Goal: Task Accomplishment & Management: Manage account settings

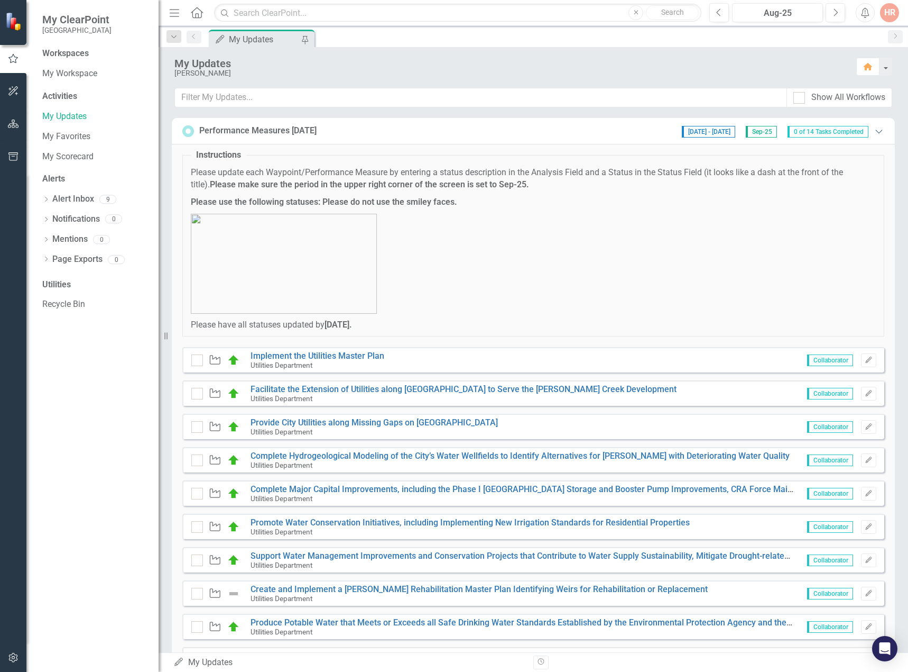
click at [874, 130] on icon "Expanded" at bounding box center [879, 131] width 11 height 8
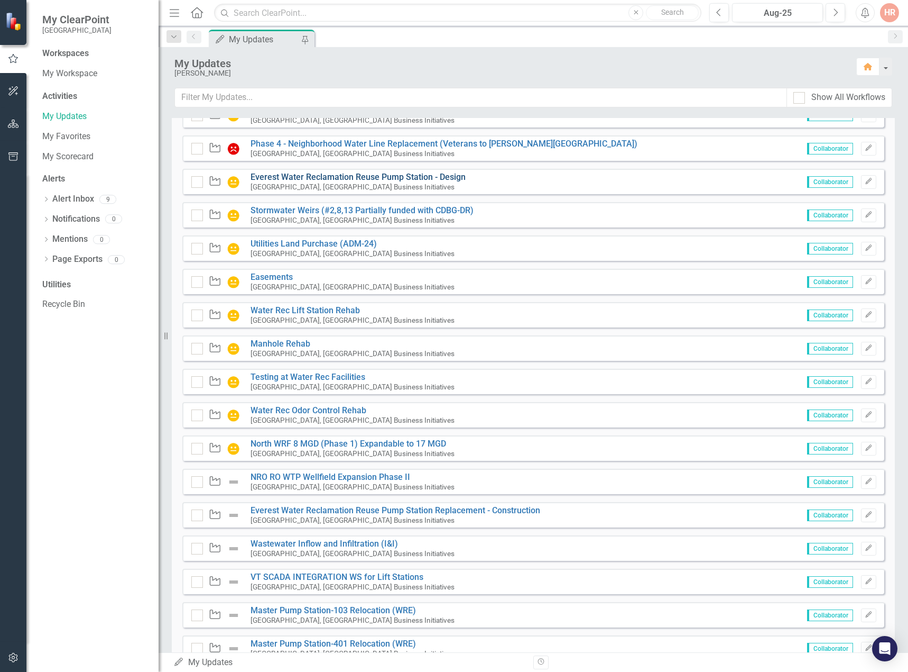
scroll to position [575, 0]
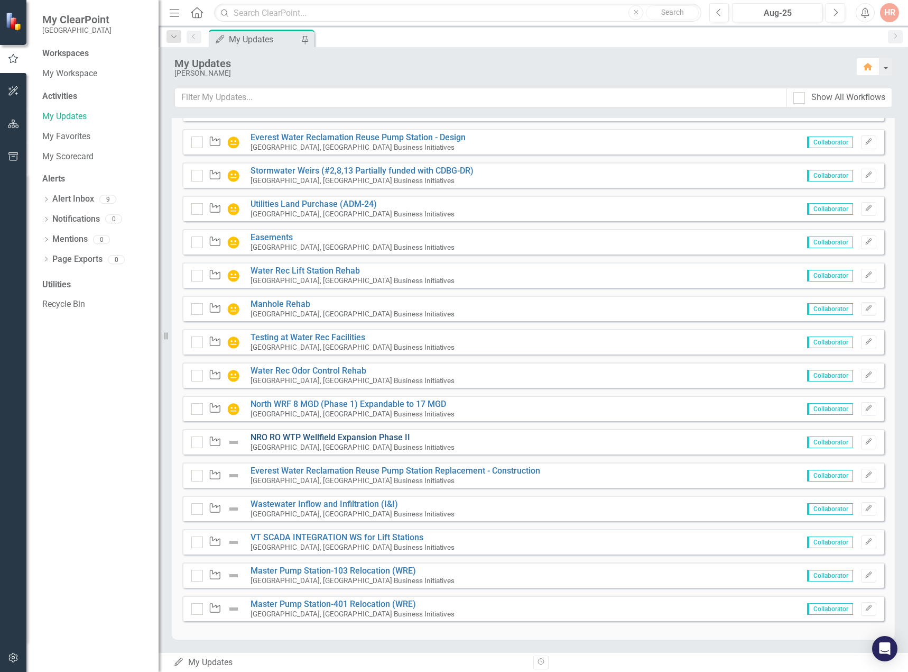
click at [353, 436] on link "NRO RO WTP Wellfield Expansion Phase II" at bounding box center [331, 437] width 160 height 10
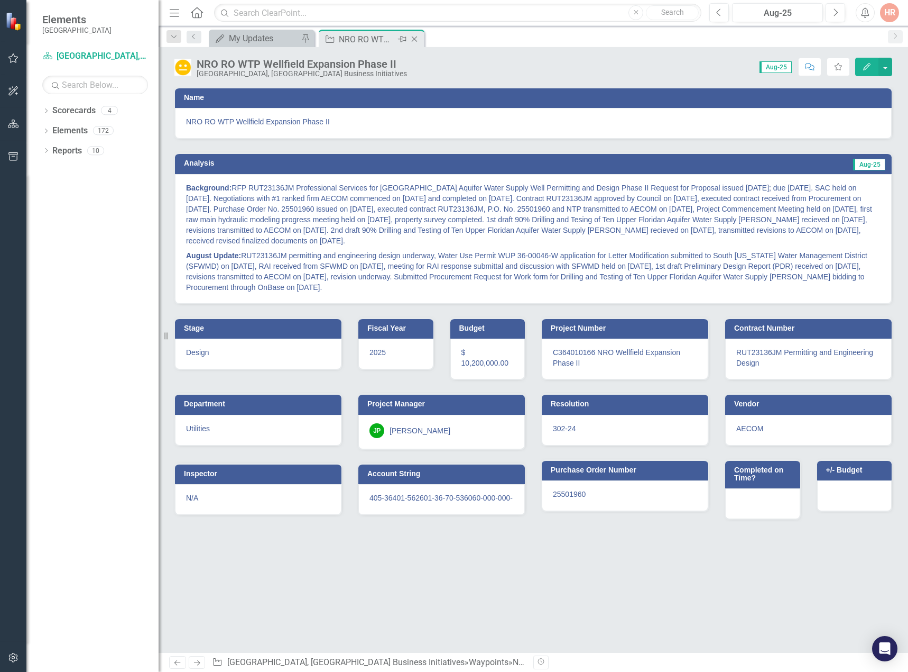
click at [419, 39] on icon "Close" at bounding box center [414, 39] width 11 height 8
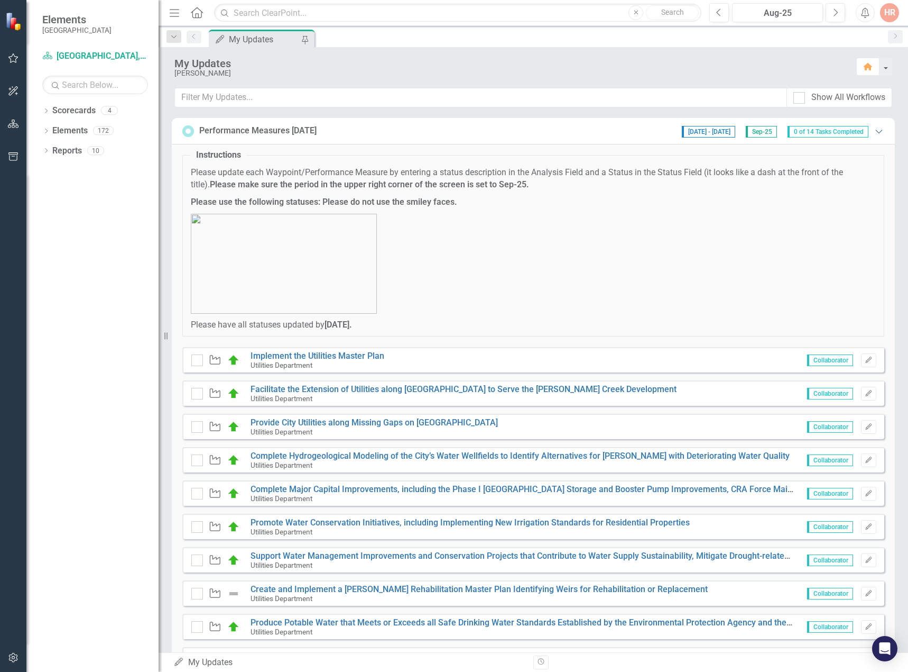
click at [874, 128] on icon "Expanded" at bounding box center [879, 131] width 11 height 8
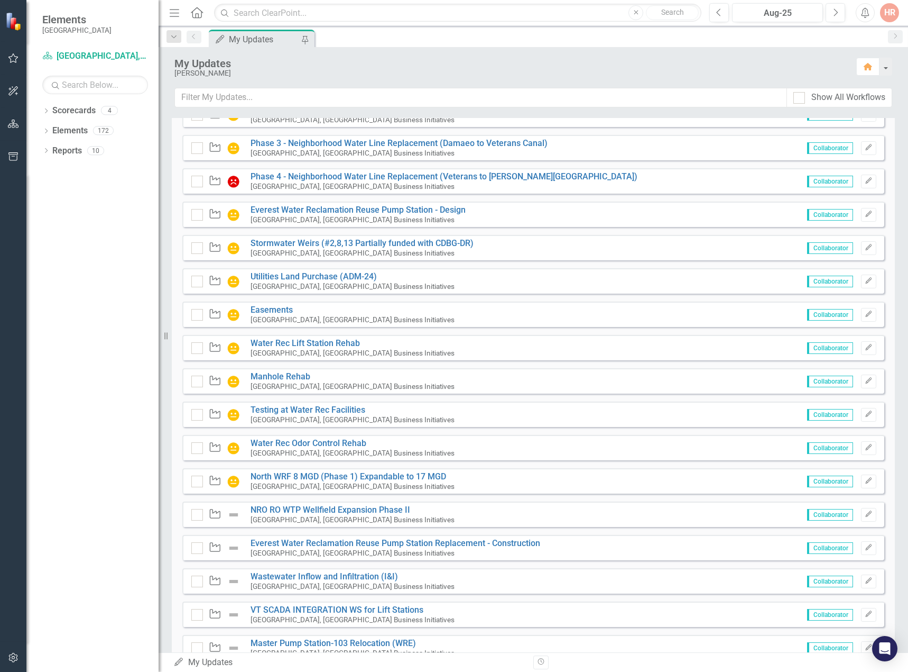
scroll to position [575, 0]
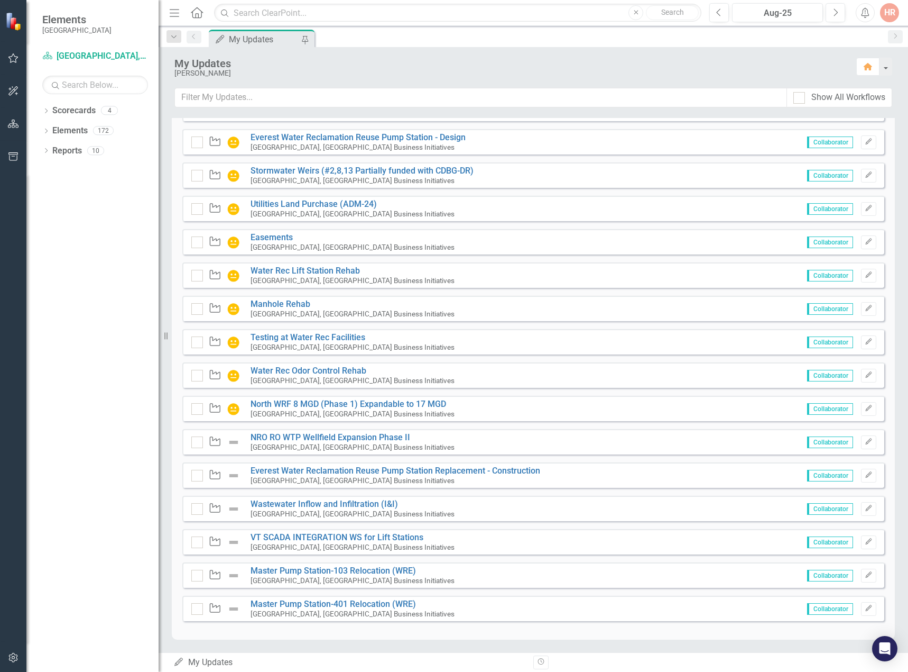
click at [281, 431] on div "Waypoint NRO RO WTP Wellfield Expansion Phase II Cape Coral, FL Business Initia…" at bounding box center [533, 441] width 702 height 25
click at [280, 436] on link "NRO RO WTP Wellfield Expansion Phase II" at bounding box center [331, 437] width 160 height 10
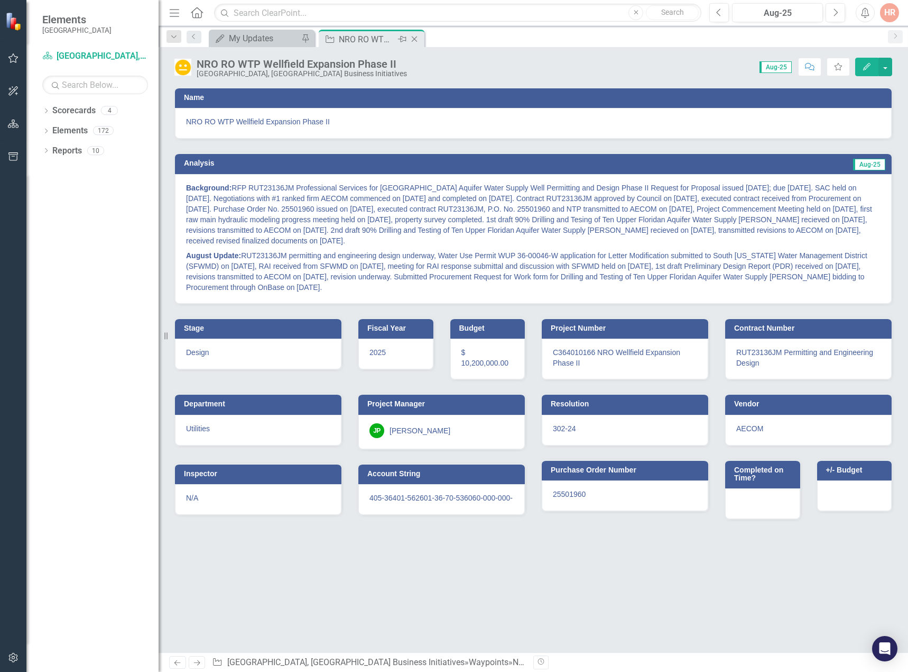
click at [416, 40] on icon "Close" at bounding box center [414, 39] width 11 height 8
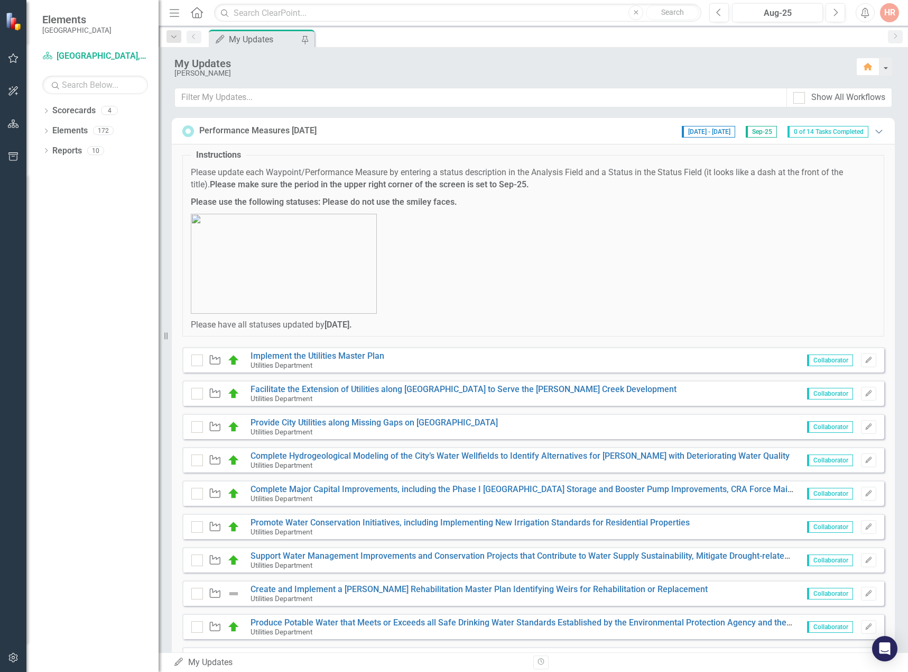
click at [874, 129] on icon "Expanded" at bounding box center [879, 131] width 11 height 8
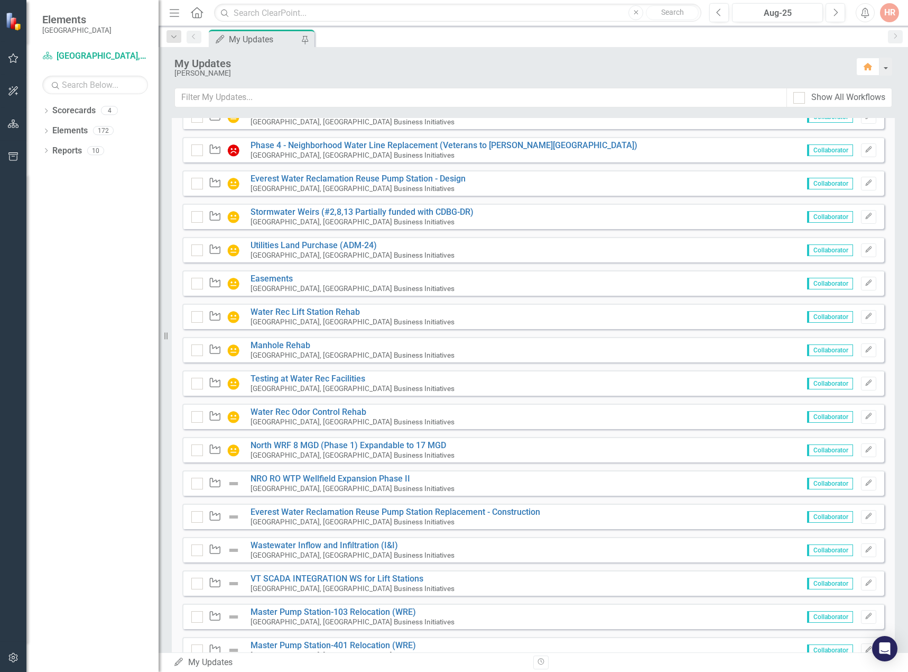
scroll to position [575, 0]
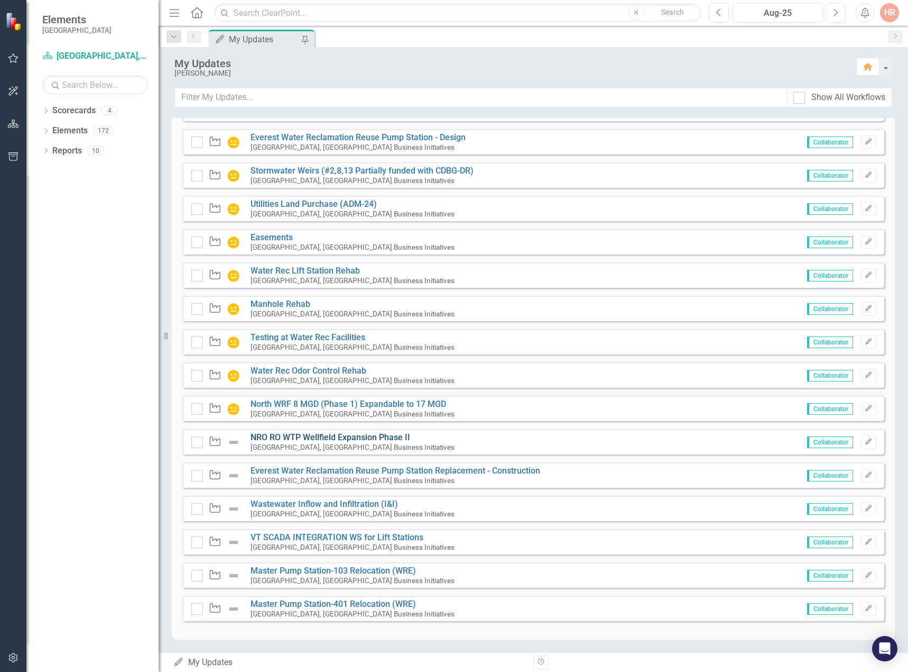
click at [304, 436] on link "NRO RO WTP Wellfield Expansion Phase II" at bounding box center [331, 437] width 160 height 10
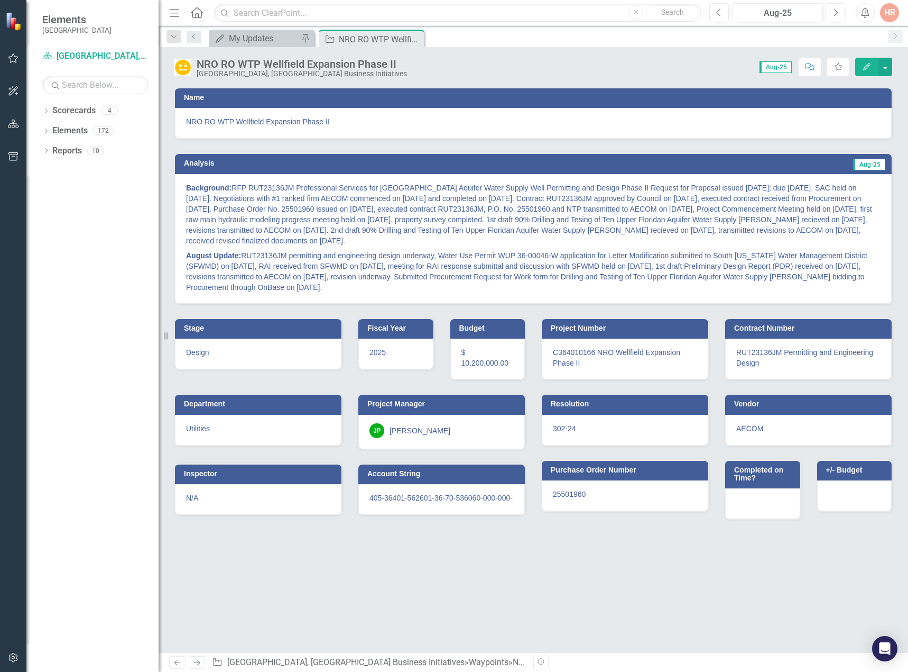
click at [186, 69] on img at bounding box center [182, 67] width 17 height 17
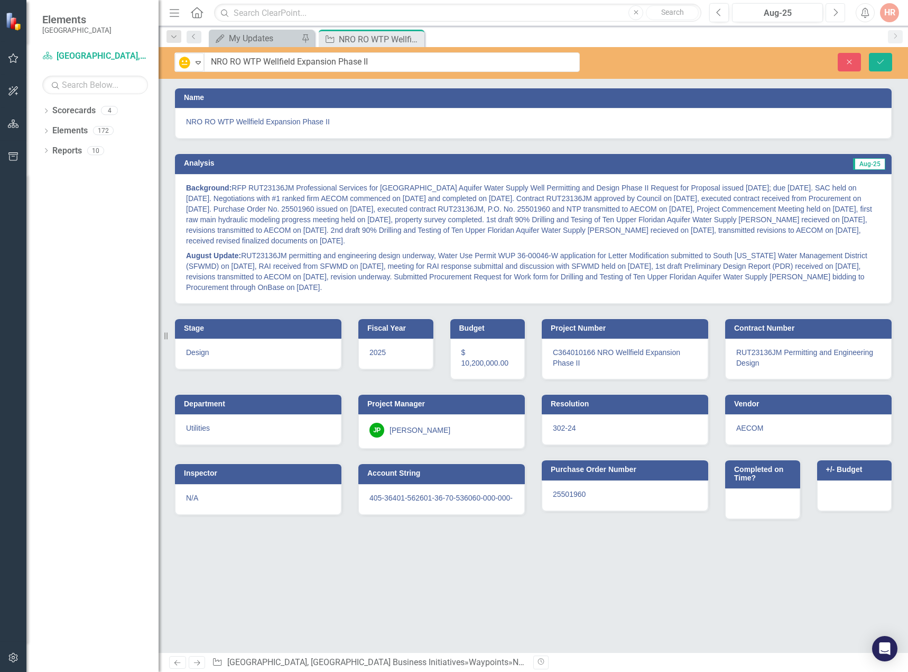
click at [838, 13] on icon "button" at bounding box center [836, 11] width 4 height 7
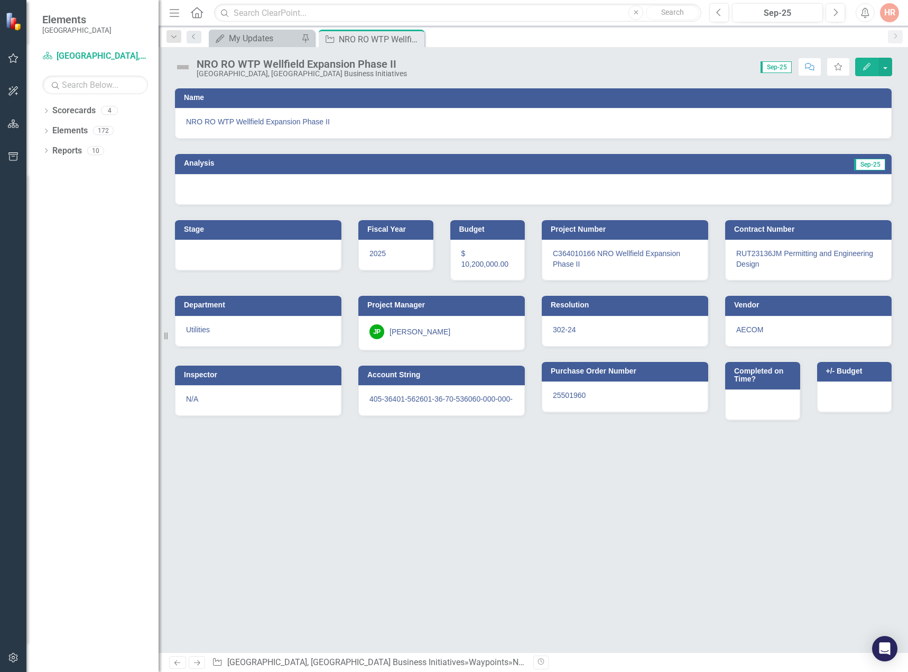
click at [183, 65] on img at bounding box center [182, 67] width 17 height 17
click at [183, 64] on img at bounding box center [182, 67] width 17 height 17
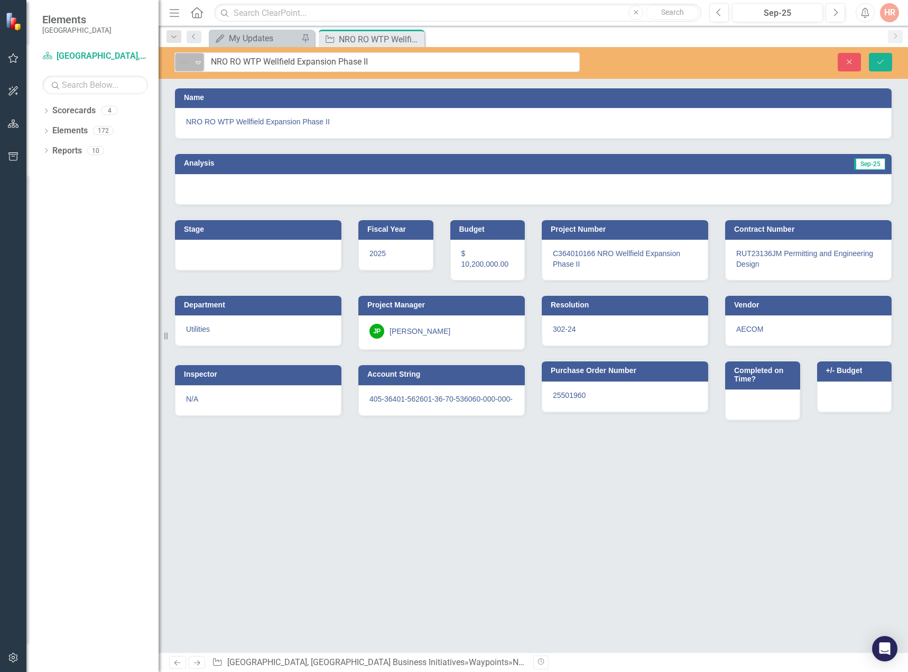
click at [184, 65] on img at bounding box center [184, 62] width 13 height 13
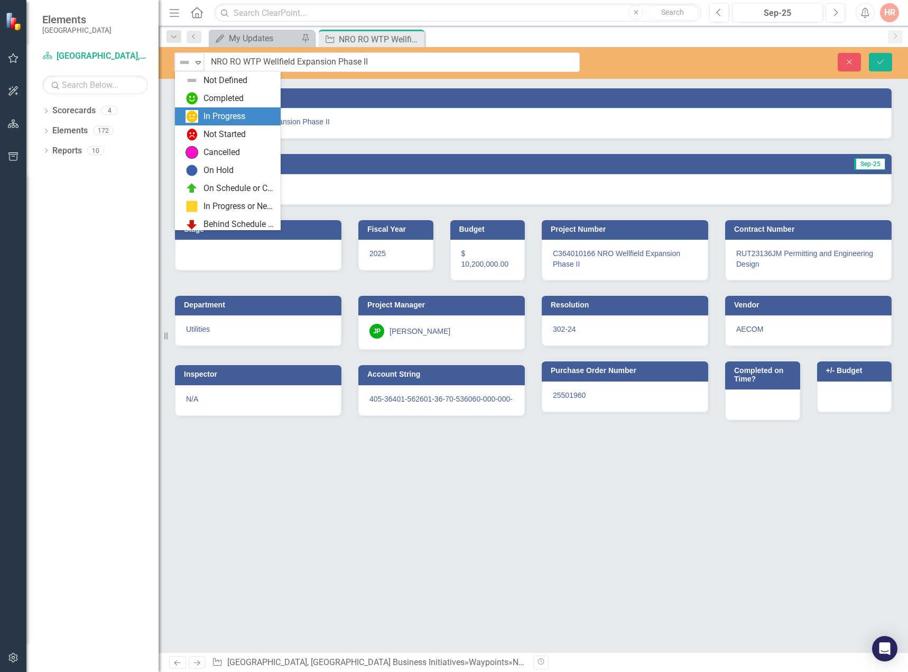
click at [215, 112] on div "In Progress" at bounding box center [225, 117] width 42 height 12
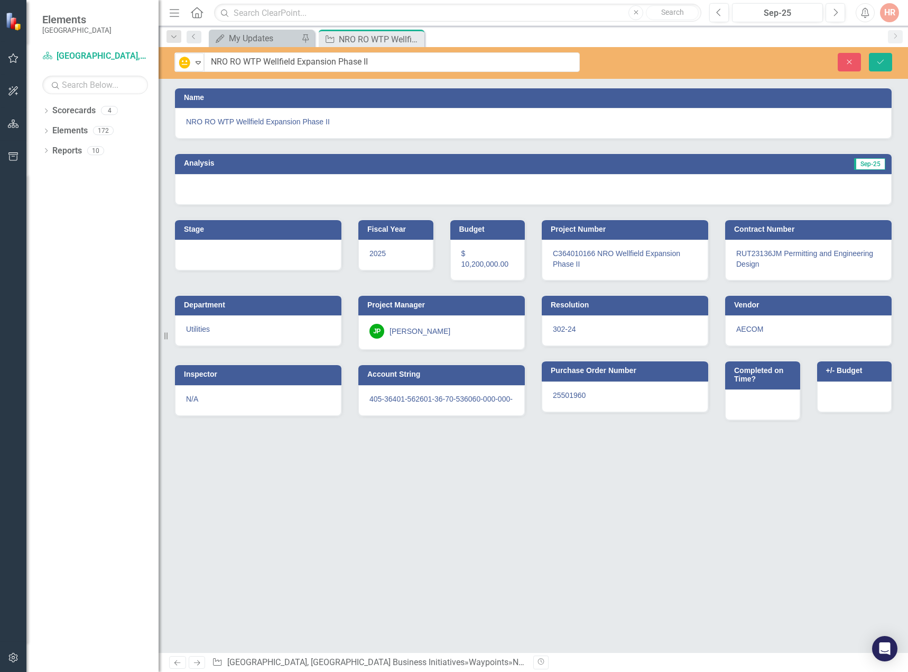
click at [230, 191] on div at bounding box center [533, 189] width 717 height 31
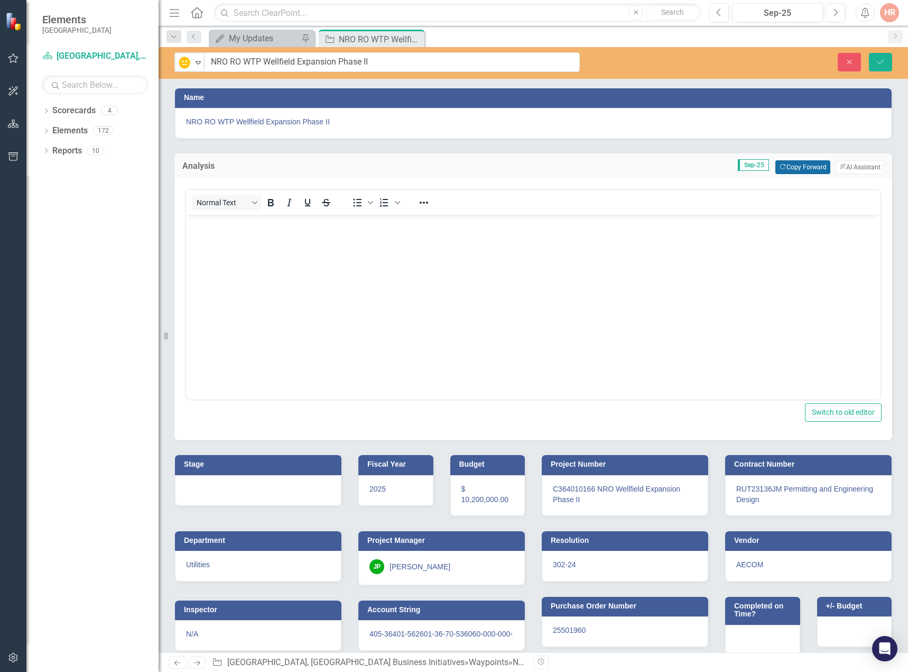
click at [806, 166] on button "Copy Forward Copy Forward" at bounding box center [803, 167] width 54 height 14
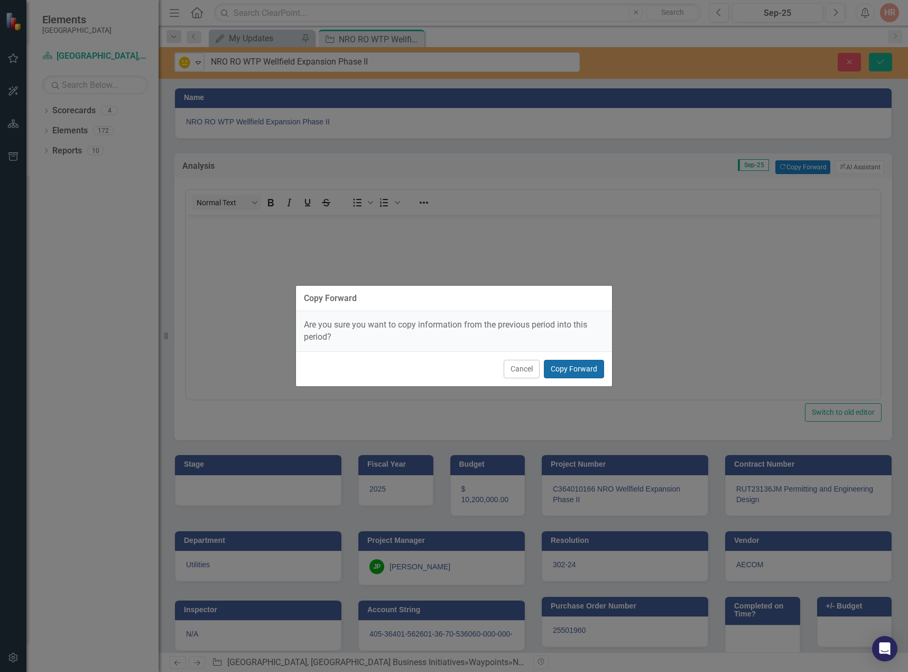
click at [583, 370] on button "Copy Forward" at bounding box center [574, 369] width 60 height 19
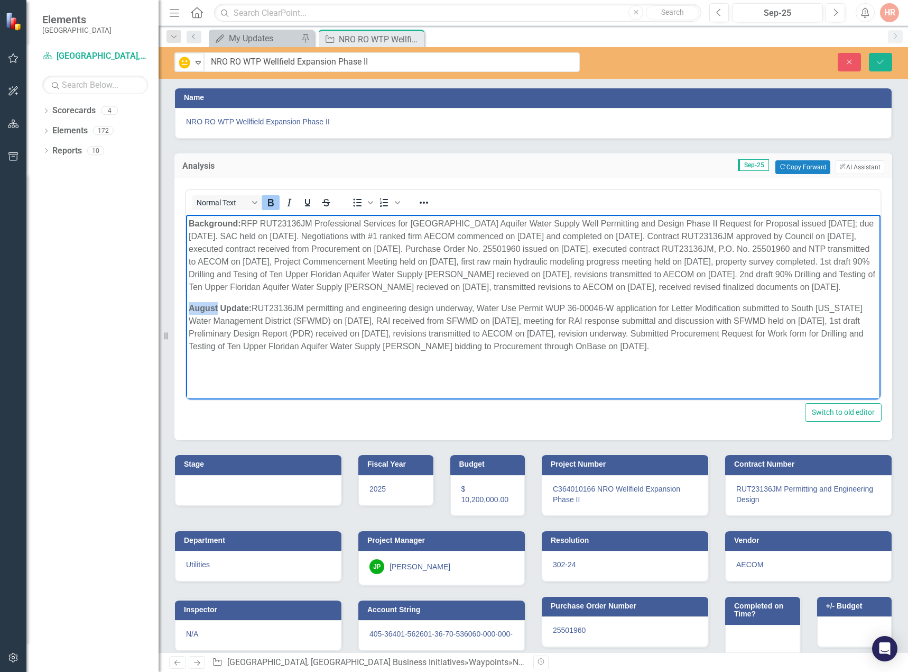
drag, startPoint x: 213, startPoint y: 308, endPoint x: 186, endPoint y: 306, distance: 27.0
click at [186, 306] on body "Background: RFP RUT23136JM Professional Services for Upper Floridan Aquifer Wat…" at bounding box center [533, 294] width 695 height 159
click at [271, 220] on p "Background: RFP RUT23136JM Professional Services for Upper Floridan Aquifer Wat…" at bounding box center [534, 255] width 690 height 76
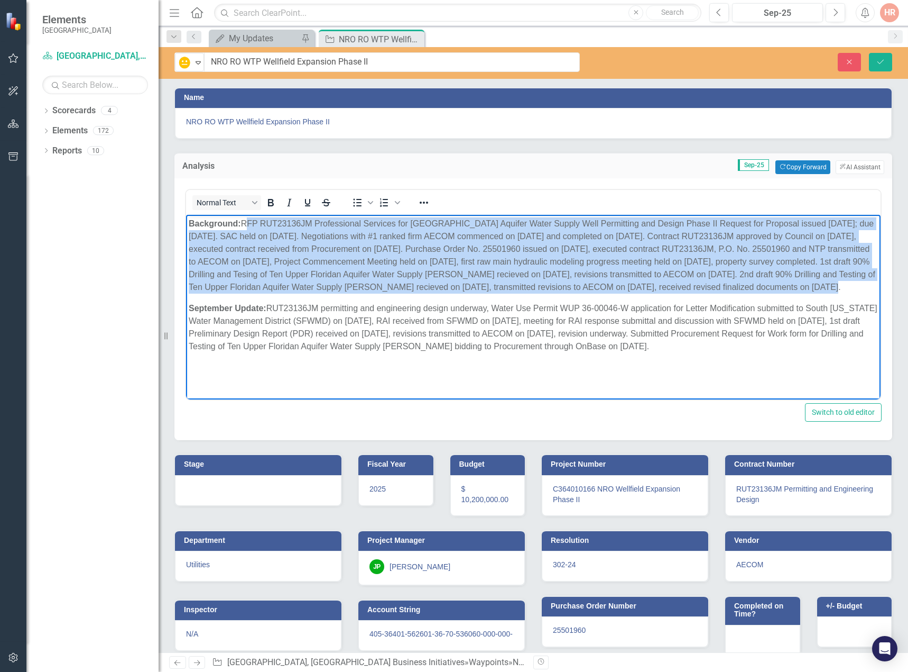
drag, startPoint x: 244, startPoint y: 222, endPoint x: 835, endPoint y: 289, distance: 595.5
click at [835, 289] on p "Background: RFP RUT23136JM Professional Services for Upper Floridan Aquifer Wat…" at bounding box center [534, 255] width 690 height 76
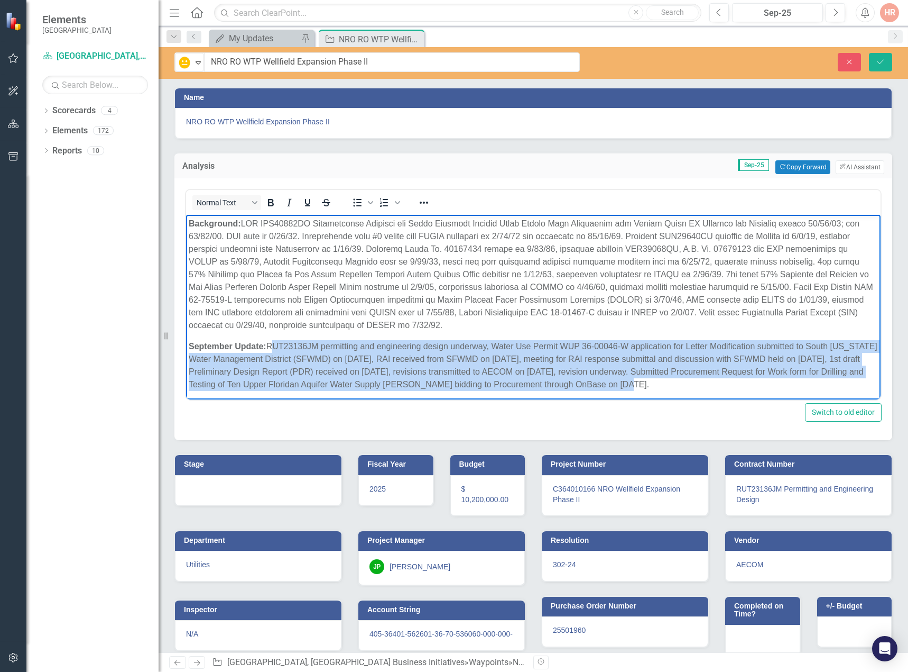
drag, startPoint x: 269, startPoint y: 344, endPoint x: 648, endPoint y: 387, distance: 381.6
click at [648, 387] on p "September Update: RUT23136JM permitting and engineering design underway, Water …" at bounding box center [534, 365] width 690 height 51
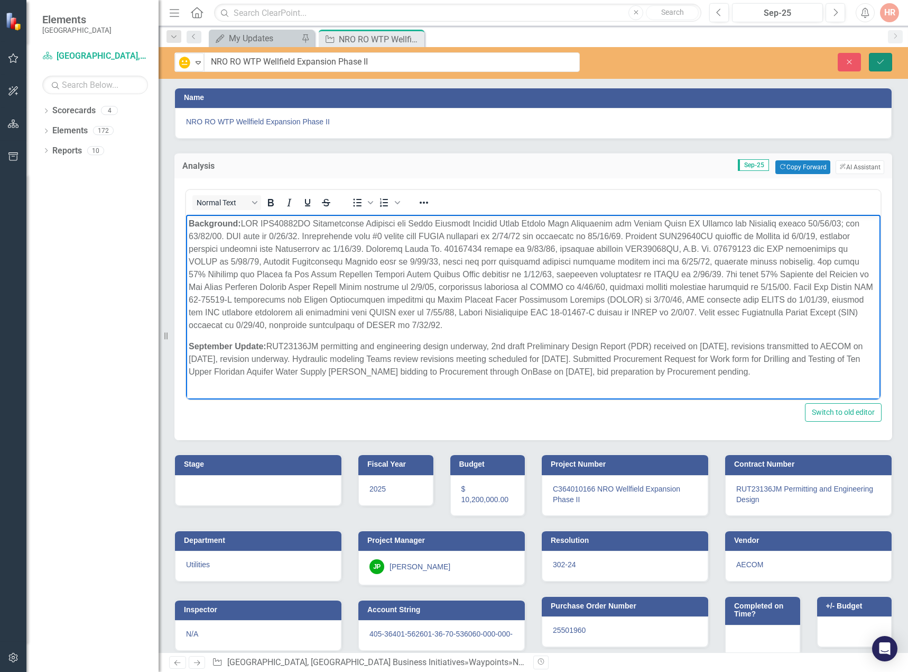
click at [881, 57] on button "Save" at bounding box center [880, 62] width 23 height 19
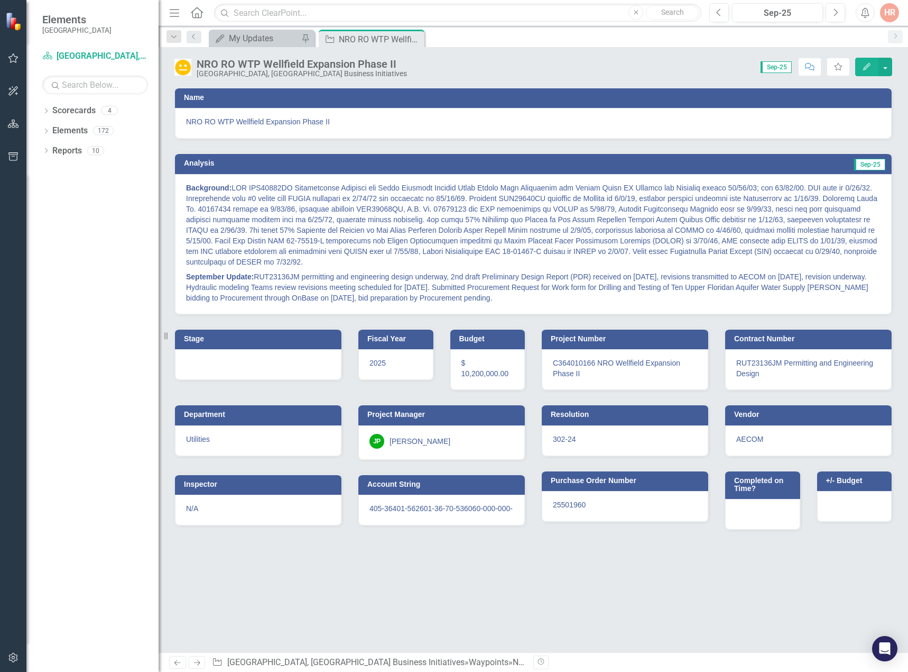
drag, startPoint x: 413, startPoint y: 38, endPoint x: 277, endPoint y: 2, distance: 140.9
click at [0, 0] on icon "Close" at bounding box center [0, 0] width 0 height 0
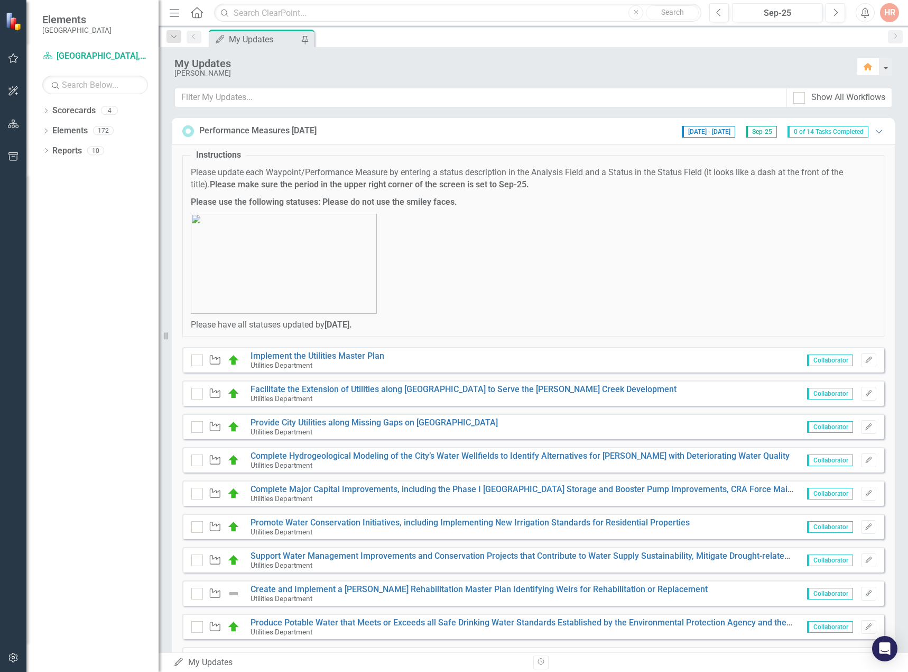
click at [874, 128] on icon "Expanded" at bounding box center [879, 131] width 11 height 8
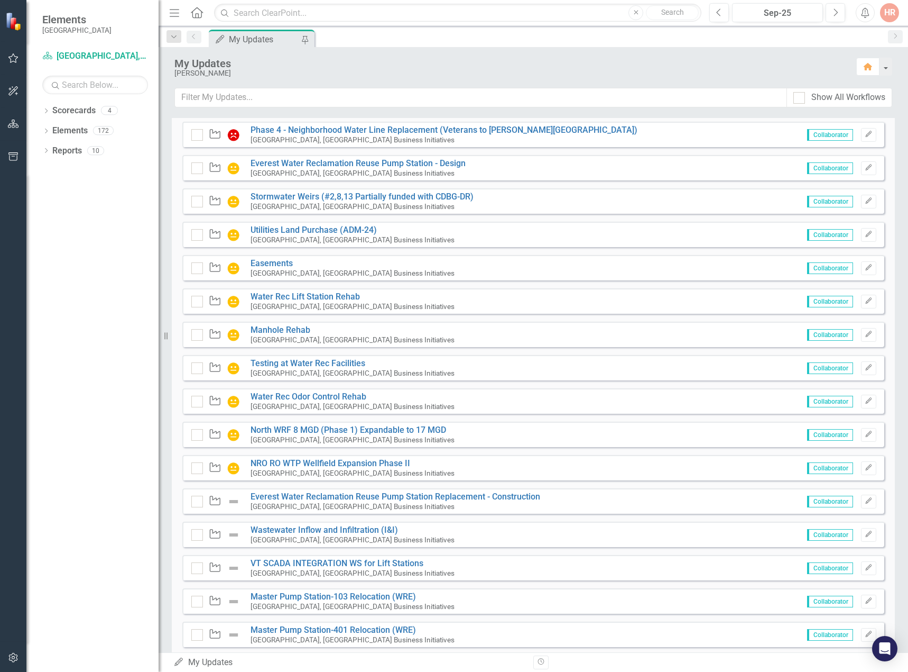
scroll to position [575, 0]
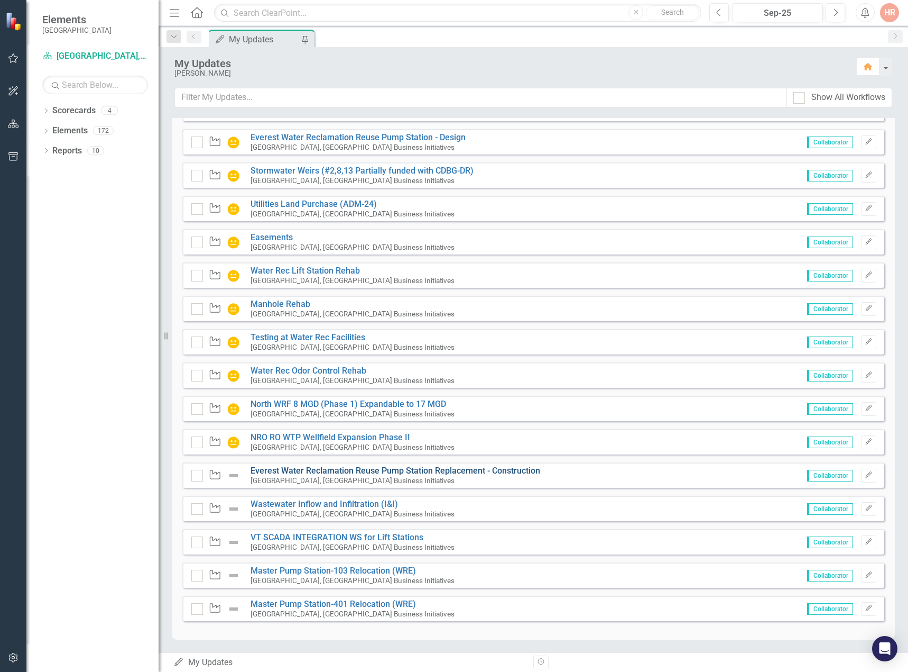
click at [264, 470] on link "Everest Water Reclamation Reuse Pump Station Replacement - Construction" at bounding box center [396, 470] width 290 height 10
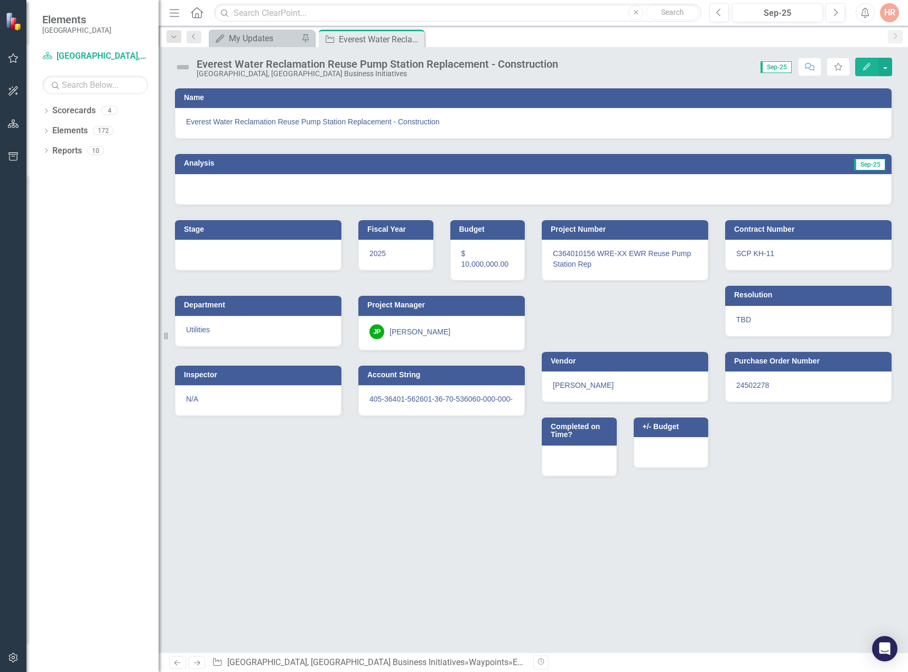
click at [185, 69] on img at bounding box center [182, 67] width 17 height 17
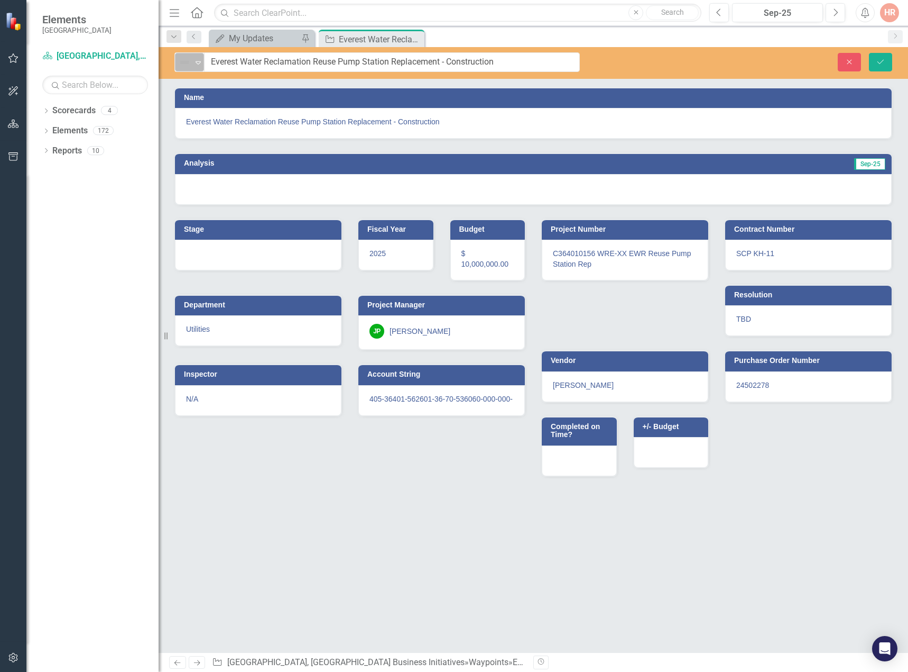
click at [186, 66] on img at bounding box center [184, 62] width 13 height 13
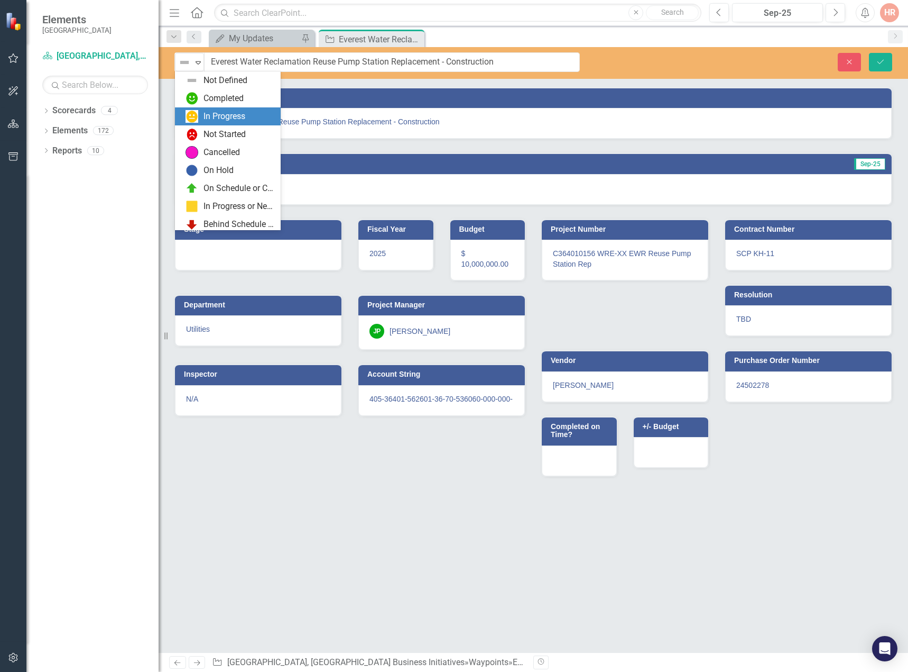
click at [201, 114] on div "In Progress" at bounding box center [230, 116] width 89 height 13
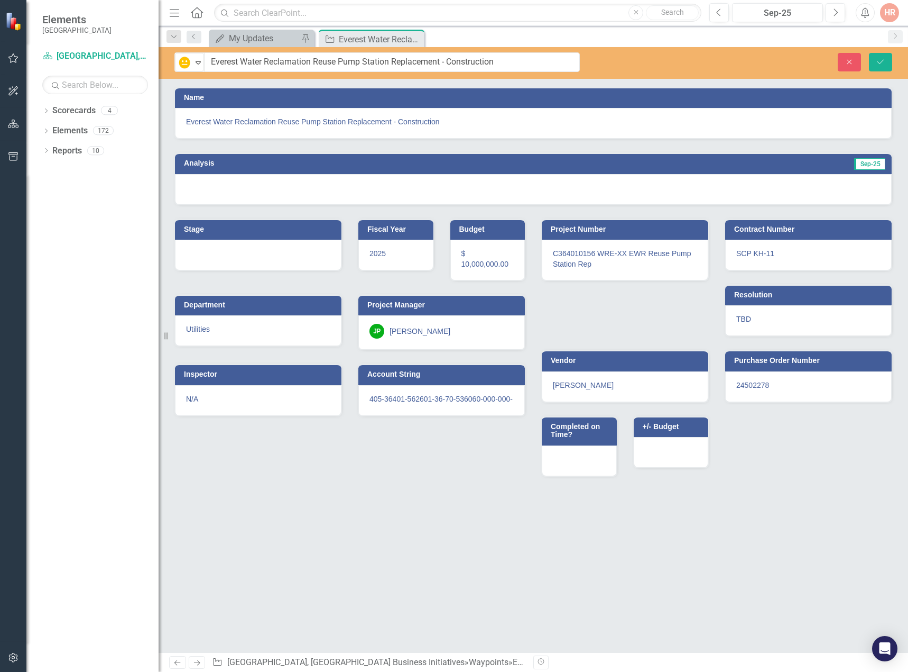
click at [613, 179] on div at bounding box center [533, 189] width 717 height 31
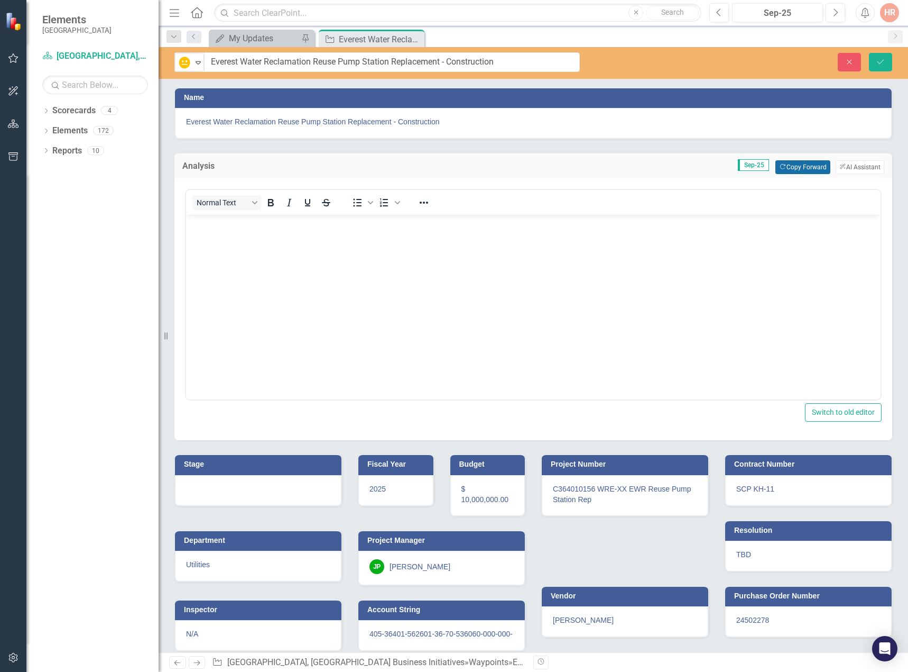
click at [815, 166] on button "Copy Forward Copy Forward" at bounding box center [803, 167] width 54 height 14
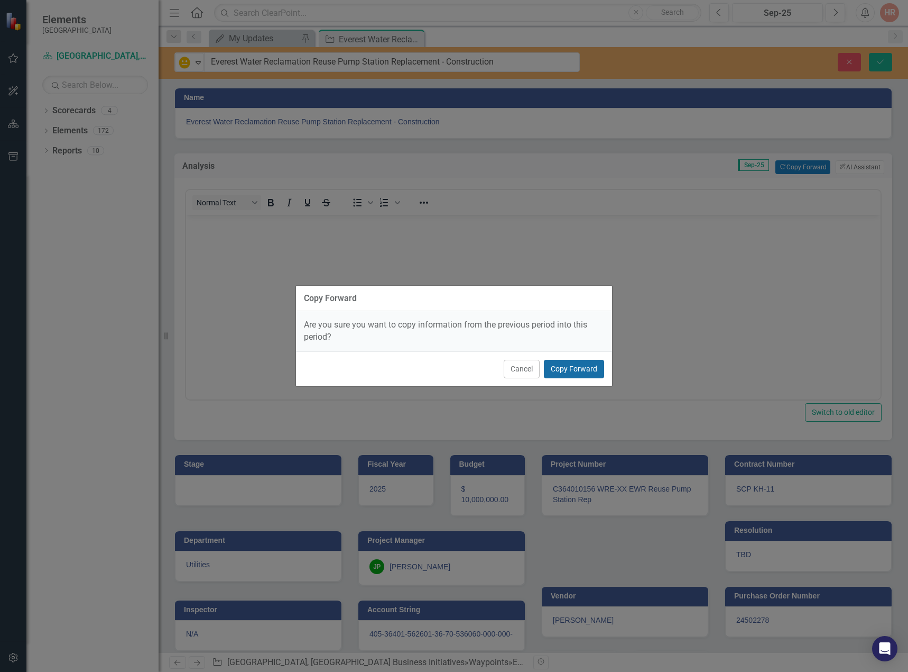
click at [571, 363] on button "Copy Forward" at bounding box center [574, 369] width 60 height 19
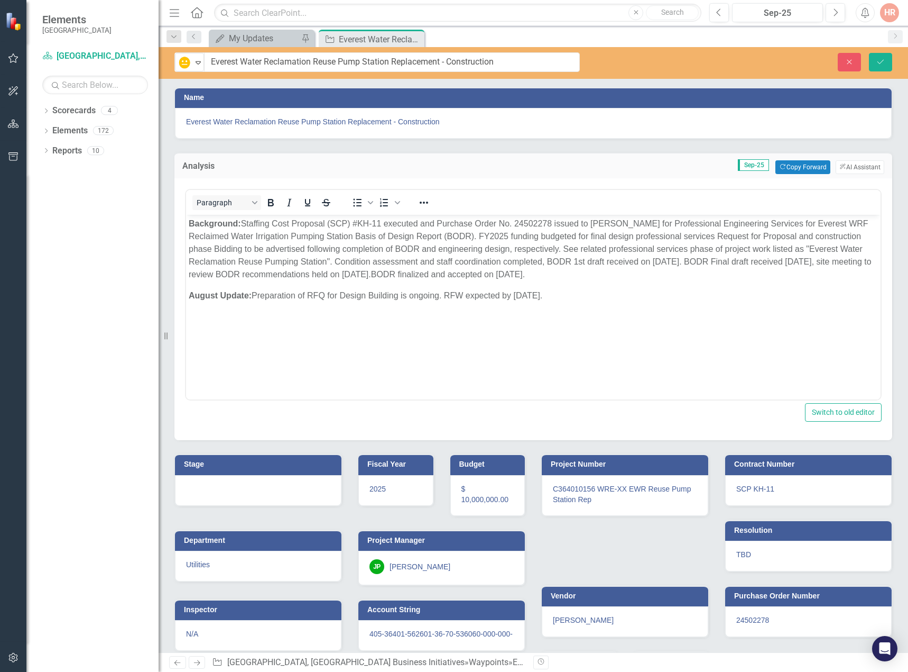
drag, startPoint x: 519, startPoint y: 296, endPoint x: 526, endPoint y: 294, distance: 7.1
click at [519, 296] on p "August Update: Preparation of RFQ for Design Building is ongoing. RFW expected …" at bounding box center [534, 295] width 690 height 13
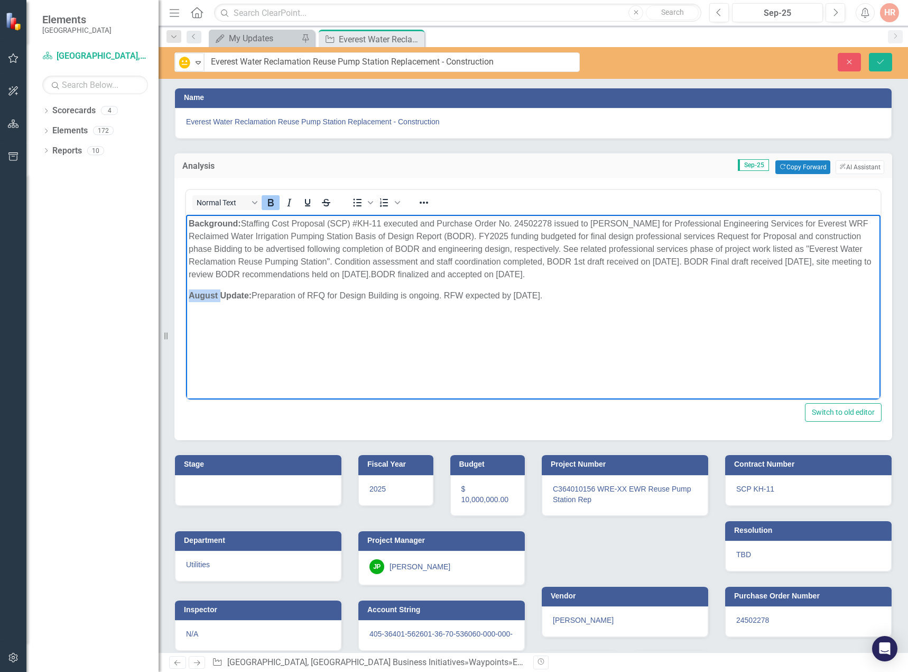
drag, startPoint x: 218, startPoint y: 292, endPoint x: 178, endPoint y: 295, distance: 39.7
click at [186, 295] on html "Background: Staffing Cost Proposal (SCP) #KH-11 executed and Purchase Order No.…" at bounding box center [533, 294] width 695 height 159
click at [613, 292] on p "September Update: Preparation of RFQ for Design Building is ongoing. RFW expect…" at bounding box center [534, 295] width 690 height 13
drag, startPoint x: 877, startPoint y: 61, endPoint x: 869, endPoint y: 76, distance: 16.8
click at [877, 61] on icon "Save" at bounding box center [881, 61] width 10 height 7
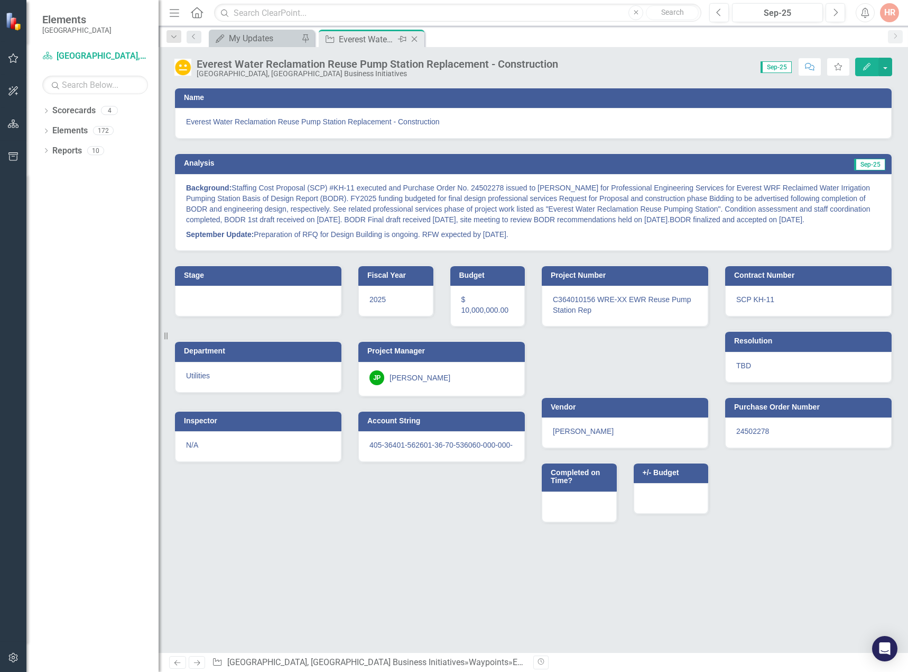
click at [415, 39] on icon "Close" at bounding box center [414, 39] width 11 height 8
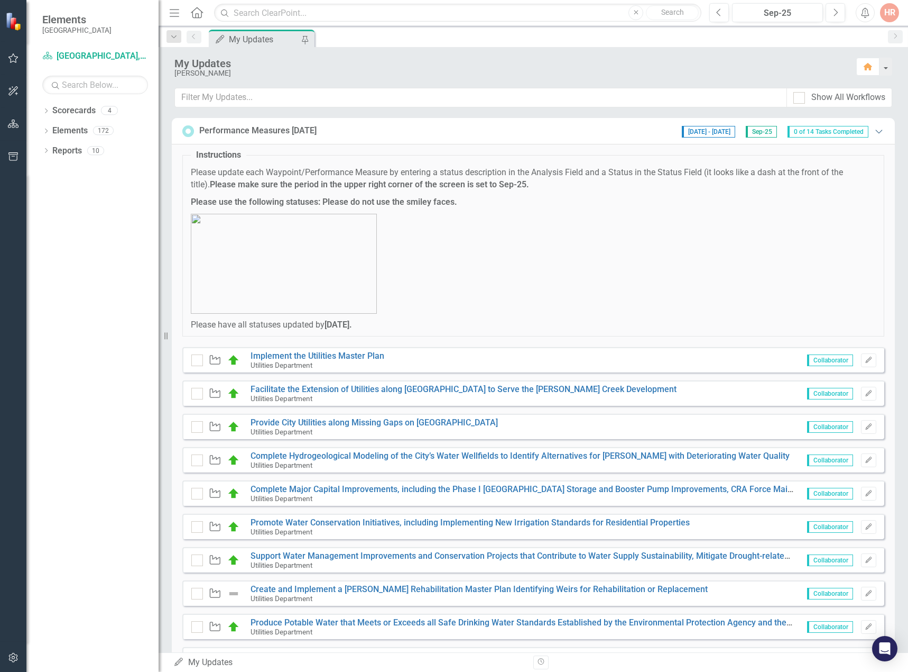
click at [874, 127] on icon "Expanded" at bounding box center [879, 131] width 11 height 8
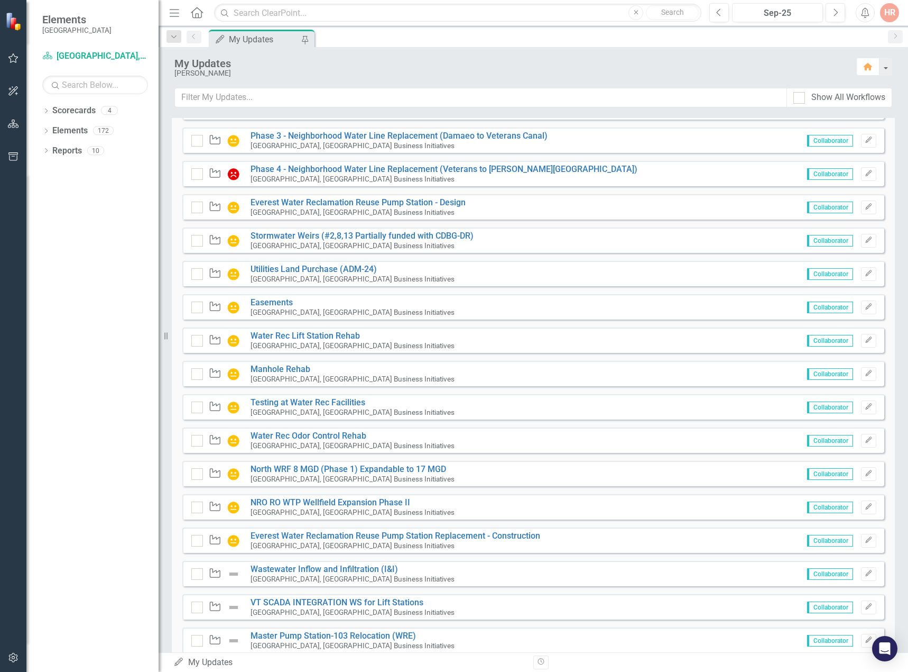
scroll to position [575, 0]
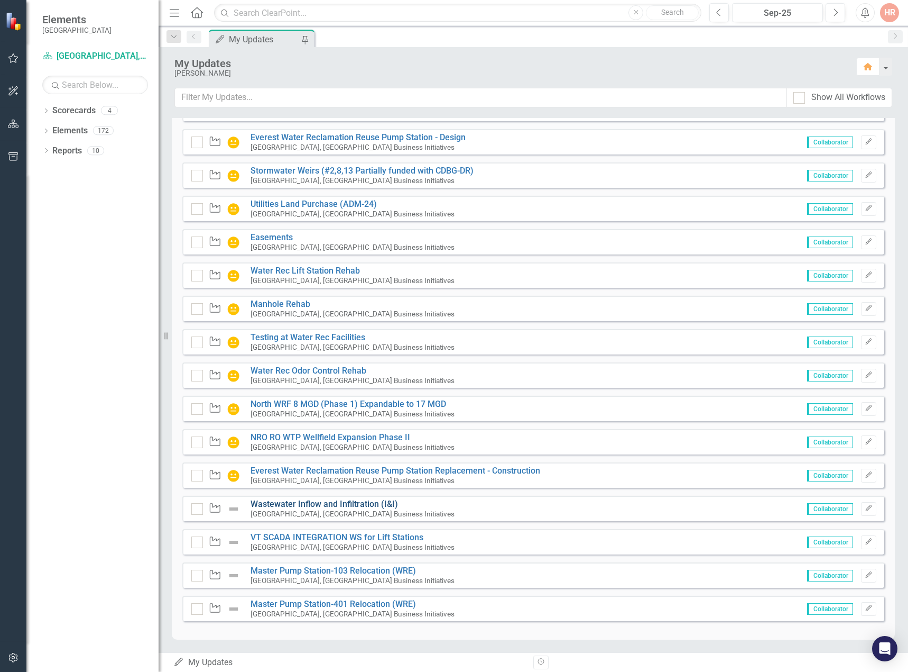
click at [301, 502] on link "Wastewater Inflow and Infiltration (I&I)" at bounding box center [325, 504] width 148 height 10
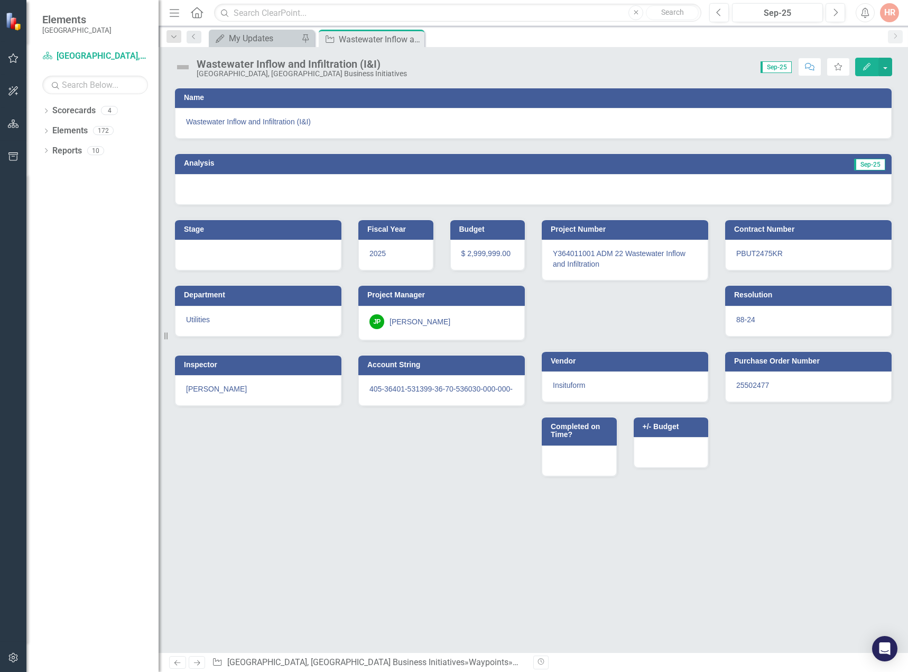
click at [182, 72] on img at bounding box center [182, 67] width 17 height 17
click at [182, 71] on img at bounding box center [182, 67] width 17 height 17
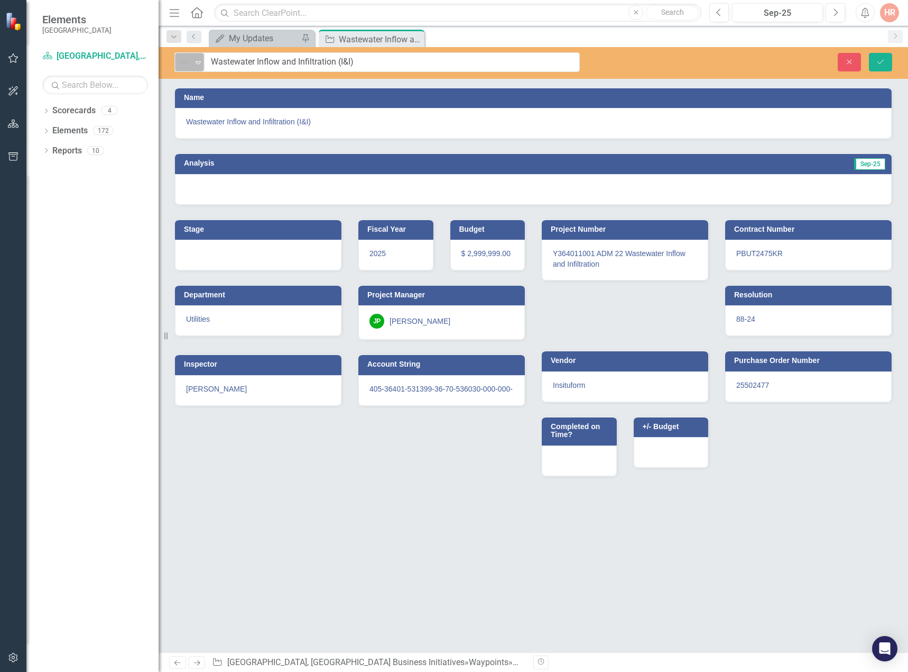
click at [188, 57] on img at bounding box center [184, 62] width 13 height 13
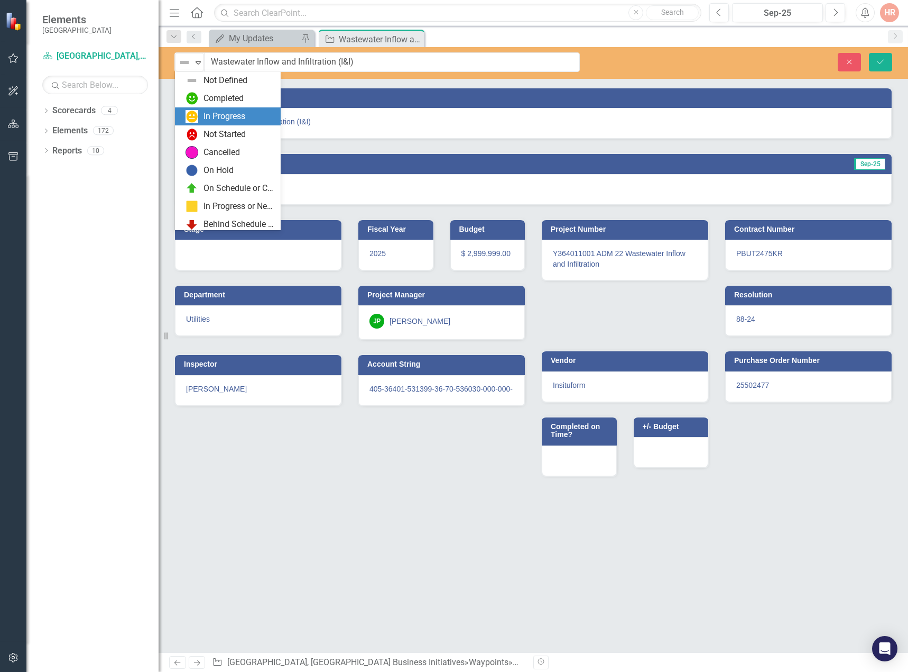
click at [203, 112] on div "In Progress" at bounding box center [230, 116] width 89 height 13
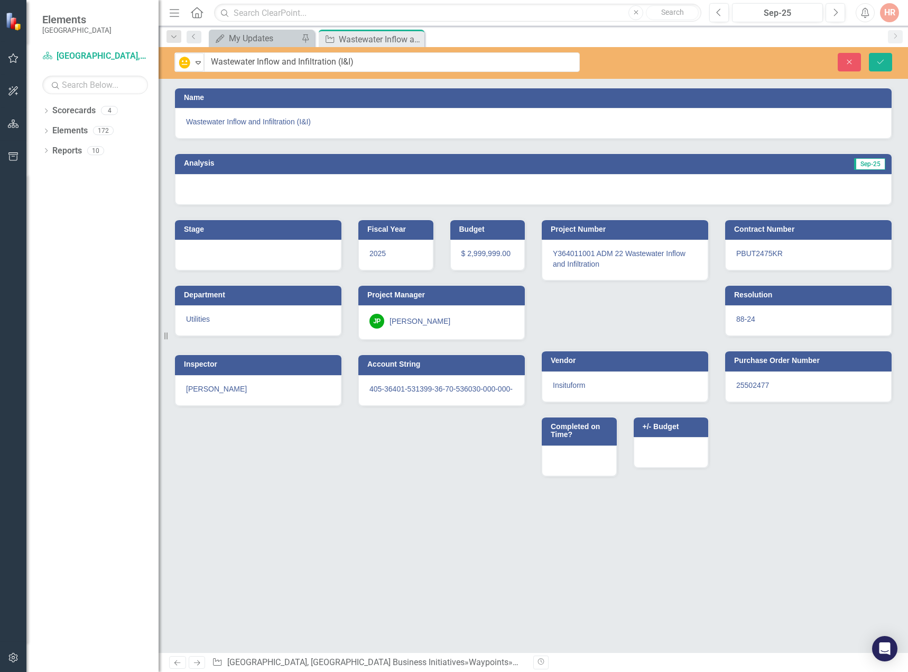
click at [302, 189] on div at bounding box center [533, 189] width 717 height 31
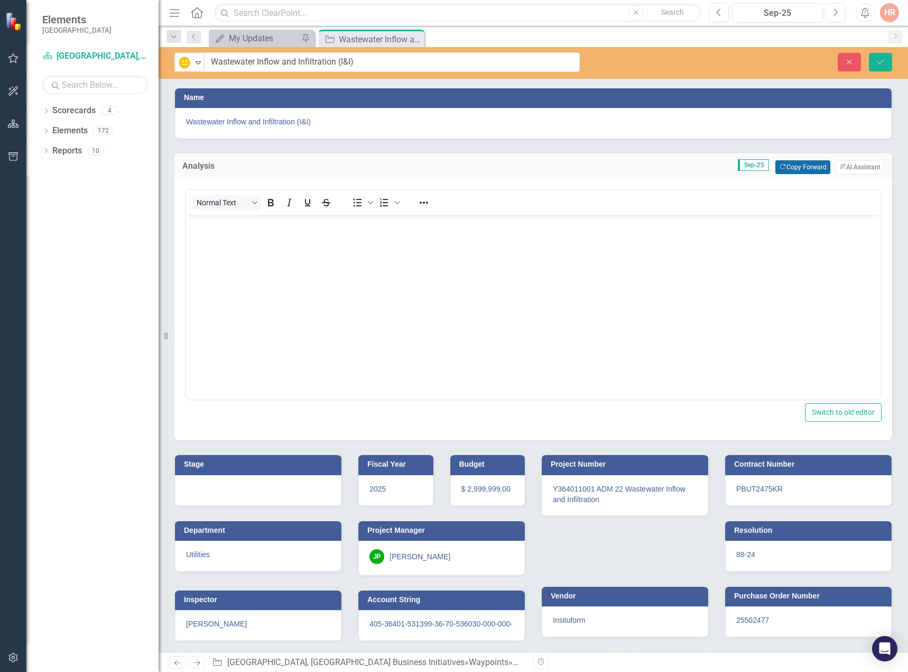
click at [783, 169] on button "Copy Forward Copy Forward" at bounding box center [803, 167] width 54 height 14
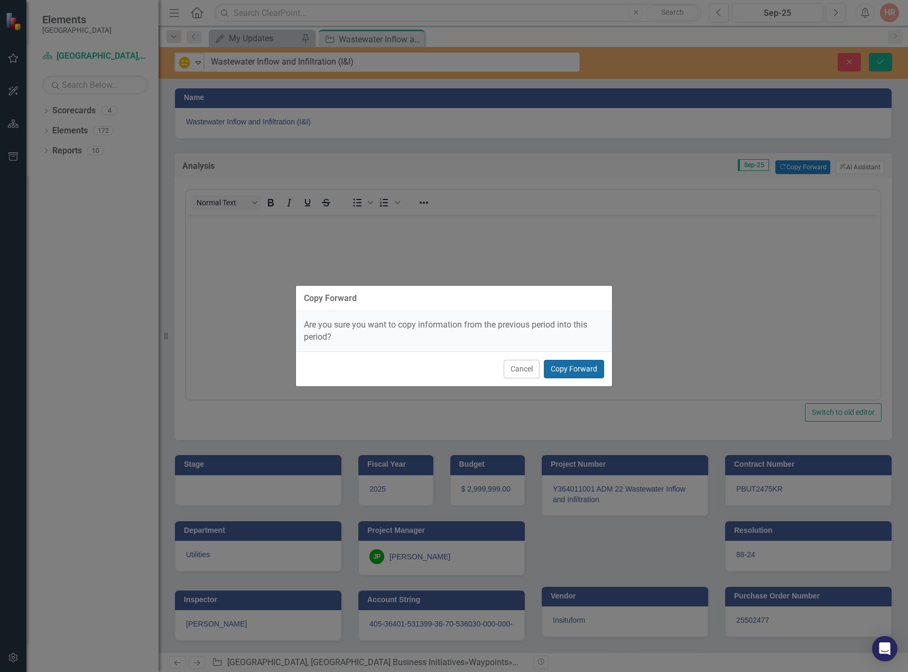
click at [577, 365] on button "Copy Forward" at bounding box center [574, 369] width 60 height 19
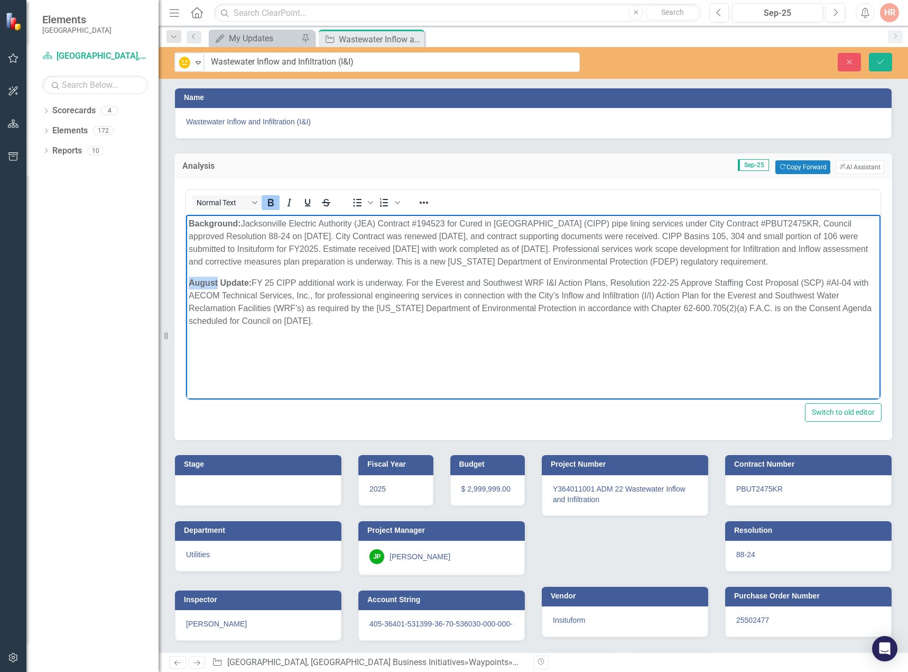
drag, startPoint x: 217, startPoint y: 281, endPoint x: 182, endPoint y: 281, distance: 35.4
click at [186, 281] on html "Background: Jacksonville Electric Authority (JEA) Contract #194523 for Cured in…" at bounding box center [533, 294] width 695 height 159
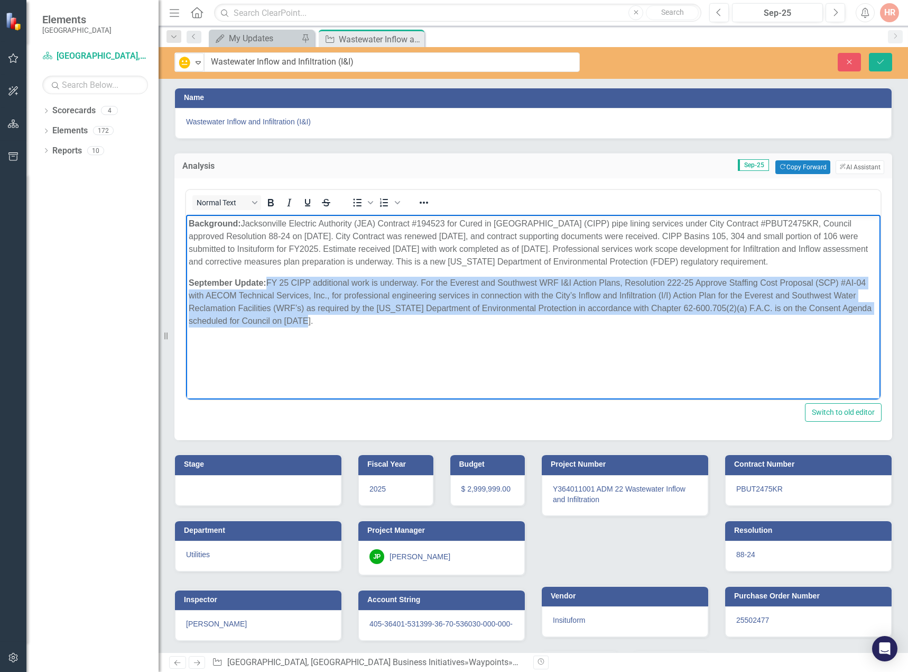
drag, startPoint x: 318, startPoint y: 321, endPoint x: 271, endPoint y: 282, distance: 61.3
click at [271, 282] on p "September Update: FY 25 CIPP additional work is underway. For the Everest and S…" at bounding box center [534, 302] width 690 height 51
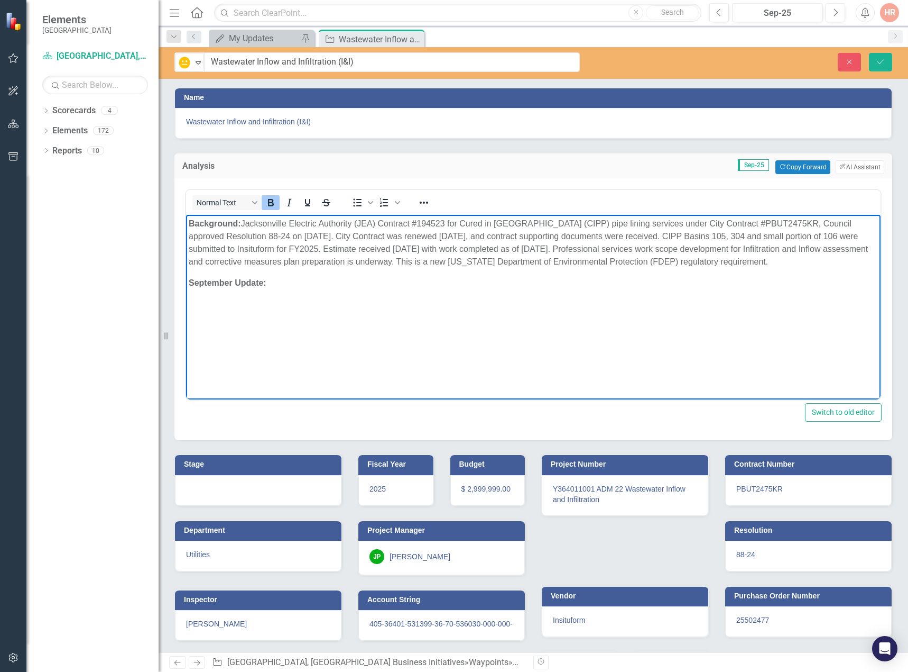
drag, startPoint x: 271, startPoint y: 198, endPoint x: 278, endPoint y: 208, distance: 12.5
click at [271, 197] on icon "Bold" at bounding box center [270, 202] width 13 height 13
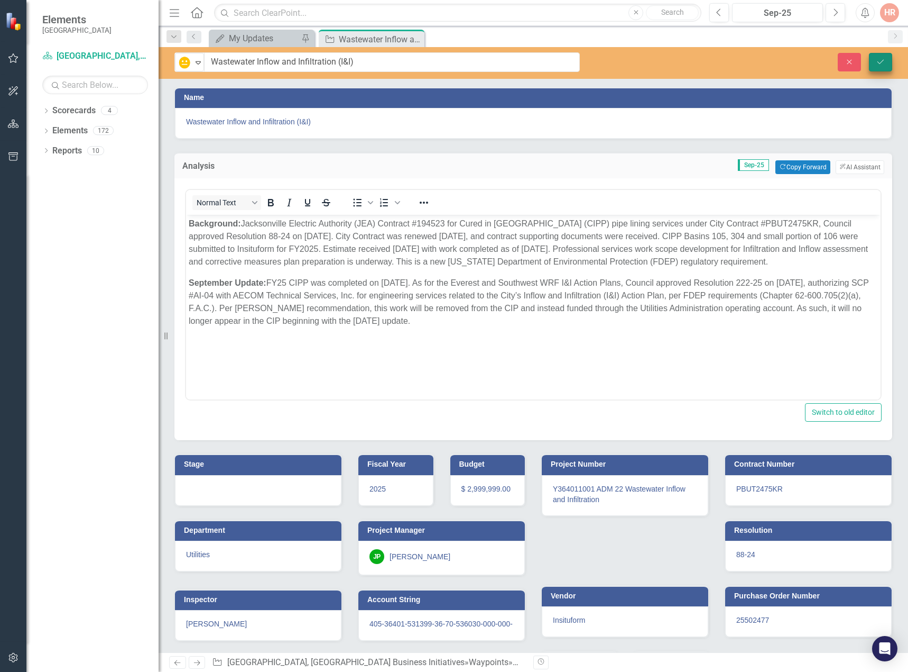
click at [877, 60] on icon "Save" at bounding box center [881, 61] width 10 height 7
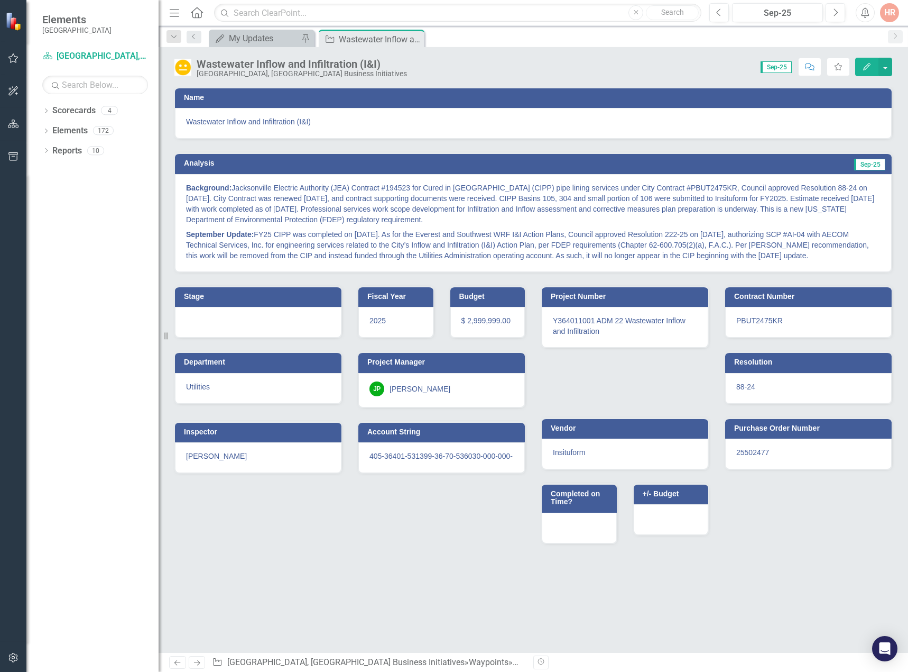
click at [0, 0] on icon "Close" at bounding box center [0, 0] width 0 height 0
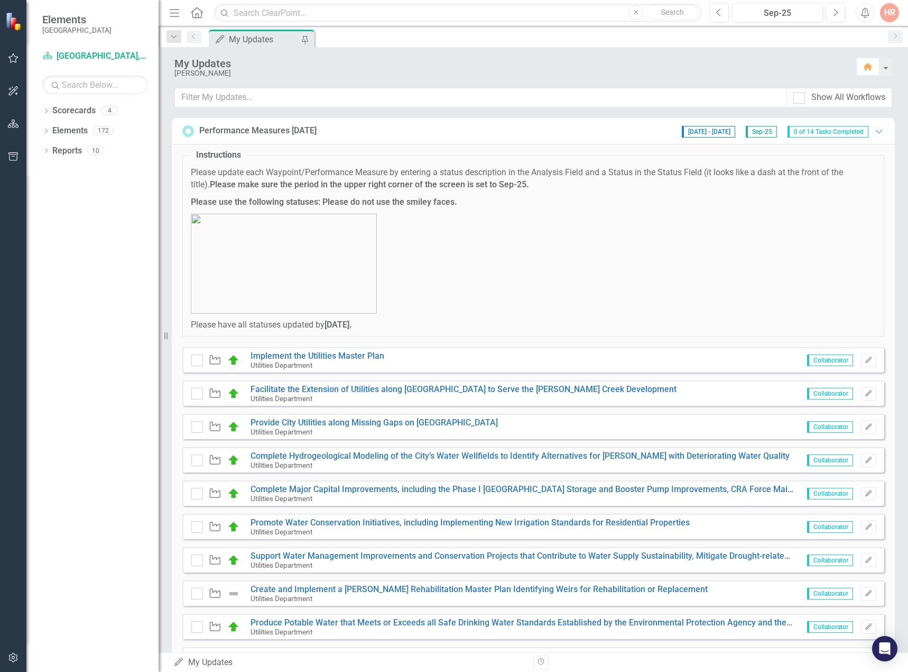
drag, startPoint x: 875, startPoint y: 128, endPoint x: 798, endPoint y: 169, distance: 86.8
click at [875, 128] on icon "Expanded" at bounding box center [879, 131] width 11 height 8
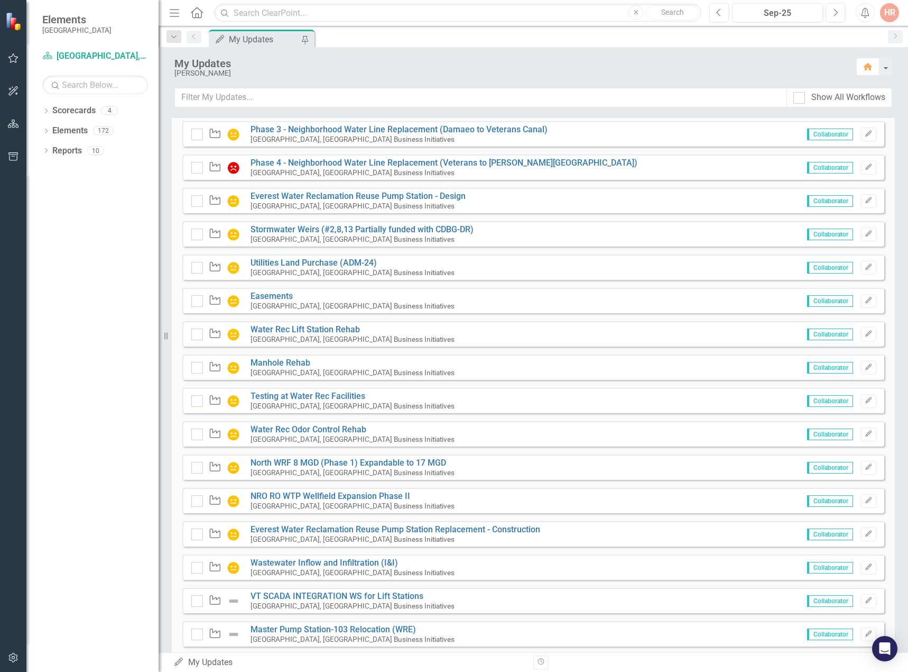
scroll to position [575, 0]
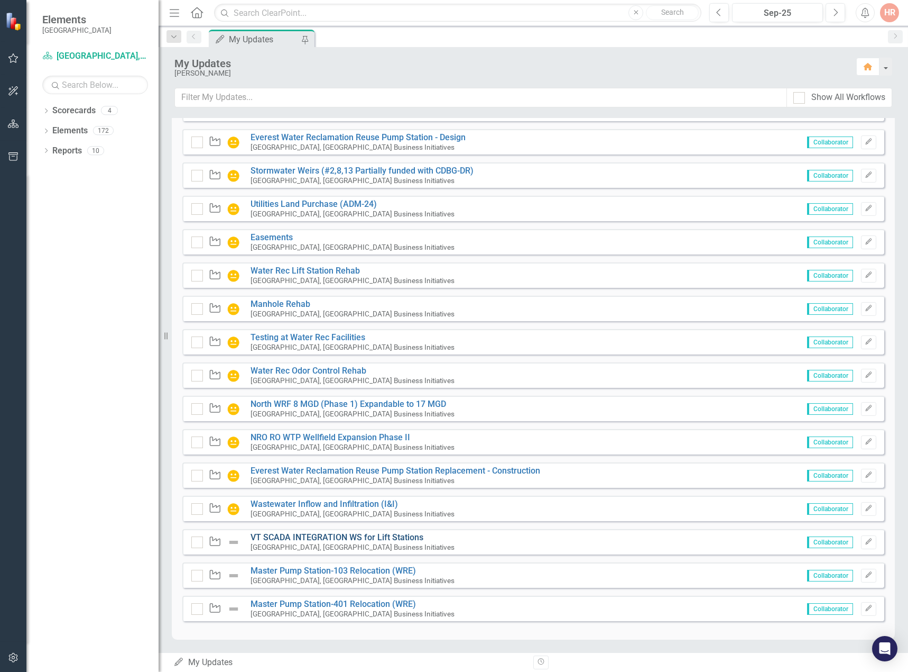
click at [292, 537] on link "VT SCADA INTEGRATION WS for Lift Stations" at bounding box center [337, 537] width 173 height 10
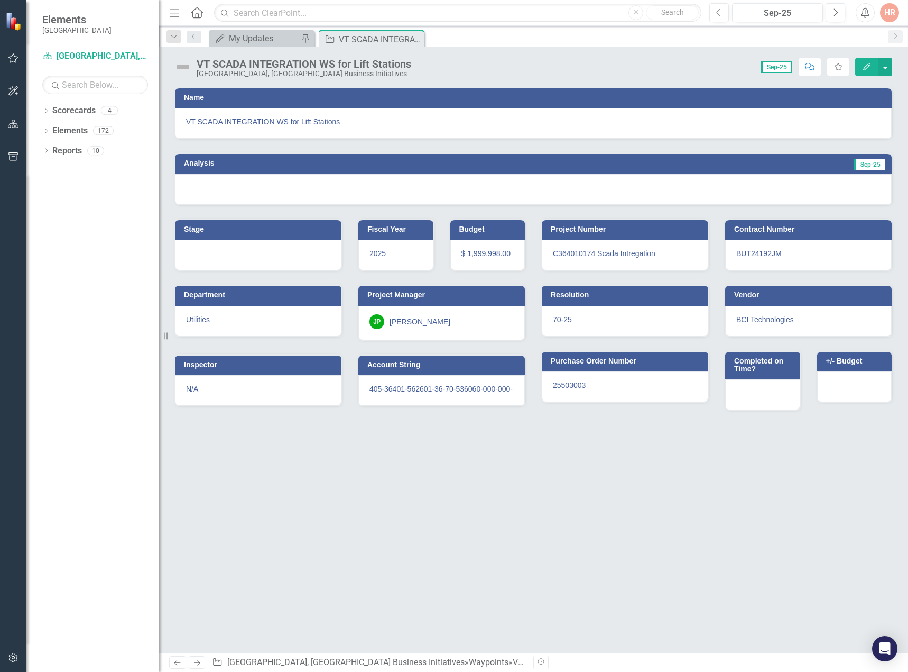
click at [182, 68] on img at bounding box center [182, 67] width 17 height 17
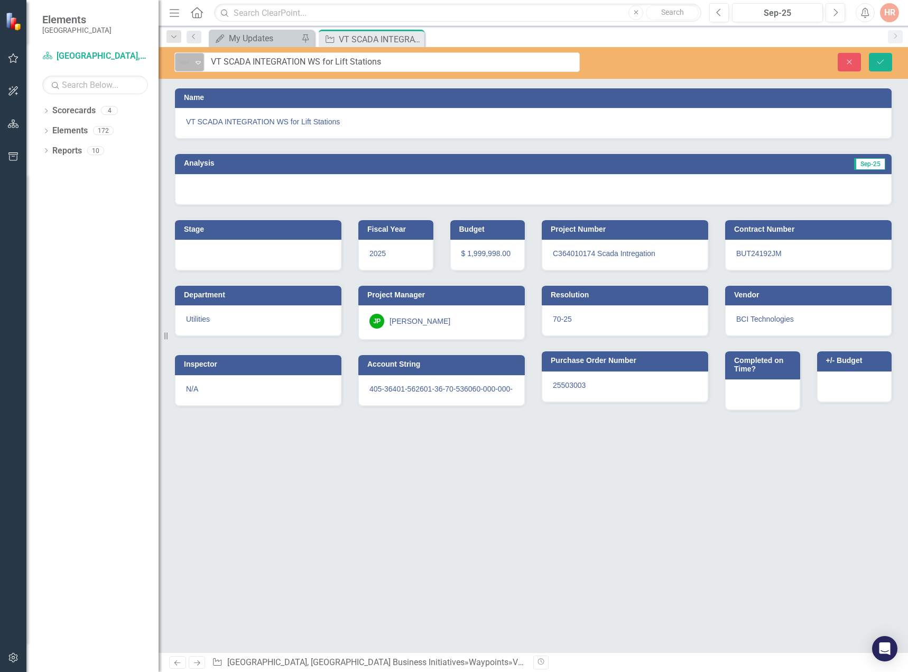
click at [185, 66] on img at bounding box center [184, 62] width 13 height 13
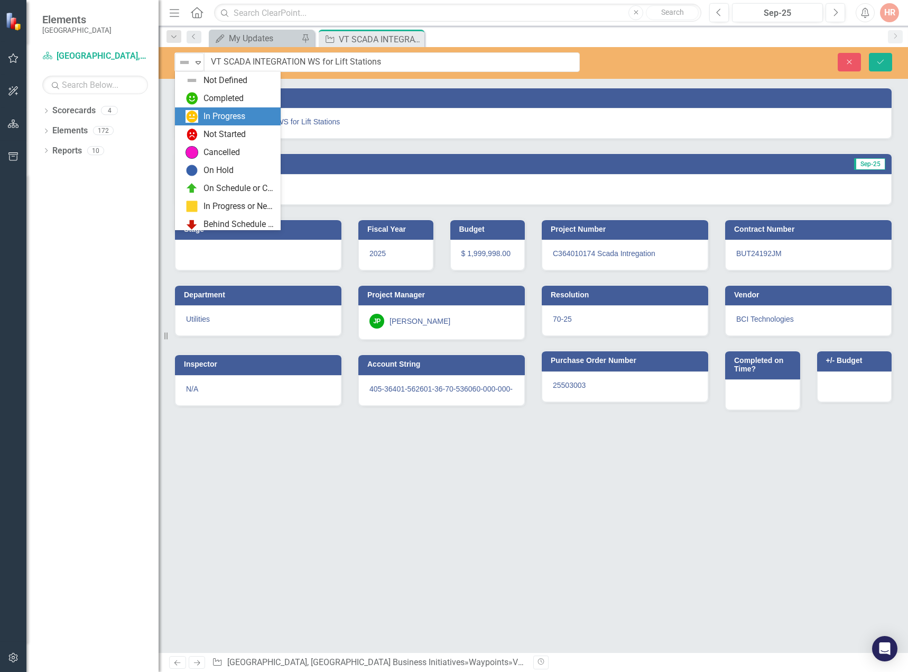
click at [210, 114] on div "In Progress" at bounding box center [225, 117] width 42 height 12
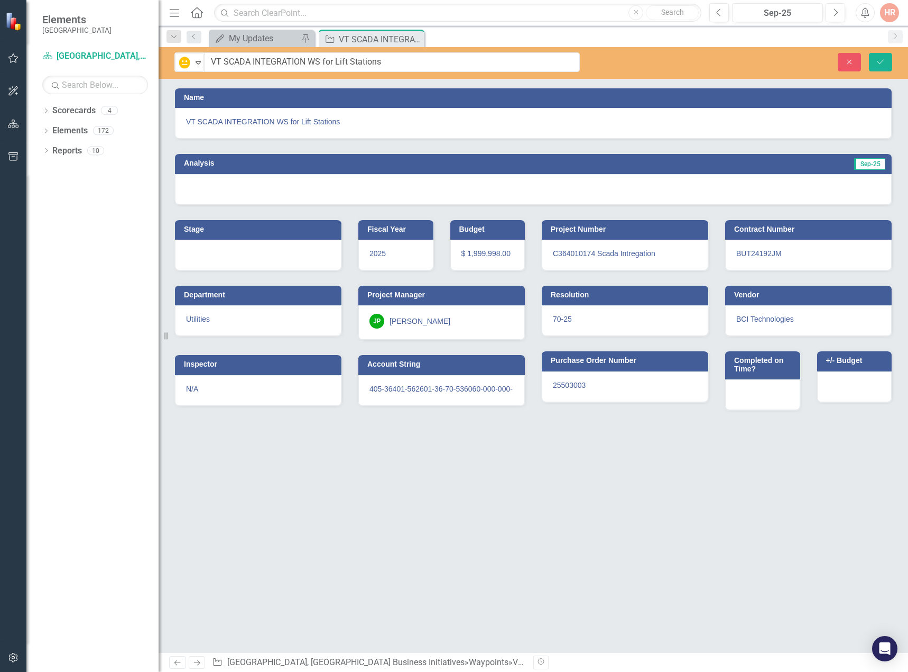
click at [816, 196] on div at bounding box center [533, 189] width 717 height 31
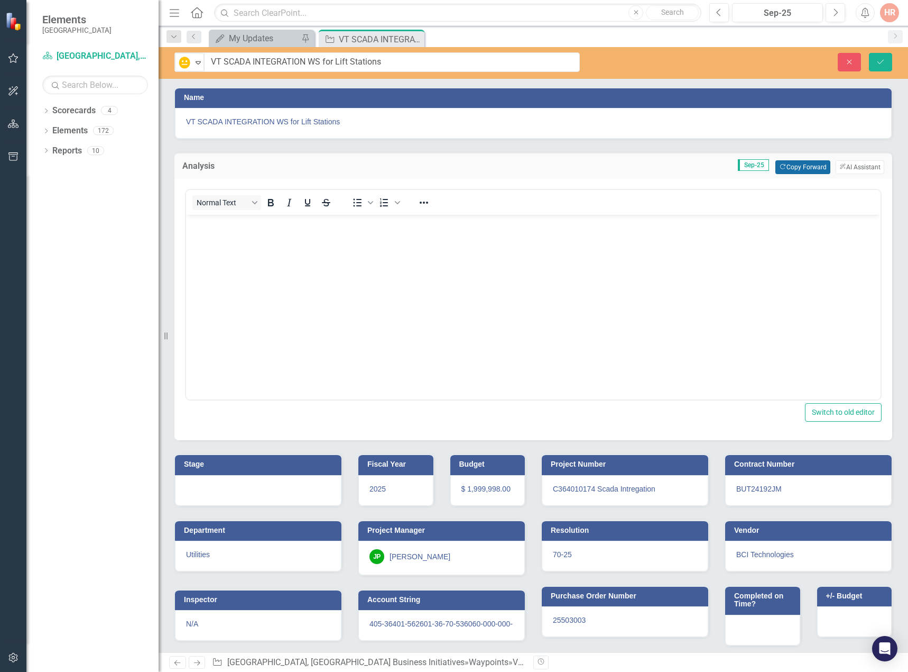
click at [800, 161] on button "Copy Forward Copy Forward" at bounding box center [803, 167] width 54 height 14
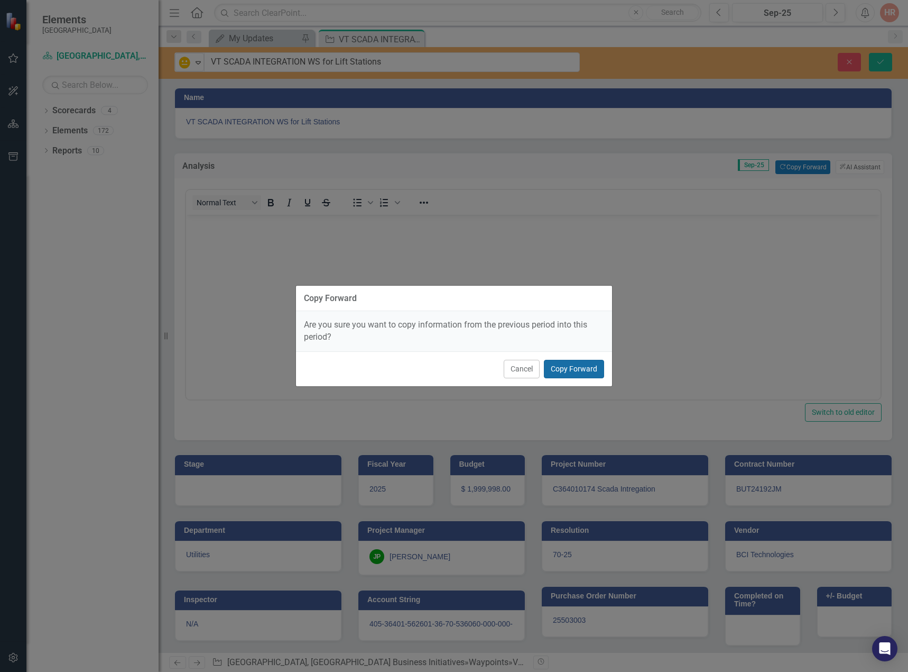
click at [595, 365] on button "Copy Forward" at bounding box center [574, 369] width 60 height 19
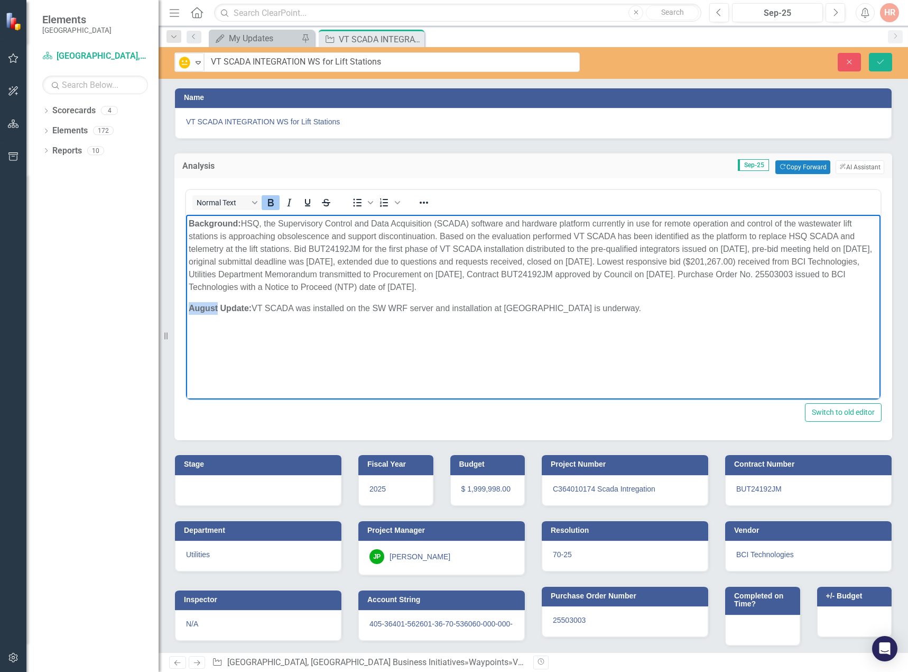
drag, startPoint x: 217, startPoint y: 308, endPoint x: 178, endPoint y: 307, distance: 38.6
click at [186, 307] on html "Background: HSQ, the Supervisory Control and Data Acquisition (SCADA) software …" at bounding box center [533, 294] width 695 height 159
click at [879, 59] on icon "Save" at bounding box center [881, 61] width 10 height 7
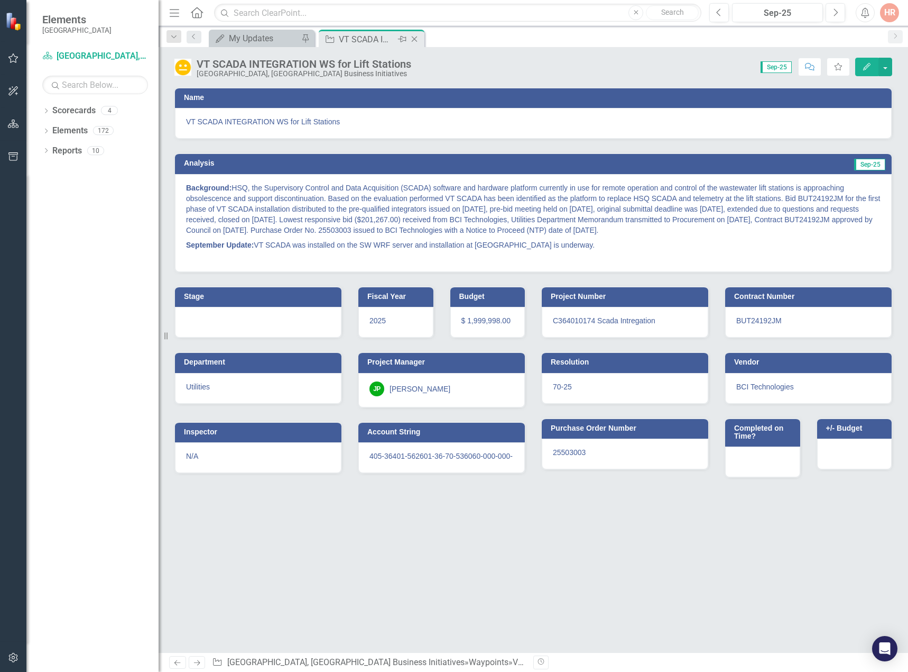
click at [415, 36] on icon "Close" at bounding box center [414, 39] width 11 height 8
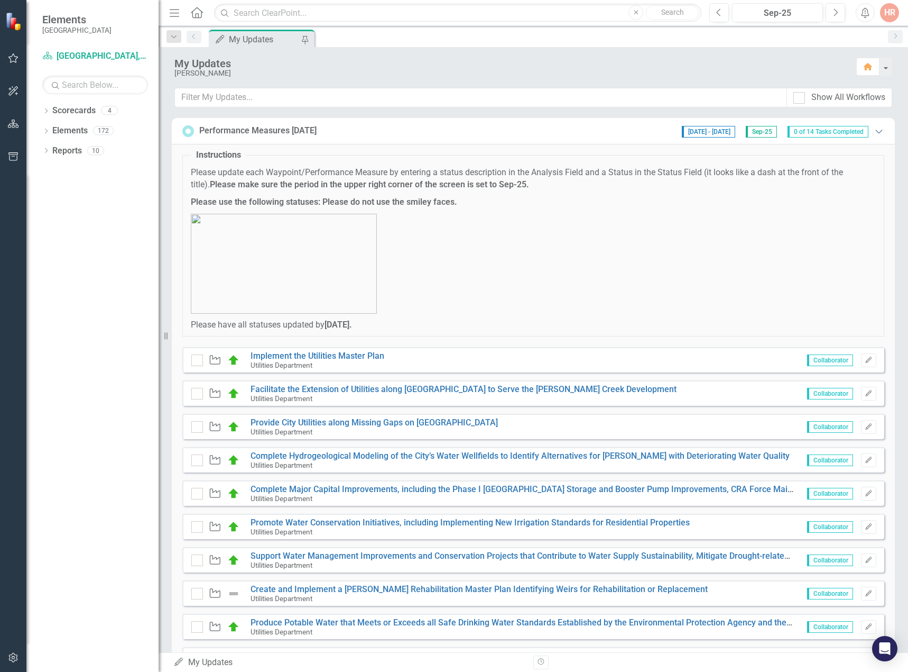
click at [874, 127] on icon "Expanded" at bounding box center [879, 131] width 11 height 8
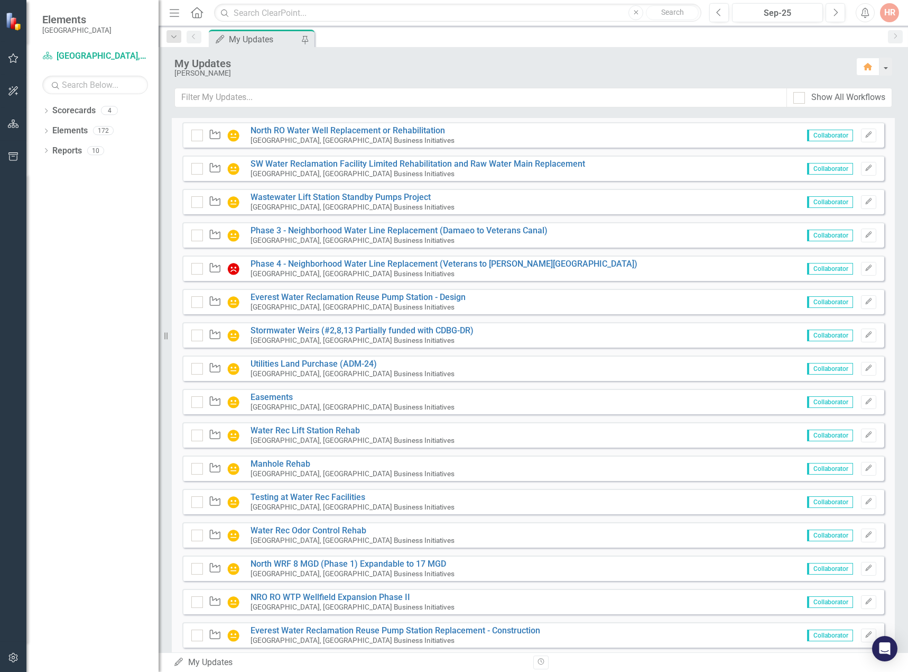
scroll to position [575, 0]
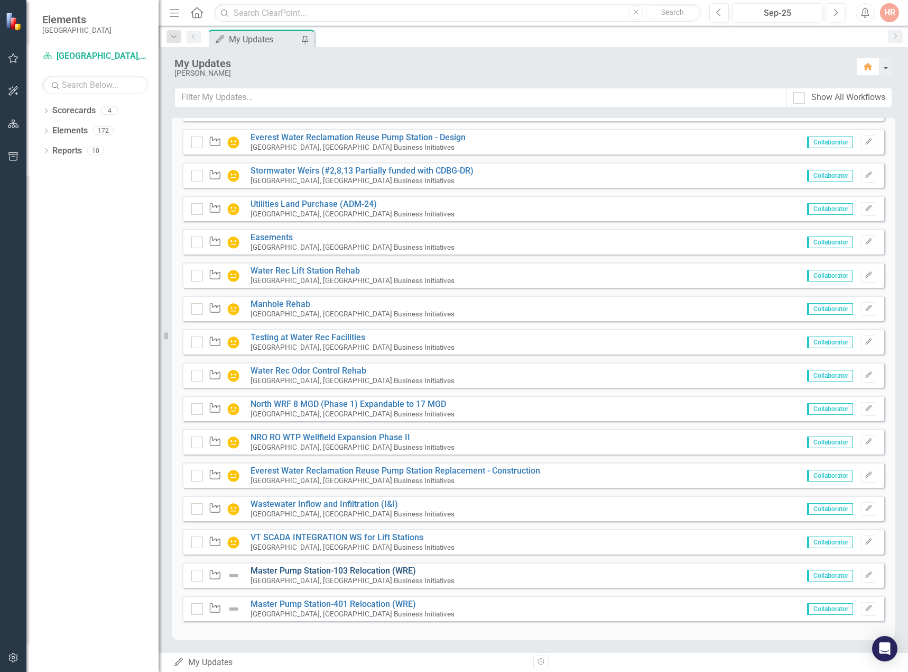
click at [327, 569] on link "Master Pump Station-103 Relocation (WRE)" at bounding box center [334, 570] width 166 height 10
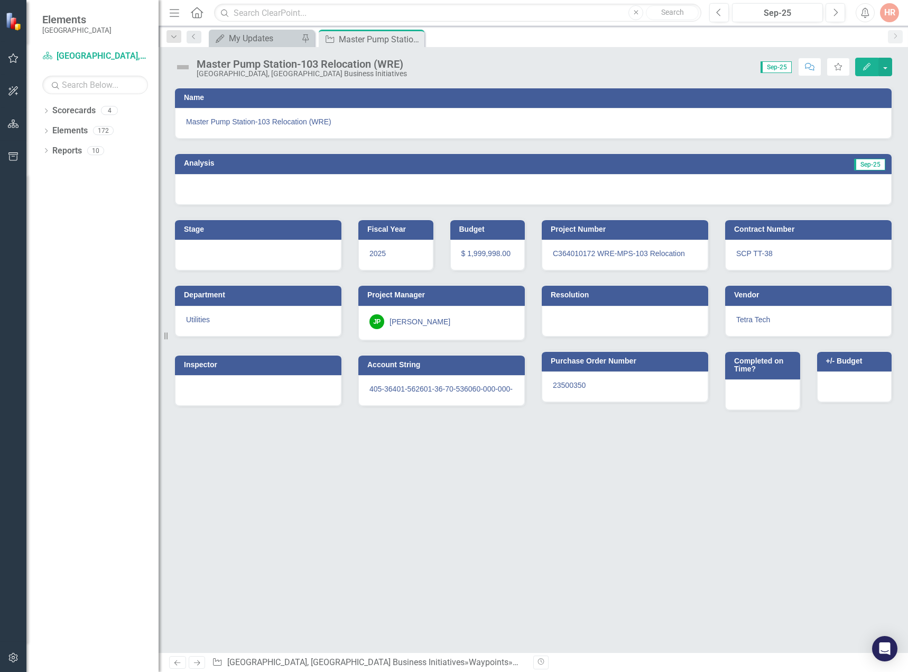
click at [182, 66] on img at bounding box center [182, 67] width 17 height 17
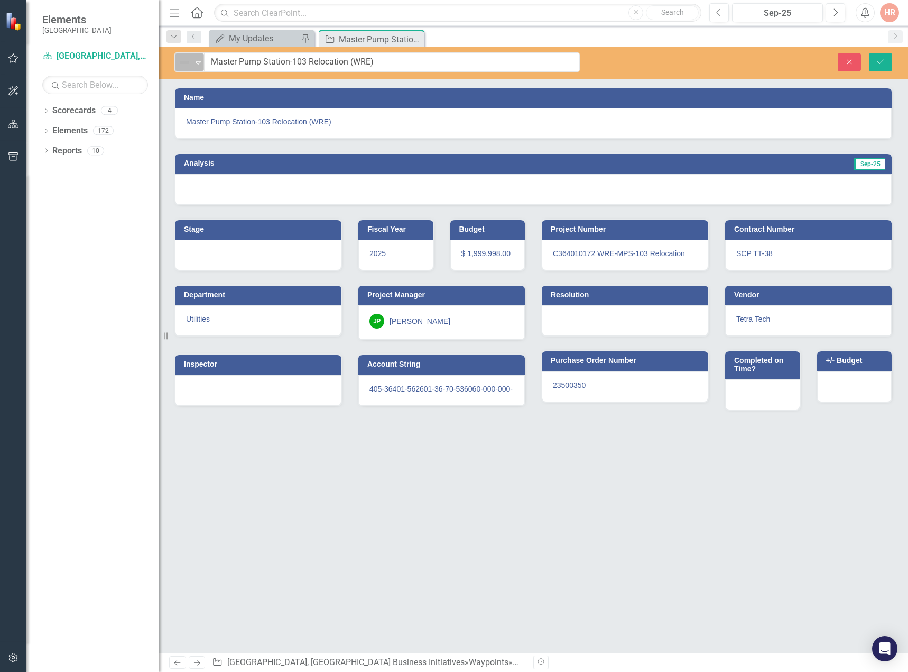
click at [187, 62] on img at bounding box center [184, 62] width 13 height 13
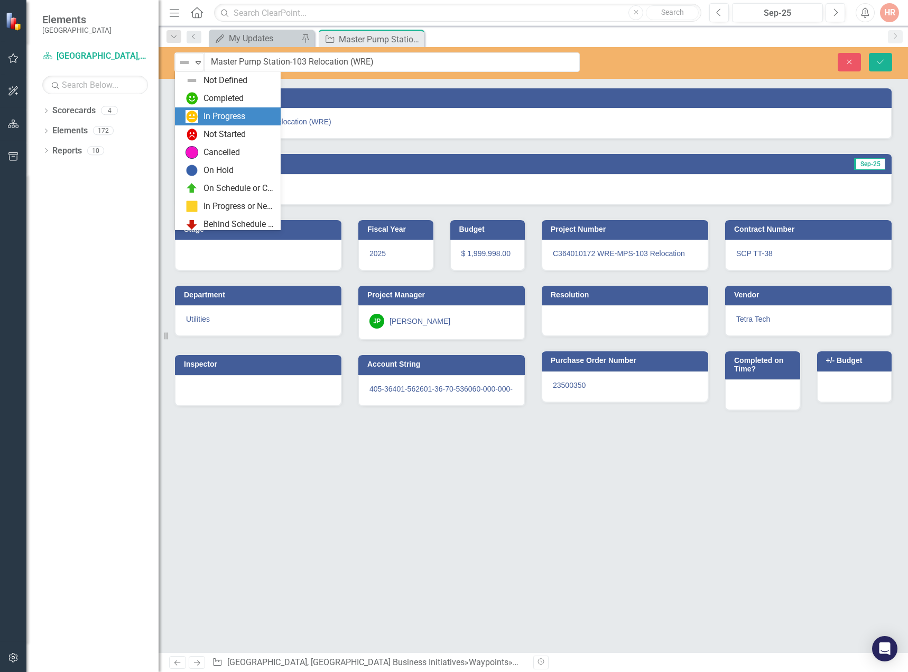
click at [206, 115] on div "In Progress" at bounding box center [225, 117] width 42 height 12
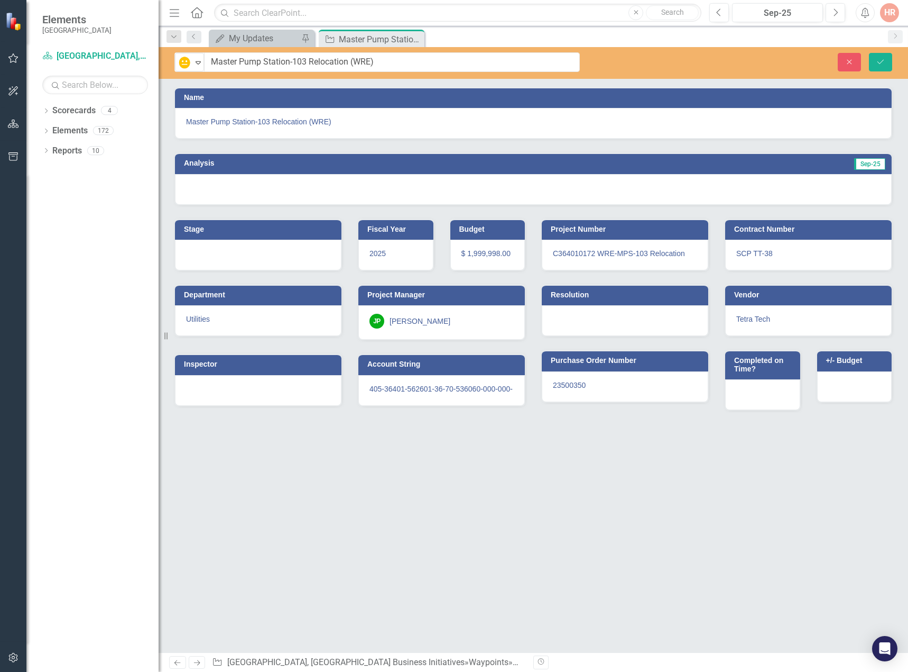
click at [778, 195] on div at bounding box center [533, 189] width 717 height 31
click at [778, 194] on div at bounding box center [533, 189] width 717 height 31
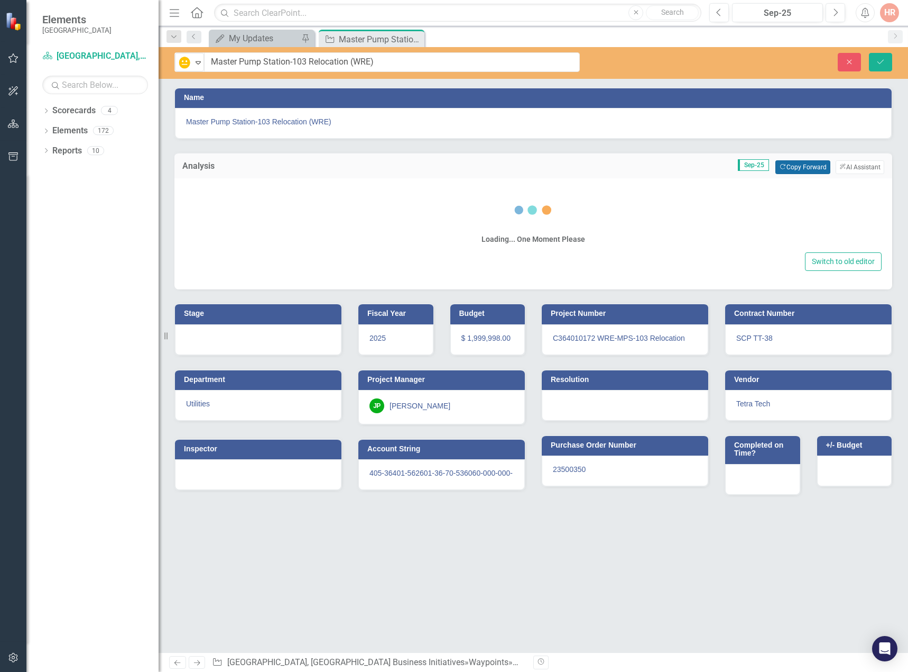
click at [785, 171] on button "Copy Forward Copy Forward" at bounding box center [803, 167] width 54 height 14
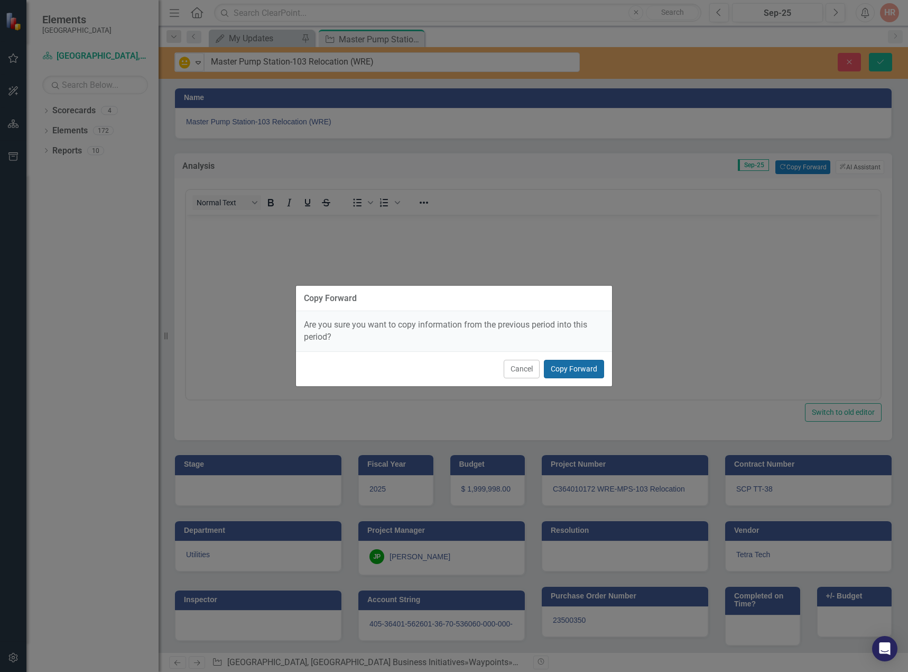
click at [587, 367] on button "Copy Forward" at bounding box center [574, 369] width 60 height 19
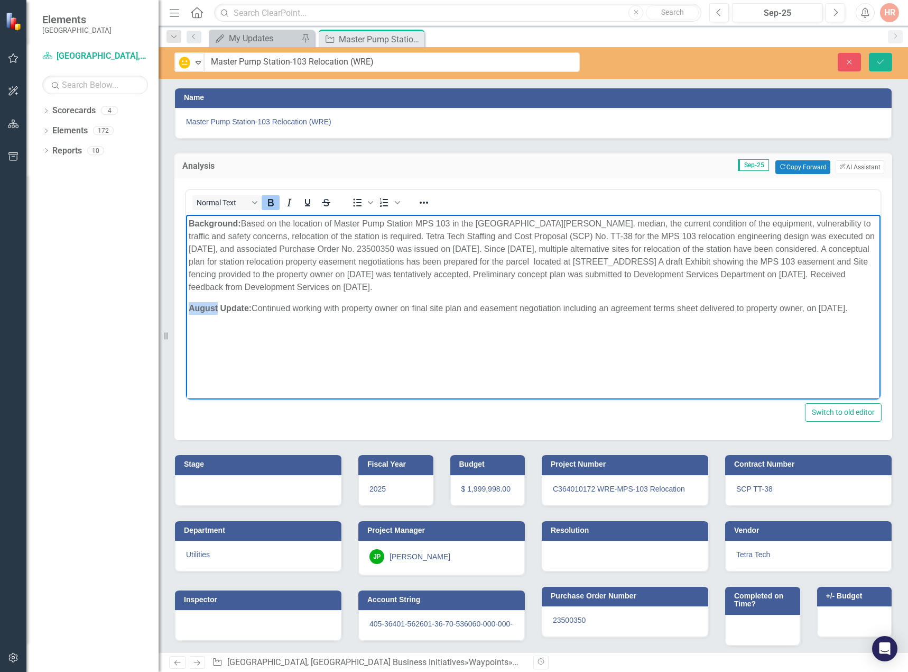
drag, startPoint x: 217, startPoint y: 306, endPoint x: 364, endPoint y: 517, distance: 256.7
click at [186, 301] on html "Background: Based on the location of Master Pump Station MPS 103 in the Del Pra…" at bounding box center [533, 294] width 695 height 159
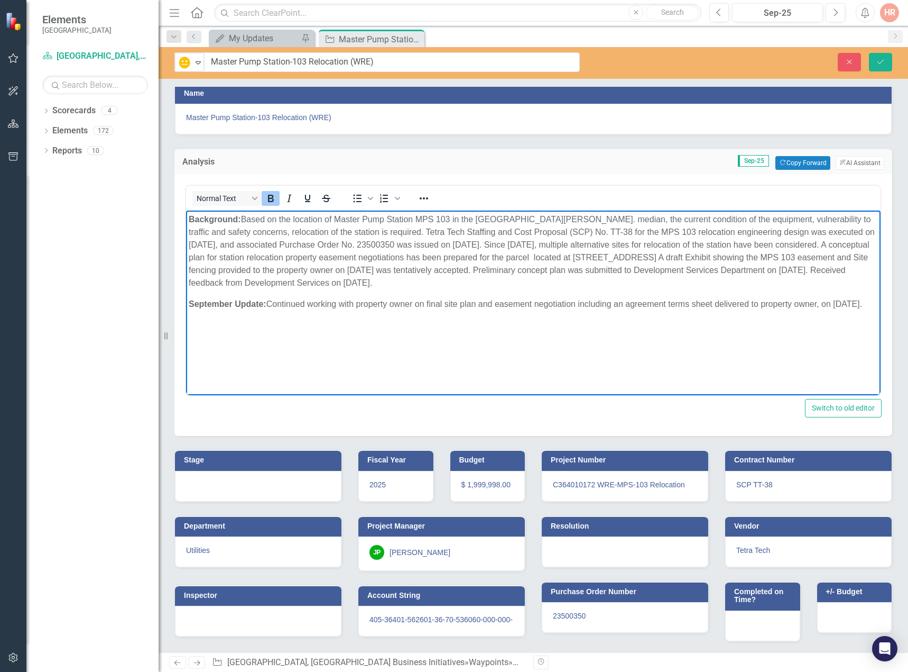
scroll to position [10, 0]
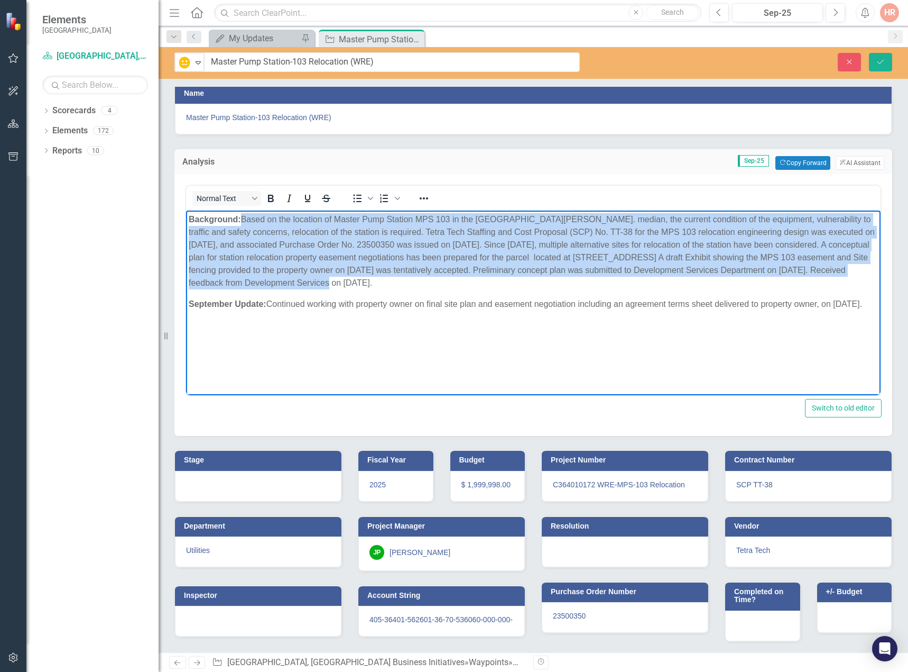
drag, startPoint x: 244, startPoint y: 218, endPoint x: 341, endPoint y: 281, distance: 114.7
click at [341, 281] on p "Background: Based on the location of Master Pump Station MPS 103 in the Del Pra…" at bounding box center [534, 251] width 690 height 76
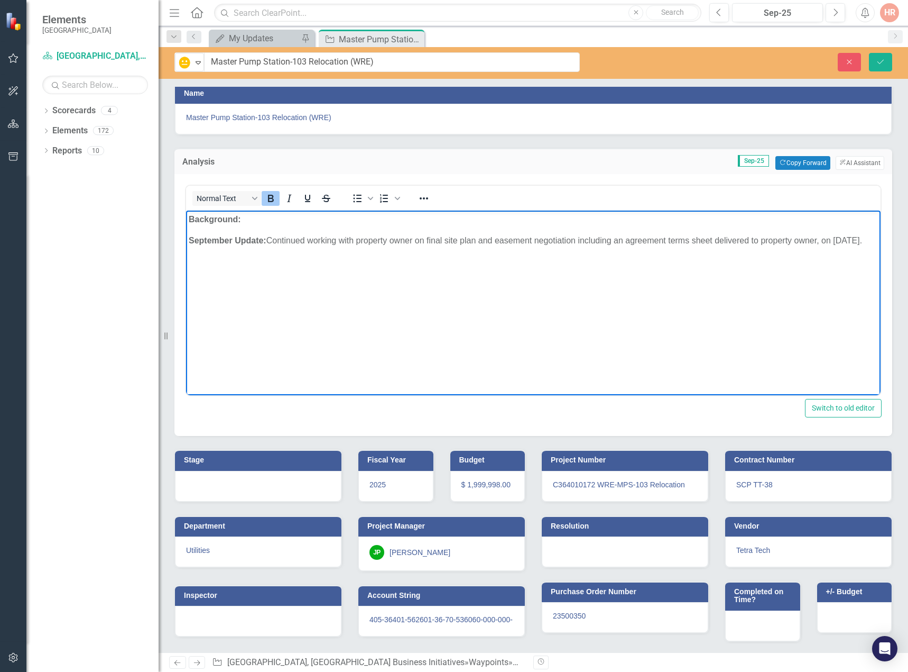
click at [268, 193] on icon "Bold" at bounding box center [270, 198] width 13 height 13
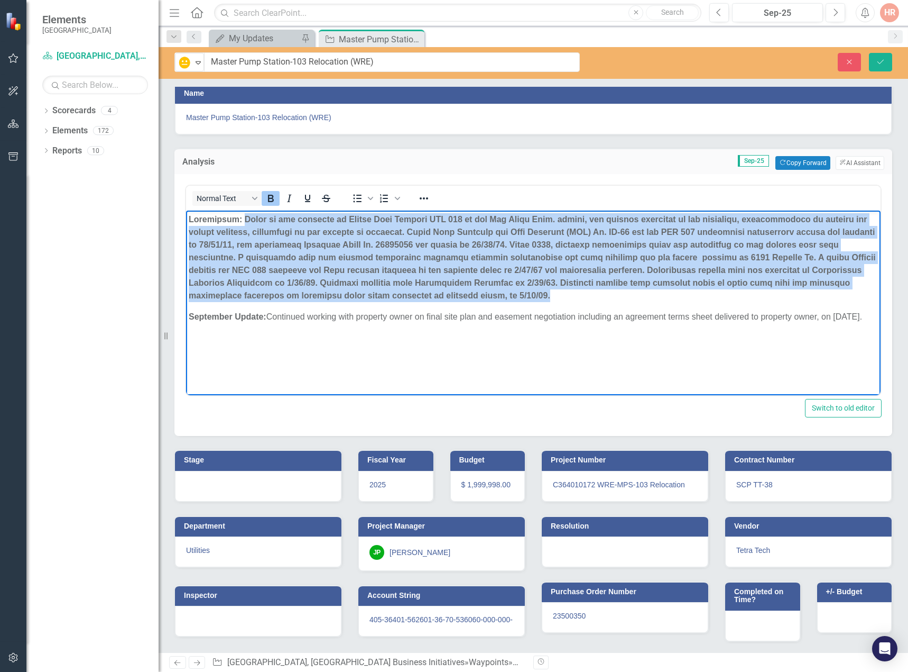
drag, startPoint x: 586, startPoint y: 295, endPoint x: 245, endPoint y: 216, distance: 350.4
click at [245, 216] on p "Rich Text Area. Press ALT-0 for help." at bounding box center [534, 257] width 690 height 89
click at [271, 196] on icon "Bold" at bounding box center [271, 198] width 6 height 7
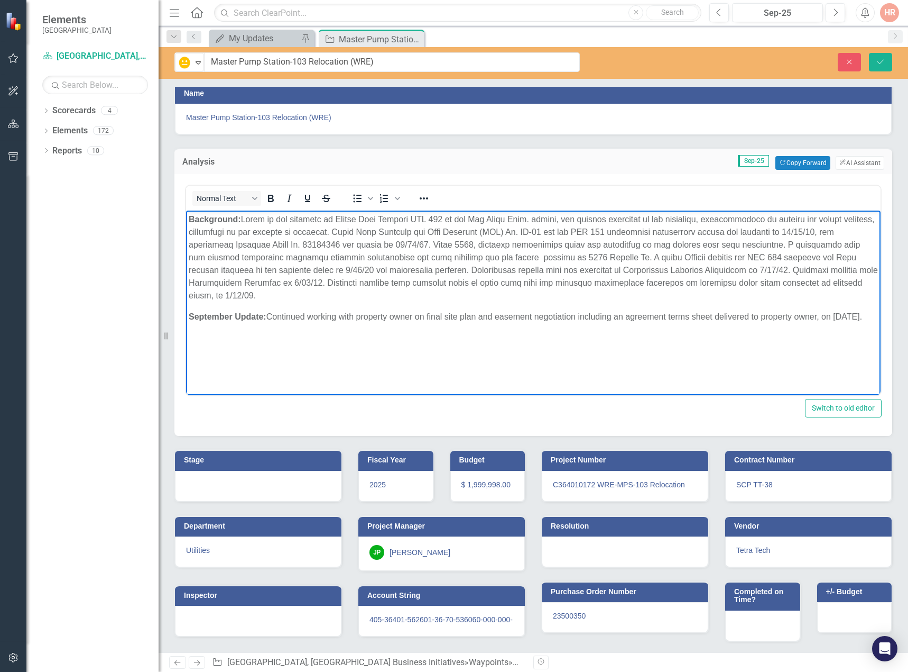
drag, startPoint x: 271, startPoint y: 316, endPoint x: 868, endPoint y: 314, distance: 597.0
click at [868, 314] on p "September Update: Continued working with property owner on final site plan and …" at bounding box center [534, 316] width 690 height 13
click at [271, 192] on icon "Bold" at bounding box center [270, 198] width 13 height 13
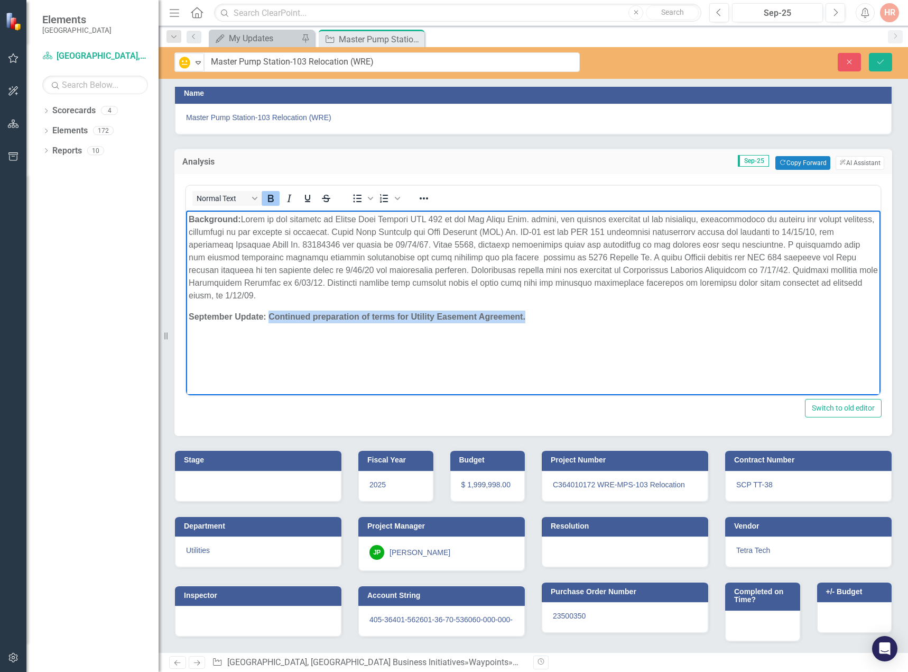
drag, startPoint x: 529, startPoint y: 315, endPoint x: 271, endPoint y: 313, distance: 258.1
click at [271, 313] on p "September Update: Continued preparation of terms for Utility Easement Agreement." at bounding box center [534, 316] width 690 height 13
click at [272, 196] on icon "Bold" at bounding box center [271, 198] width 6 height 7
click at [537, 316] on p "September Update: Continued preparation of terms for Utility Easement Agreement." at bounding box center [534, 316] width 690 height 13
drag, startPoint x: 631, startPoint y: 307, endPoint x: 659, endPoint y: 292, distance: 31.7
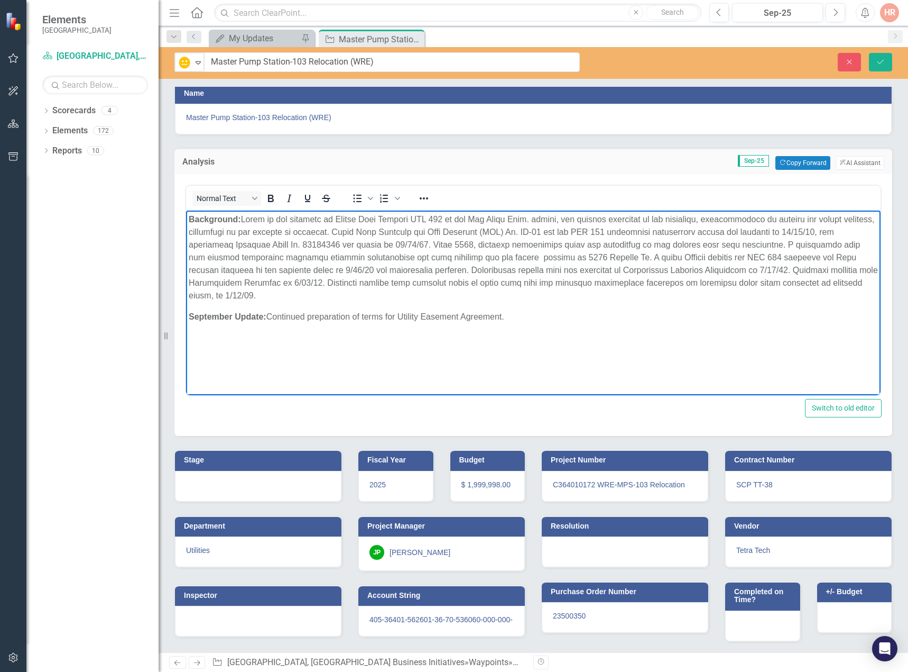
click at [631, 307] on body "Background: September Update: Continued preparation of terms for Utility Easeme…" at bounding box center [533, 289] width 695 height 159
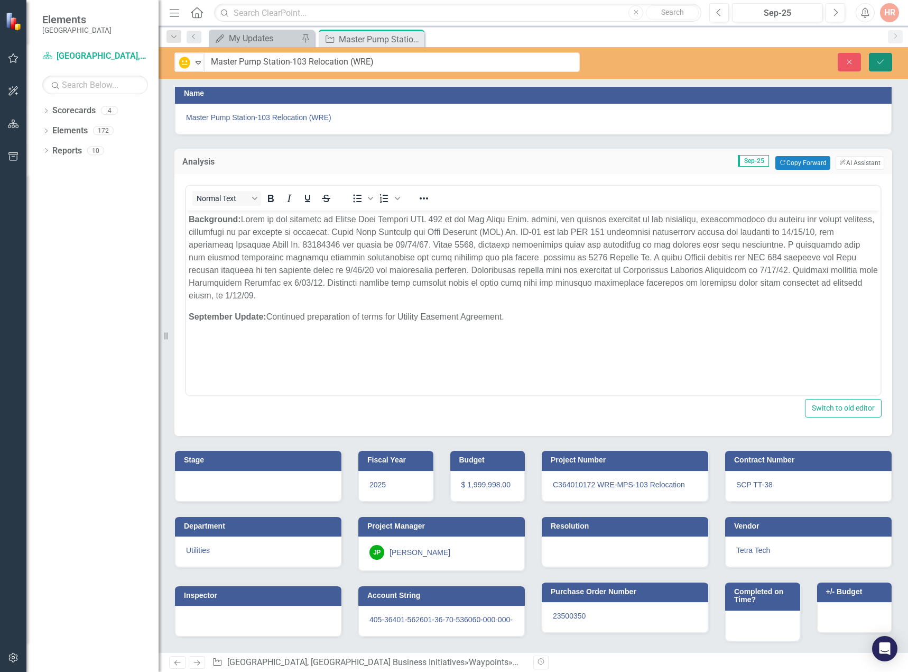
click at [882, 62] on icon "Save" at bounding box center [881, 61] width 10 height 7
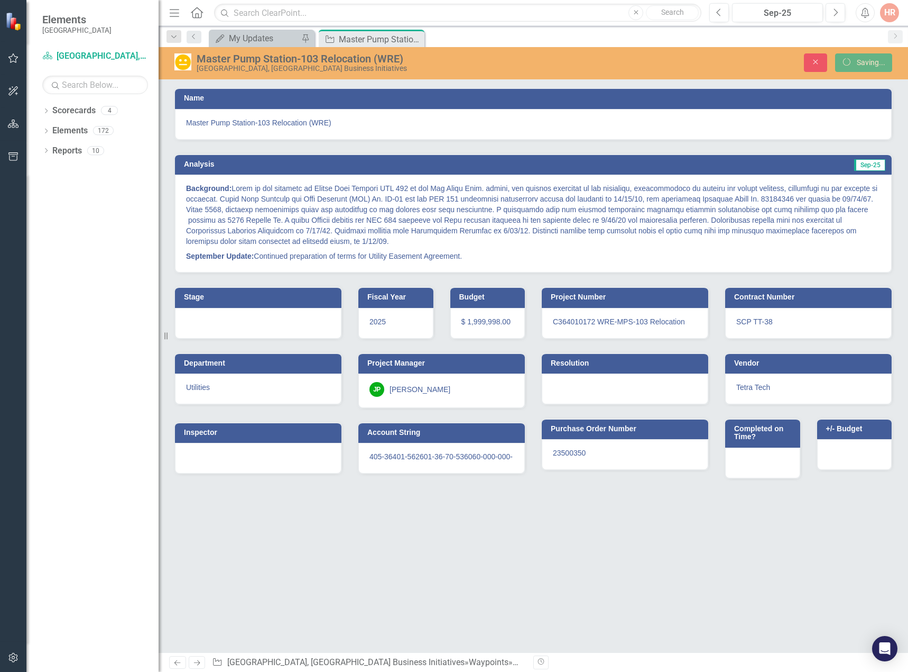
scroll to position [0, 0]
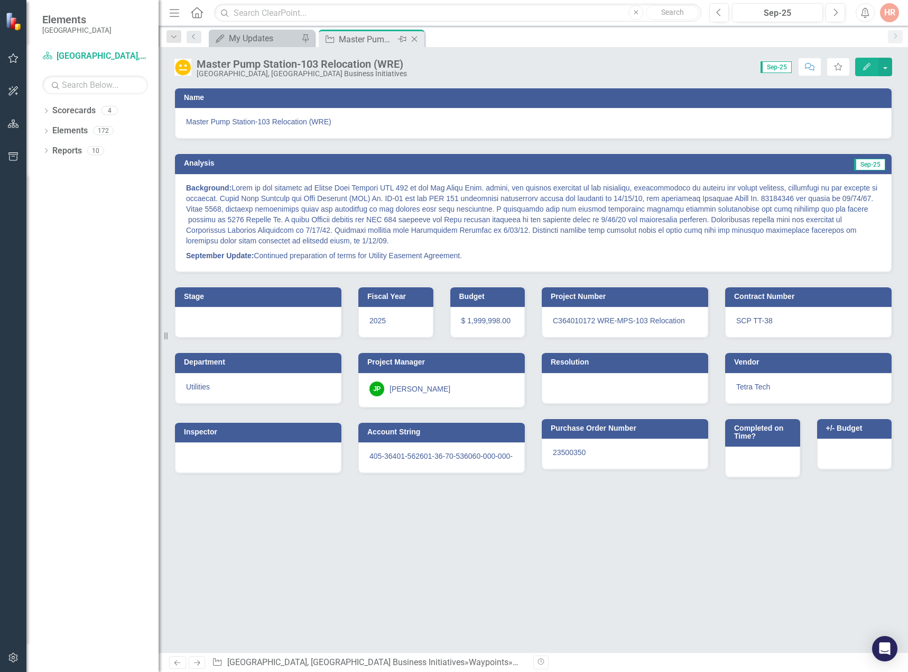
click at [416, 37] on icon "Close" at bounding box center [414, 39] width 11 height 8
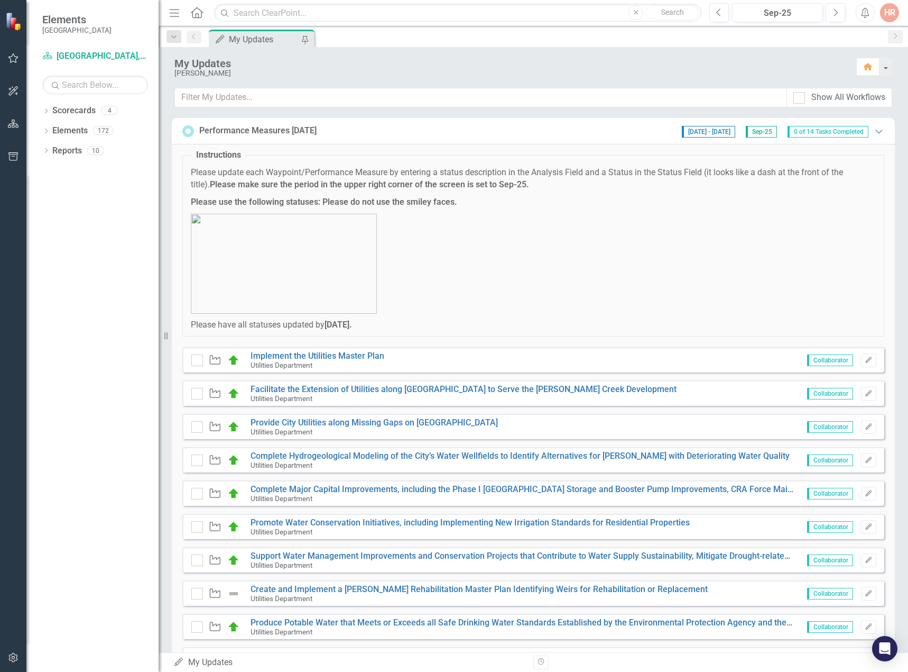
click at [874, 132] on icon "Expanded" at bounding box center [879, 131] width 11 height 8
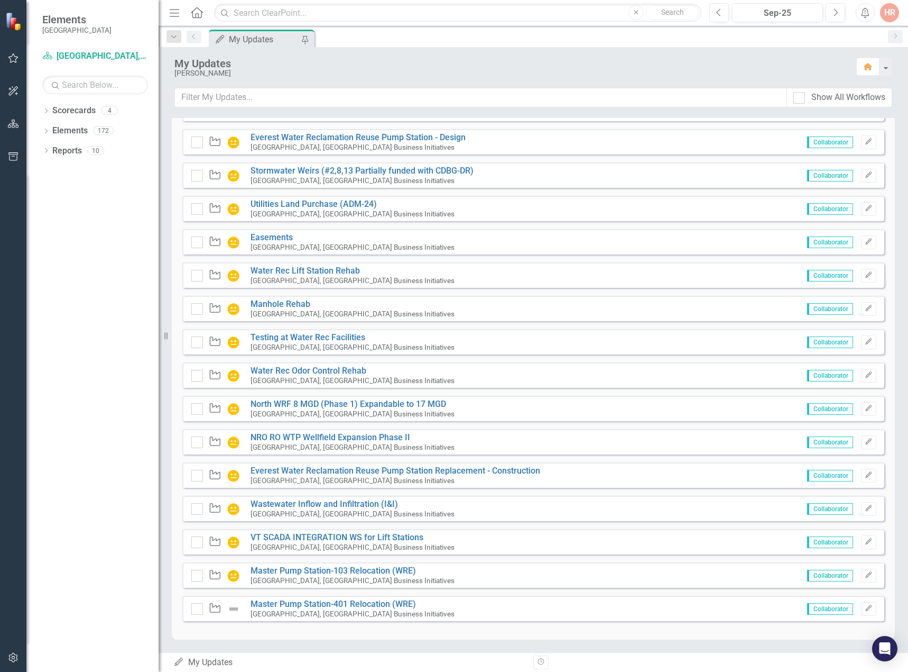
scroll to position [575, 0]
click at [317, 602] on link "Master Pump Station-401 Relocation (WRE)" at bounding box center [334, 604] width 166 height 10
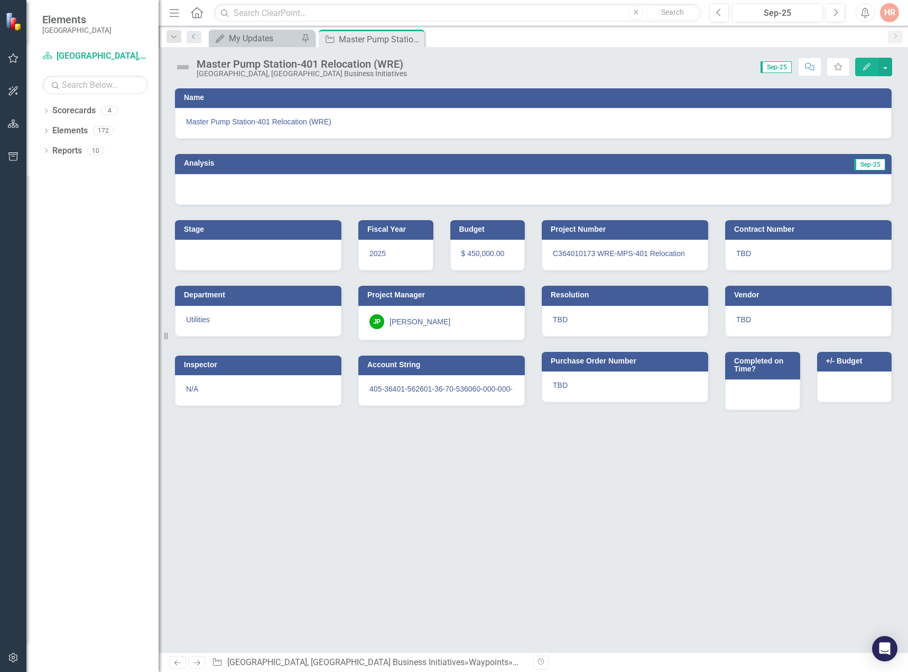
click at [181, 65] on img at bounding box center [182, 67] width 17 height 17
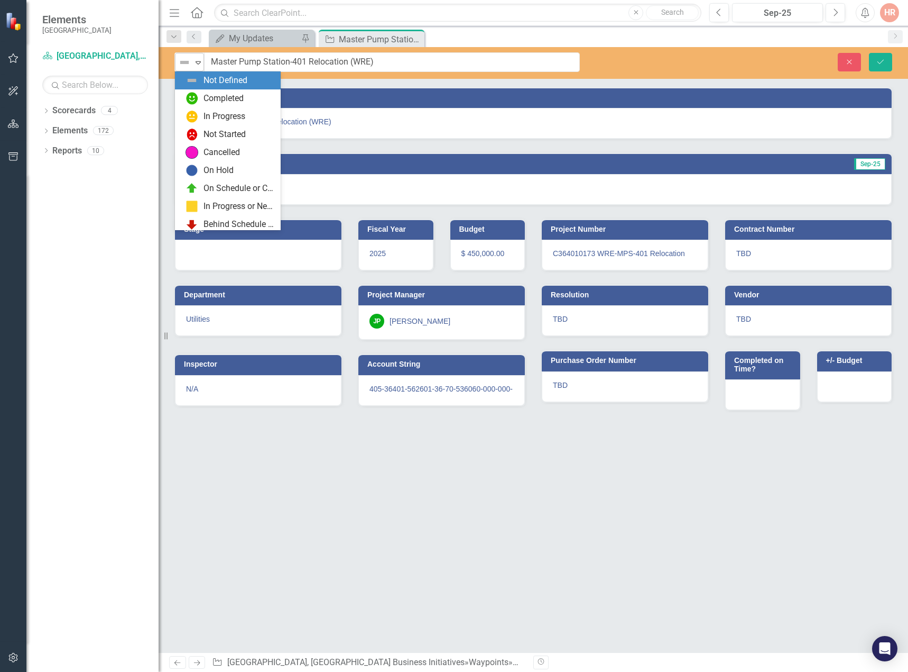
click at [187, 64] on img at bounding box center [184, 62] width 13 height 13
click at [217, 116] on div "In Progress" at bounding box center [225, 117] width 42 height 12
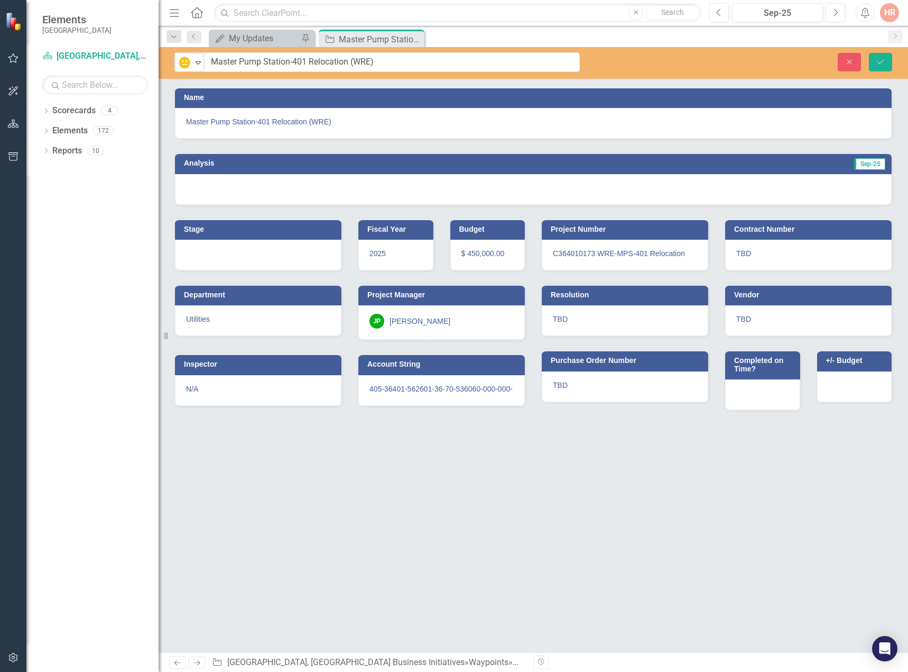
click at [805, 185] on div at bounding box center [533, 189] width 717 height 31
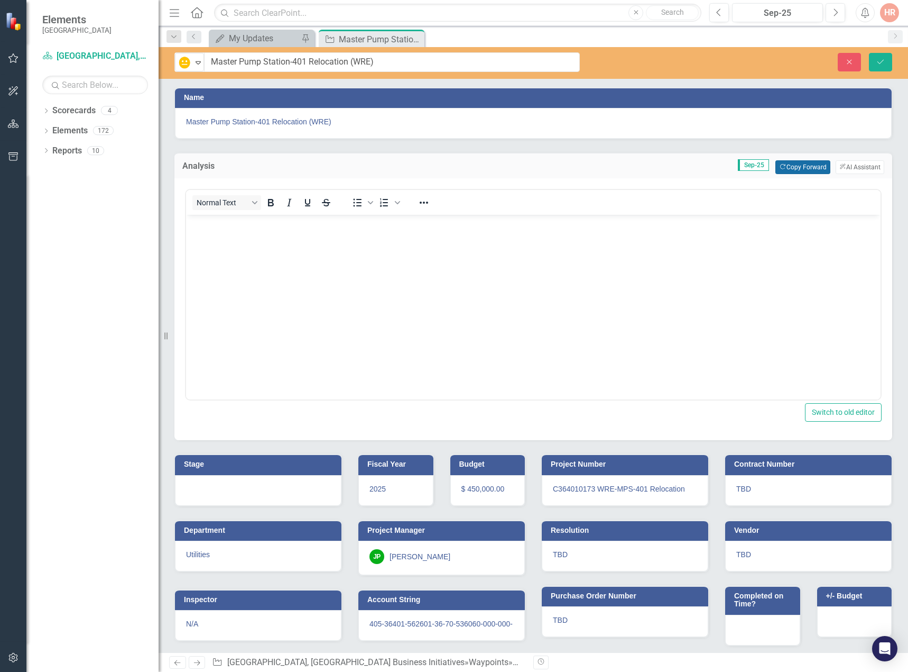
click at [798, 166] on button "Copy Forward Copy Forward" at bounding box center [803, 167] width 54 height 14
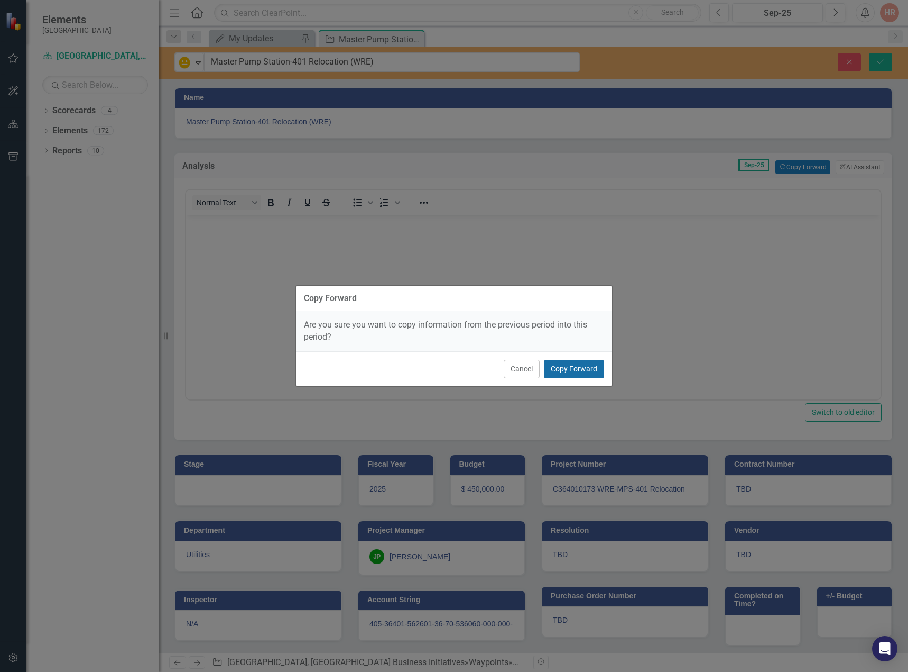
click at [581, 363] on button "Copy Forward" at bounding box center [574, 369] width 60 height 19
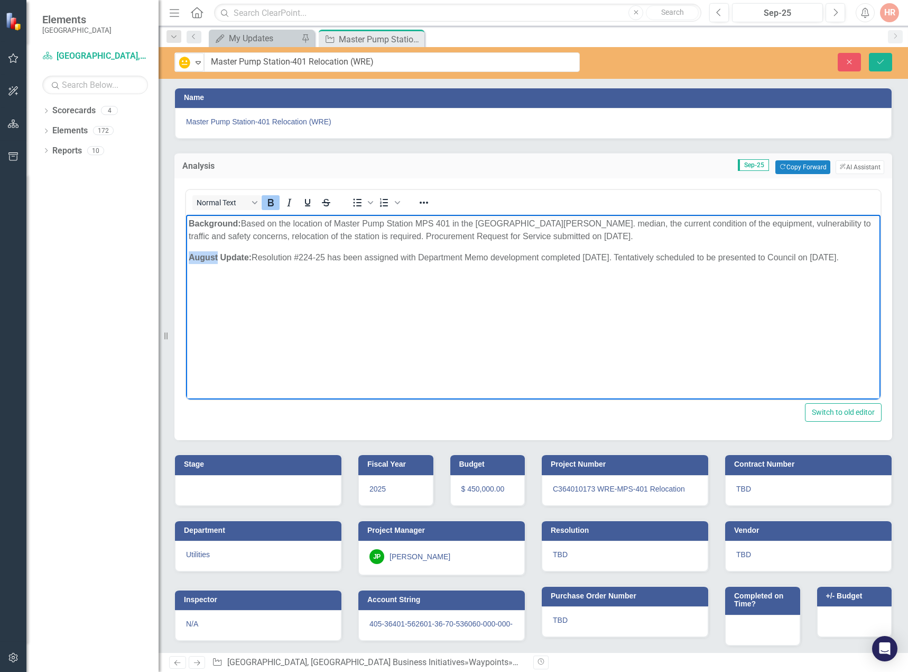
drag, startPoint x: 219, startPoint y: 258, endPoint x: 188, endPoint y: 258, distance: 31.2
click at [188, 258] on body "Background: Based on the location of Master Pump Station MPS 401 in the [GEOGRA…" at bounding box center [533, 294] width 695 height 159
click at [543, 235] on p "Background: Based on the location of Master Pump Station MPS 401 in the [GEOGRA…" at bounding box center [534, 229] width 690 height 25
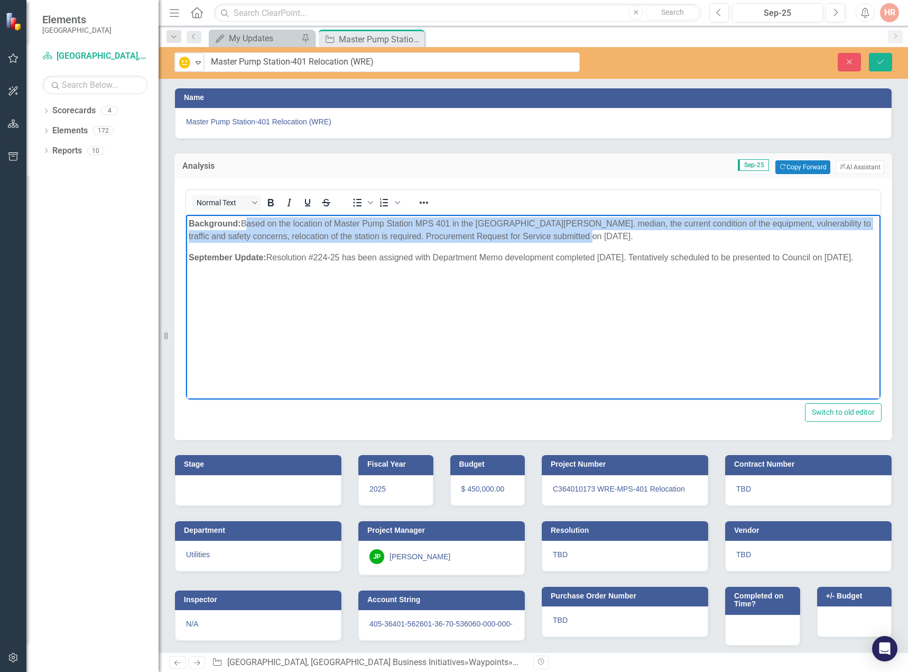
drag, startPoint x: 569, startPoint y: 233, endPoint x: 243, endPoint y: 224, distance: 326.4
click at [243, 224] on p "Background: Based on the location of Master Pump Station MPS 401 in the [GEOGRA…" at bounding box center [534, 229] width 690 height 25
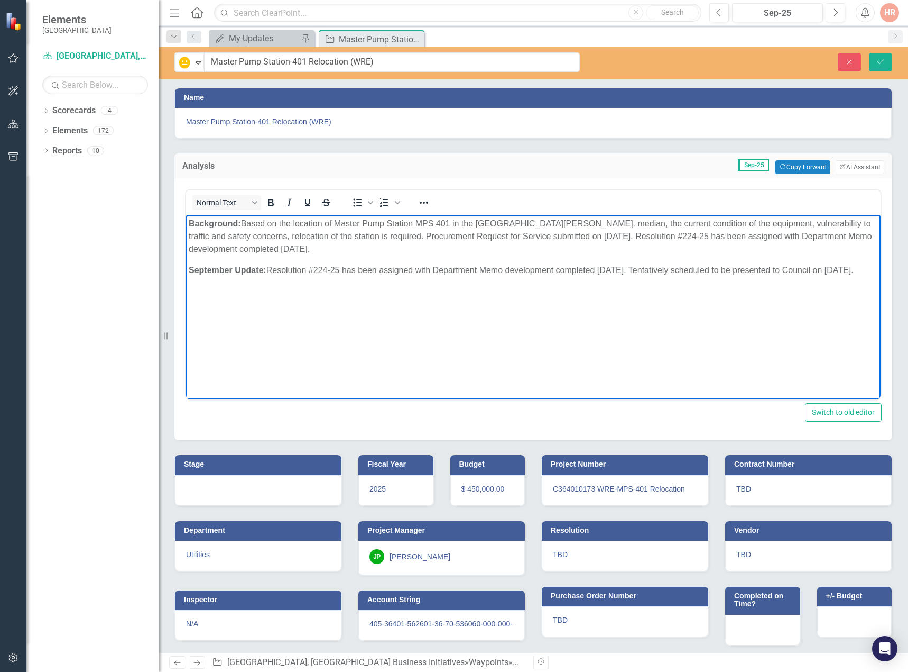
drag, startPoint x: 270, startPoint y: 271, endPoint x: 863, endPoint y: 274, distance: 593.3
click at [863, 274] on p "September Update: Resolution #224-25 has been assigned with Department Memo dev…" at bounding box center [534, 270] width 690 height 13
drag, startPoint x: 273, startPoint y: 279, endPoint x: 270, endPoint y: 271, distance: 8.5
click at [270, 271] on p "September Update: SCP scope revisions were completed on 9/18/25 and accepted on…" at bounding box center [534, 276] width 690 height 25
click at [271, 205] on icon "Bold" at bounding box center [270, 202] width 13 height 13
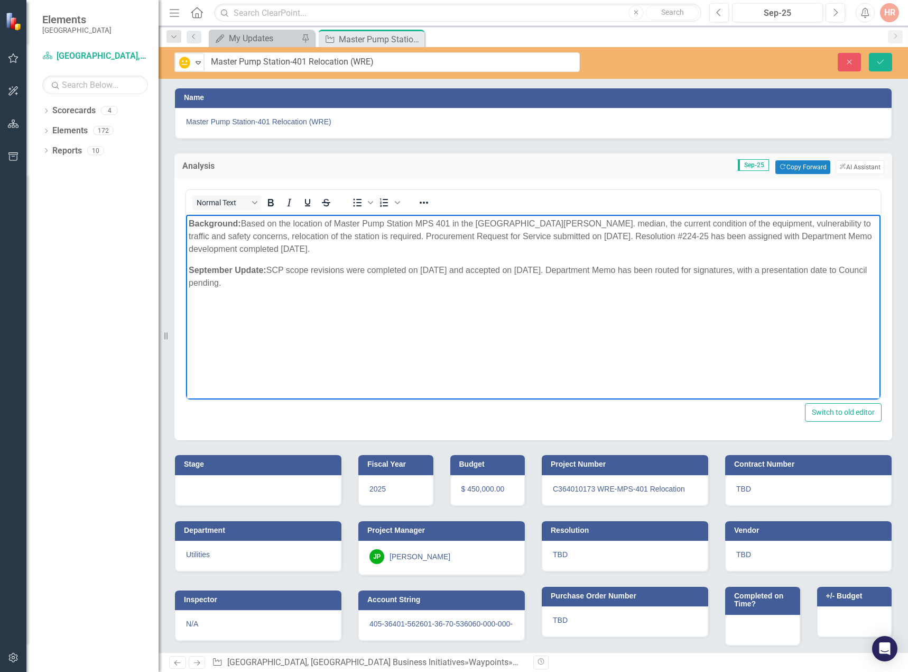
click at [297, 291] on body "Background: Based on the location of Master Pump Station MPS 401 in the Santa B…" at bounding box center [533, 294] width 695 height 159
click at [885, 63] on icon "Save" at bounding box center [881, 61] width 10 height 7
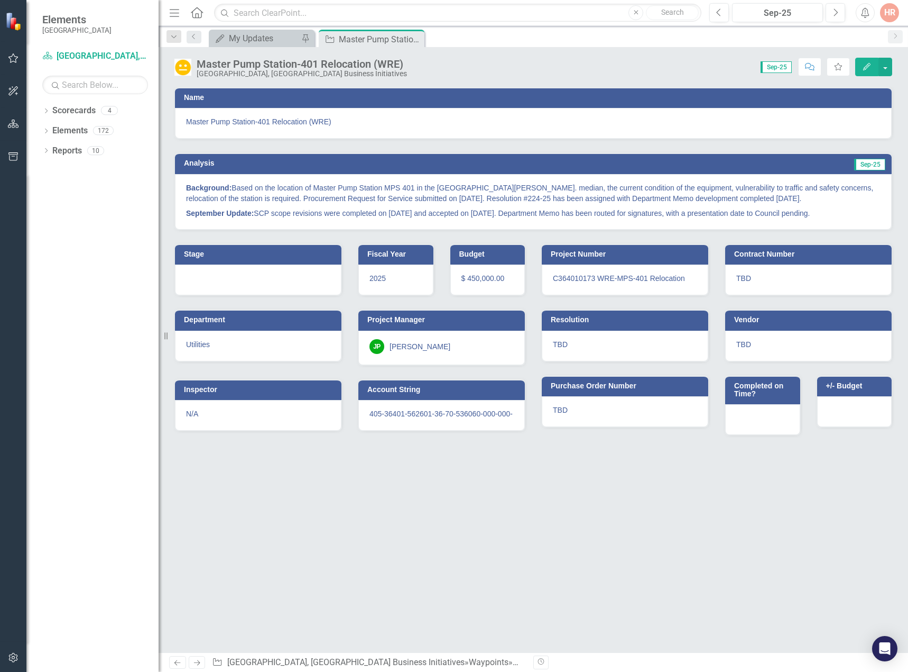
click at [551, 528] on div "Name Master Pump Station-401 Relocation (WRE) Analysis Sep-25 Background: Based…" at bounding box center [534, 369] width 750 height 565
click at [417, 37] on icon "Close" at bounding box center [414, 39] width 11 height 8
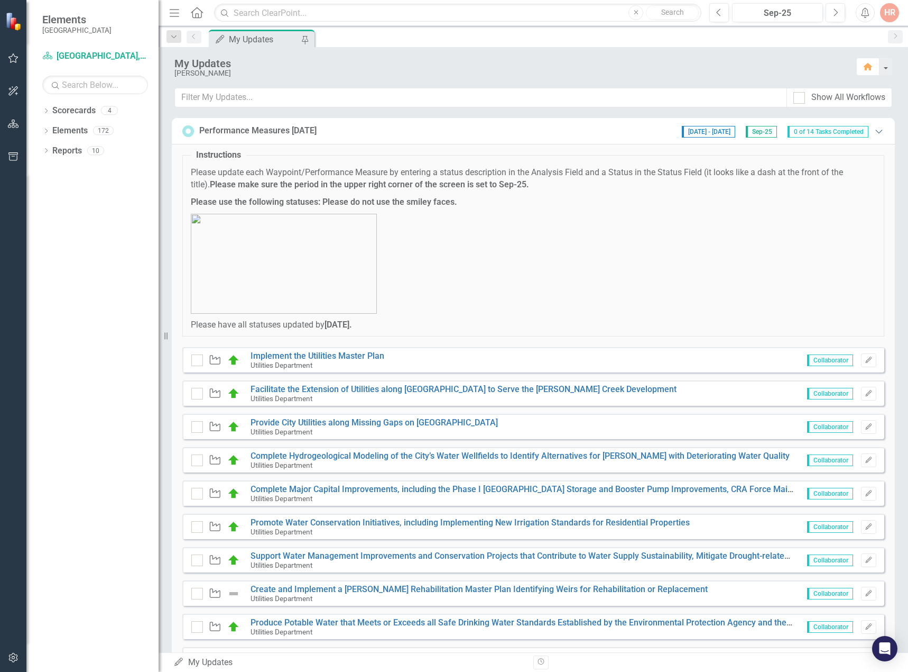
click at [874, 129] on icon "Expanded" at bounding box center [879, 131] width 11 height 8
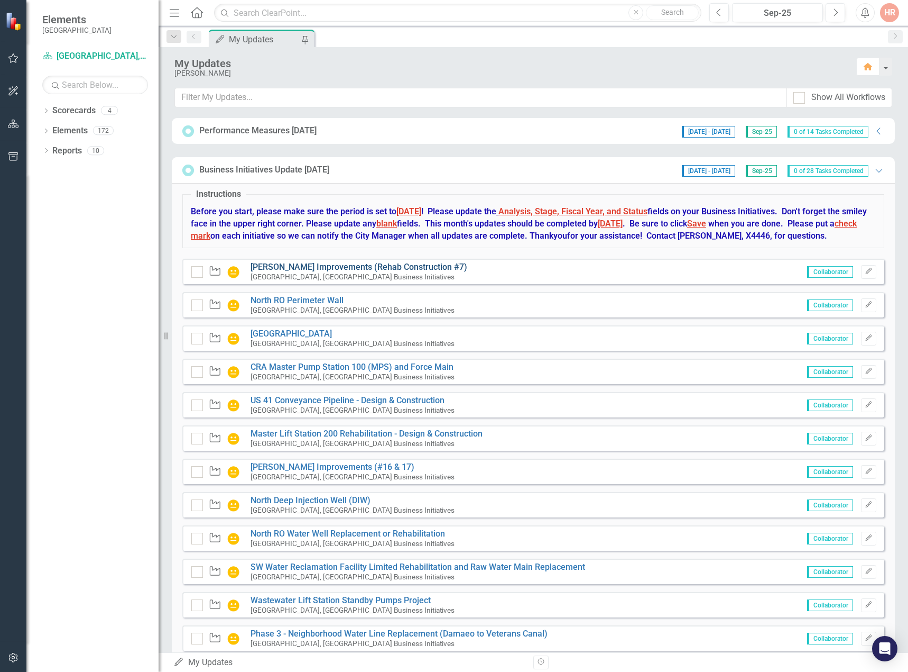
click at [268, 272] on link "[PERSON_NAME] Improvements (Rehab Construction #7)" at bounding box center [359, 267] width 217 height 10
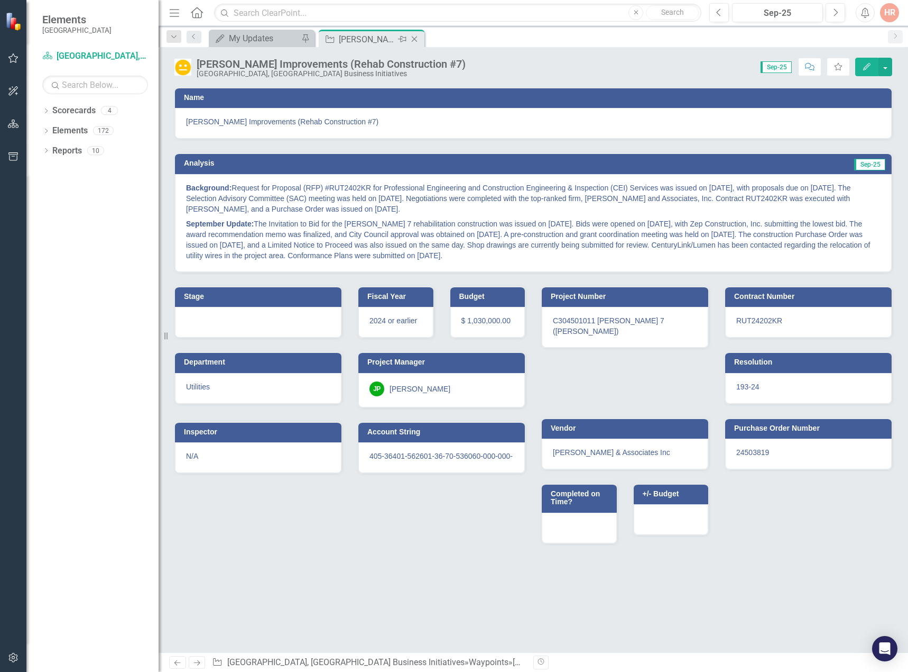
click at [414, 35] on icon "Close" at bounding box center [414, 39] width 11 height 8
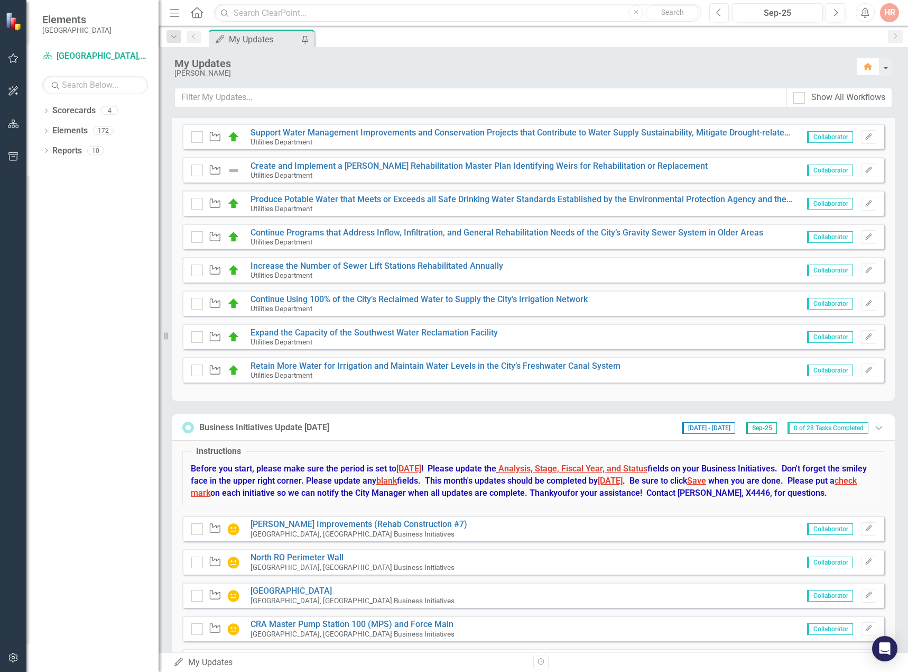
scroll to position [687, 0]
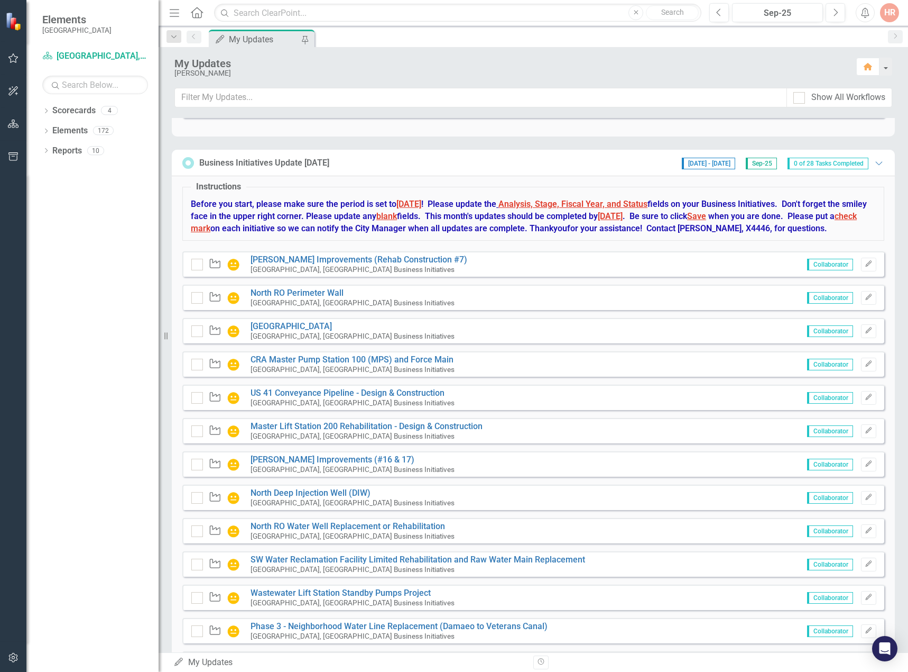
click at [276, 300] on div "Waypoint North RO Perimeter Wall [GEOGRAPHIC_DATA], [GEOGRAPHIC_DATA] Business …" at bounding box center [533, 296] width 702 height 25
click at [275, 298] on link "North RO Perimeter Wall" at bounding box center [297, 293] width 93 height 10
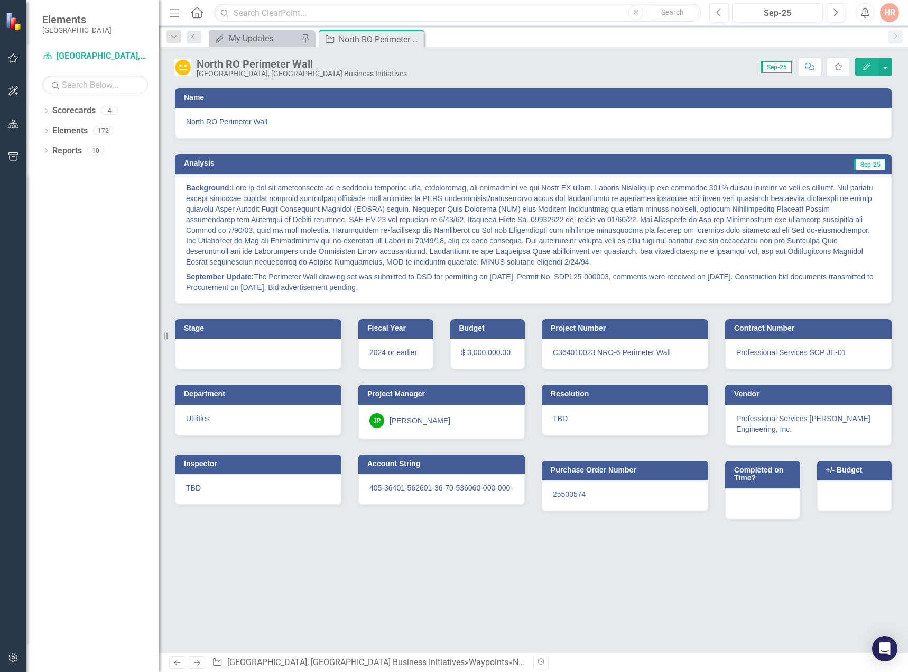
click at [0, 0] on icon "Close" at bounding box center [0, 0] width 0 height 0
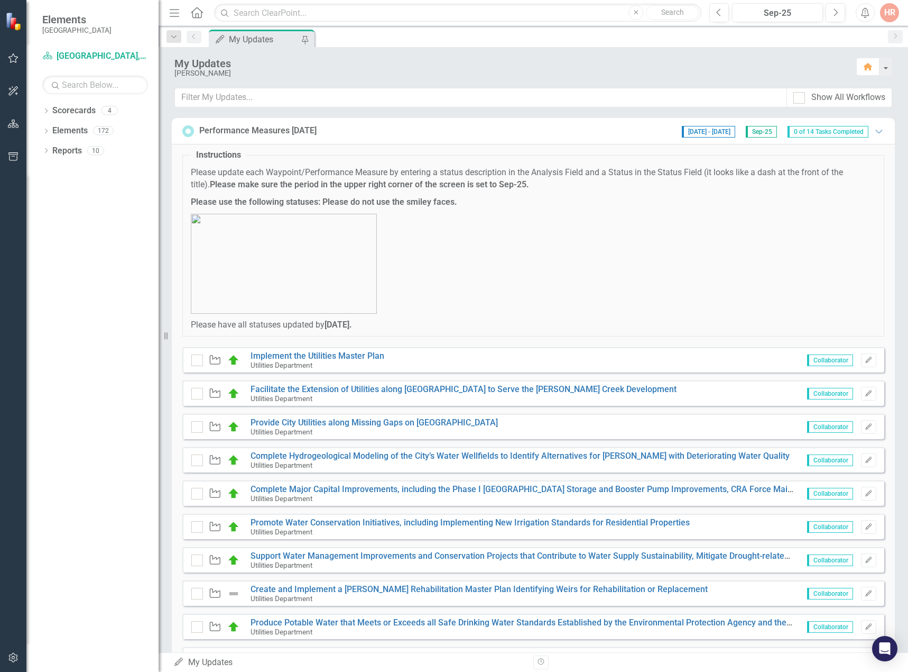
drag, startPoint x: 874, startPoint y: 134, endPoint x: 802, endPoint y: 148, distance: 73.3
click at [874, 134] on icon "Expanded" at bounding box center [879, 131] width 11 height 8
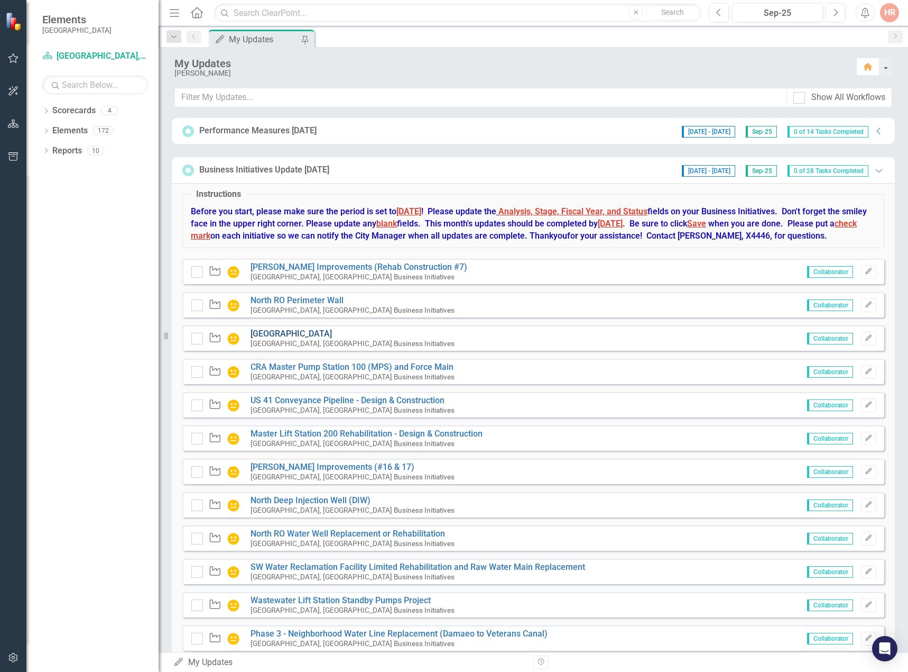
click at [293, 338] on link "[GEOGRAPHIC_DATA]" at bounding box center [291, 333] width 81 height 10
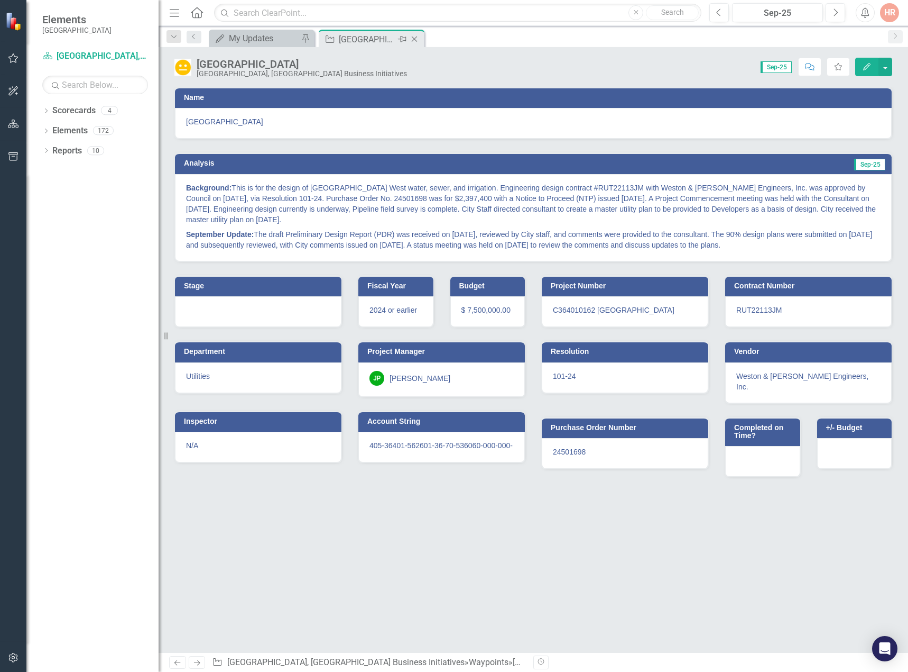
click at [415, 37] on icon "Close" at bounding box center [414, 39] width 11 height 8
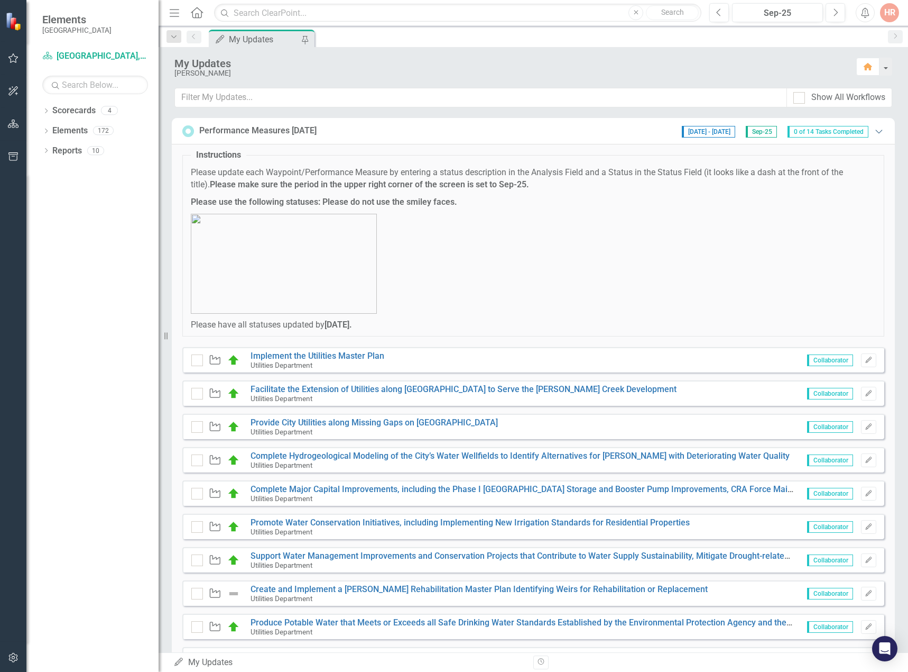
click at [874, 132] on icon "Expanded" at bounding box center [879, 131] width 11 height 8
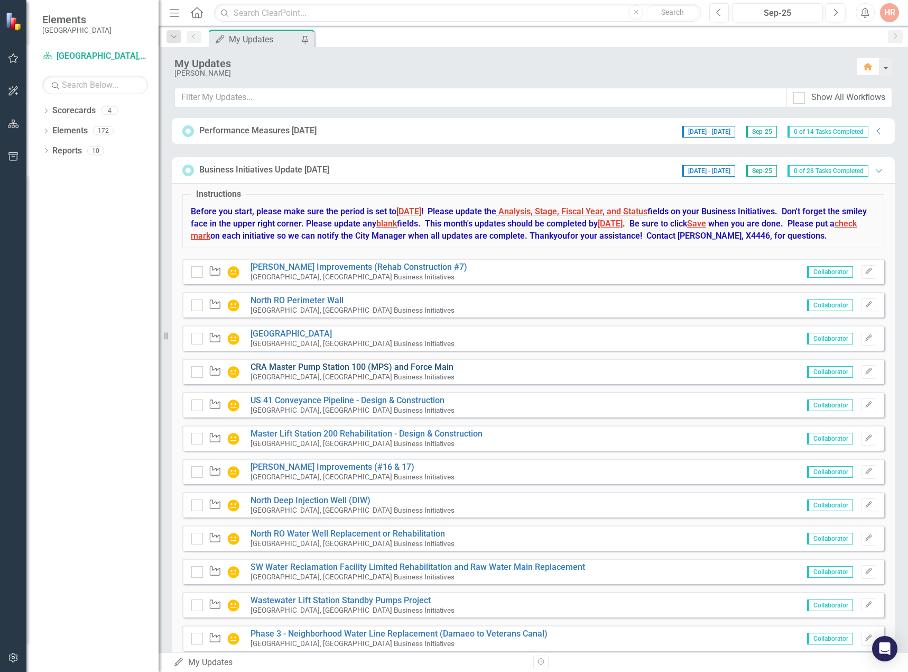
click at [302, 372] on link "CRA Master Pump Station 100 (MPS) and Force Main" at bounding box center [352, 367] width 203 height 10
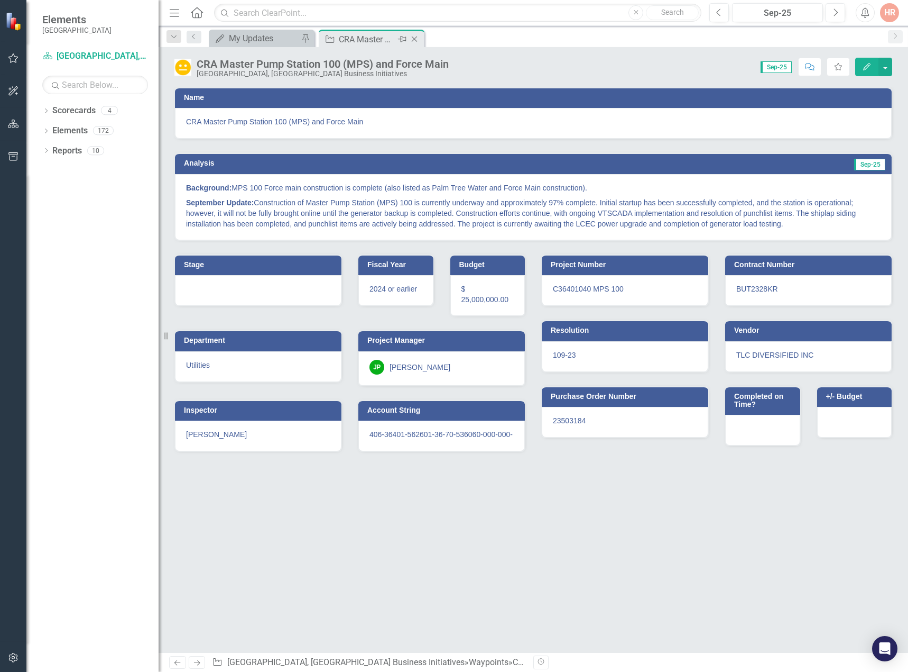
click at [416, 36] on icon "Close" at bounding box center [414, 39] width 11 height 8
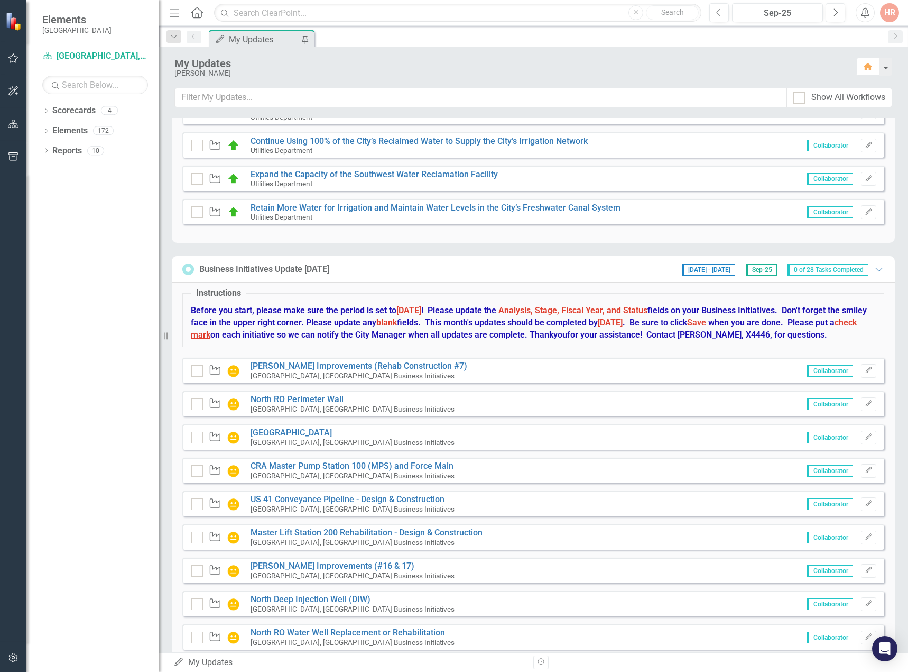
scroll to position [635, 0]
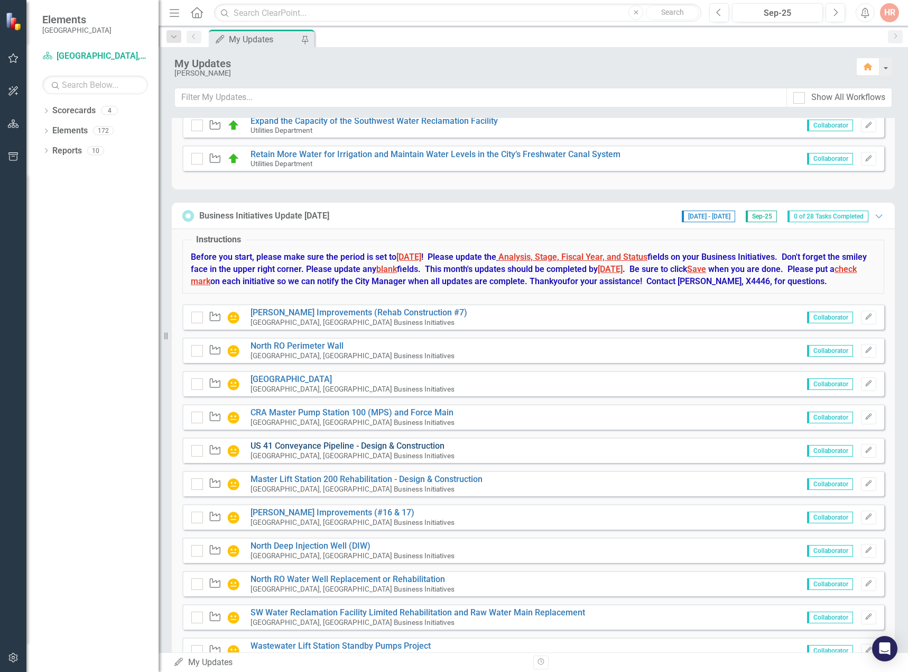
click at [277, 451] on link "US 41 Conveyance Pipeline - Design & Construction" at bounding box center [348, 445] width 194 height 10
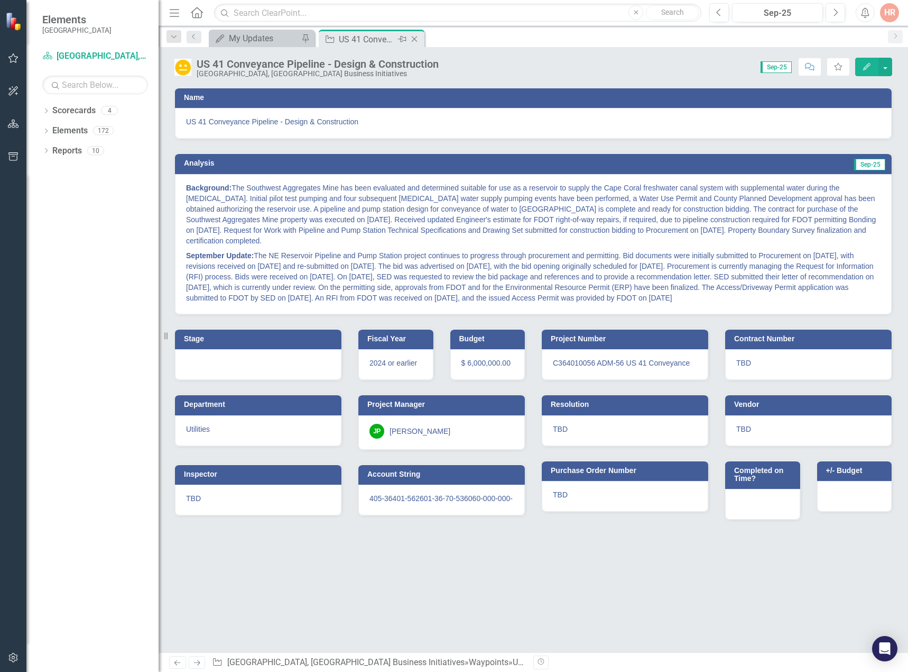
click at [416, 36] on icon "Close" at bounding box center [414, 39] width 11 height 8
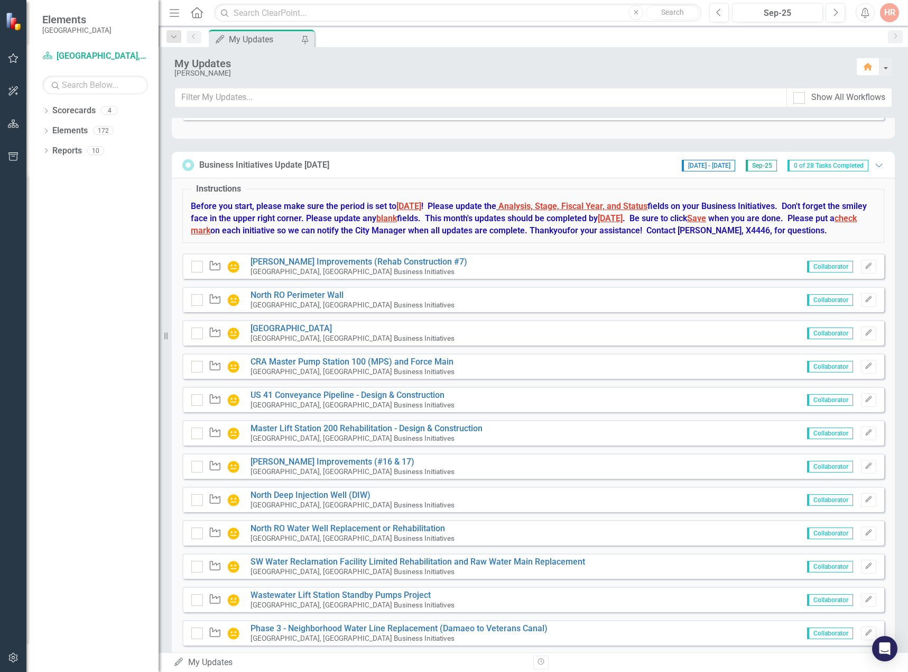
scroll to position [687, 0]
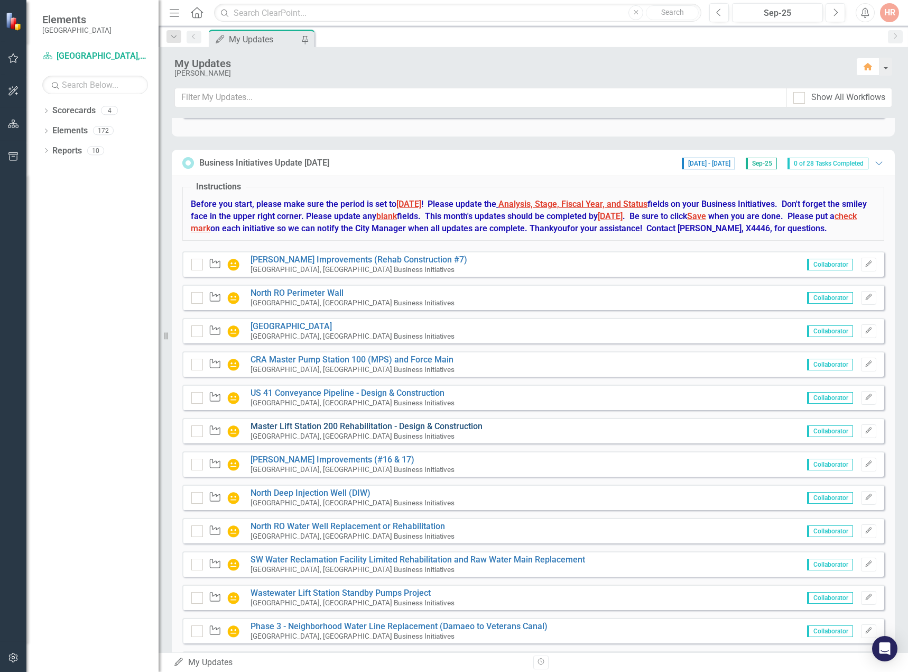
click at [282, 431] on link "Master Lift Station 200 Rehabilitation - Design & Construction" at bounding box center [367, 426] width 232 height 10
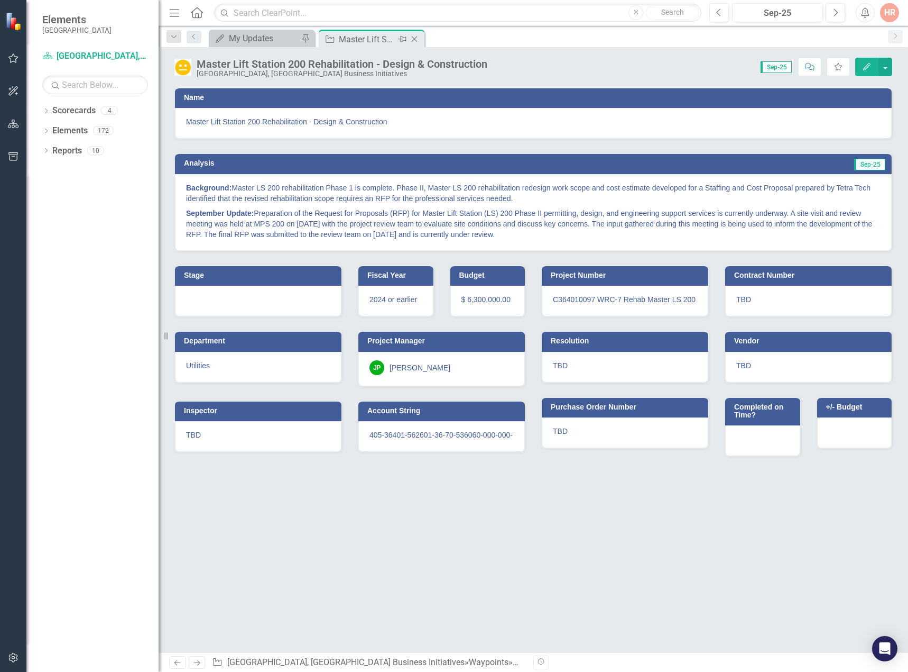
click at [411, 38] on icon "Close" at bounding box center [414, 39] width 11 height 8
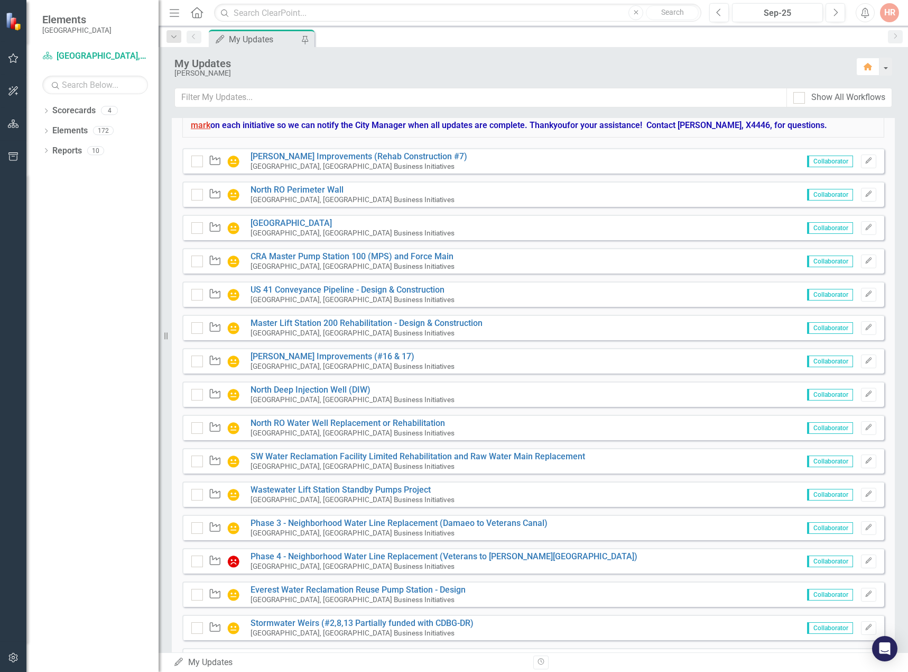
scroll to position [793, 0]
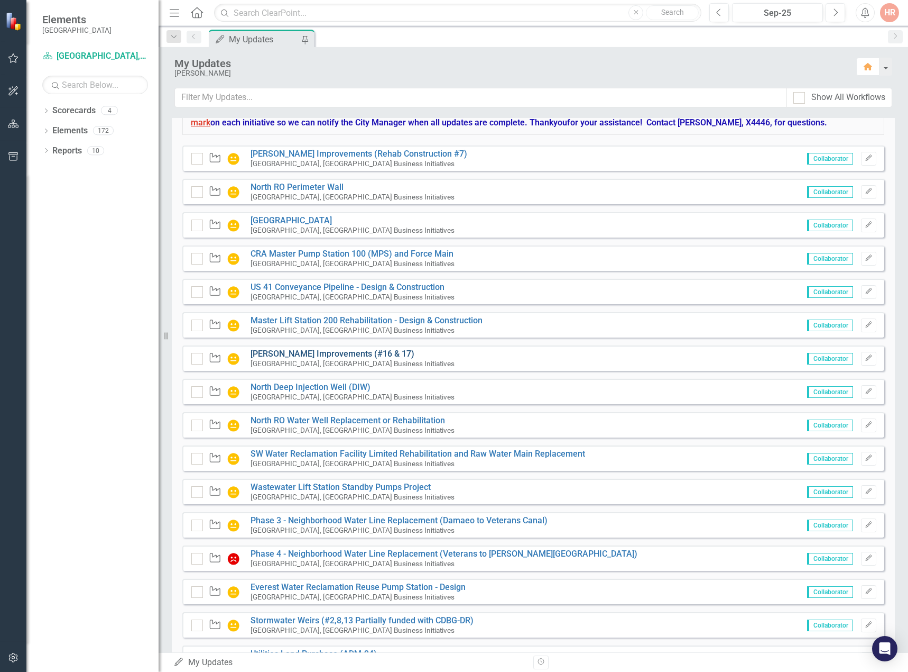
click at [300, 359] on link "[PERSON_NAME] Improvements (#16 & 17)" at bounding box center [333, 353] width 164 height 10
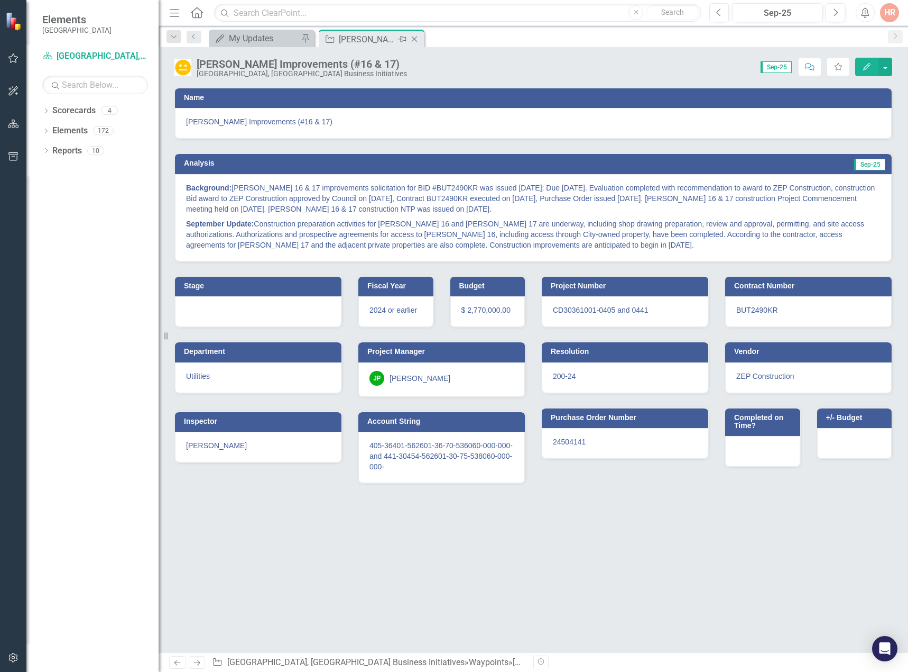
click at [416, 38] on icon at bounding box center [415, 39] width 6 height 6
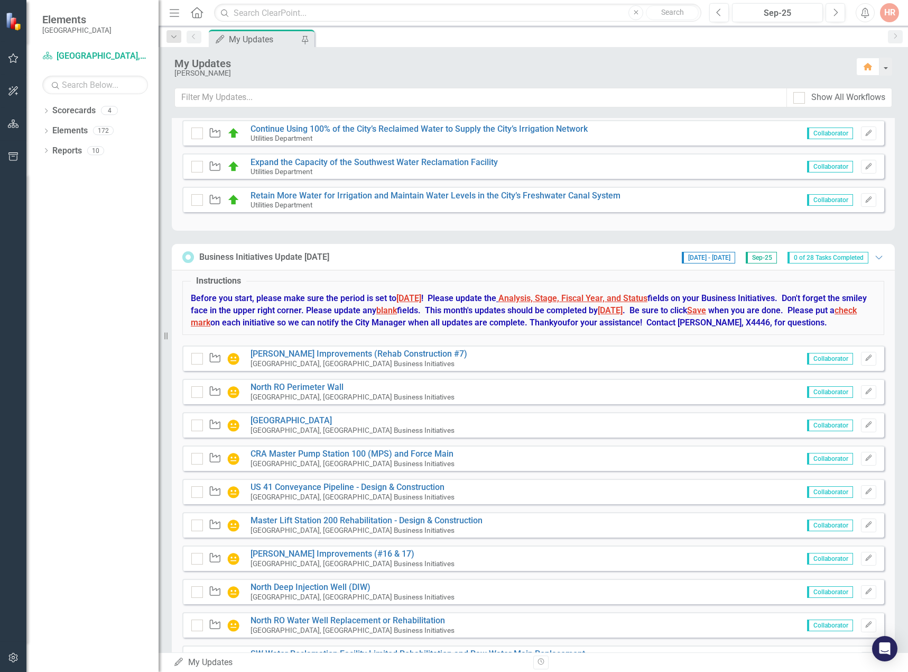
scroll to position [635, 0]
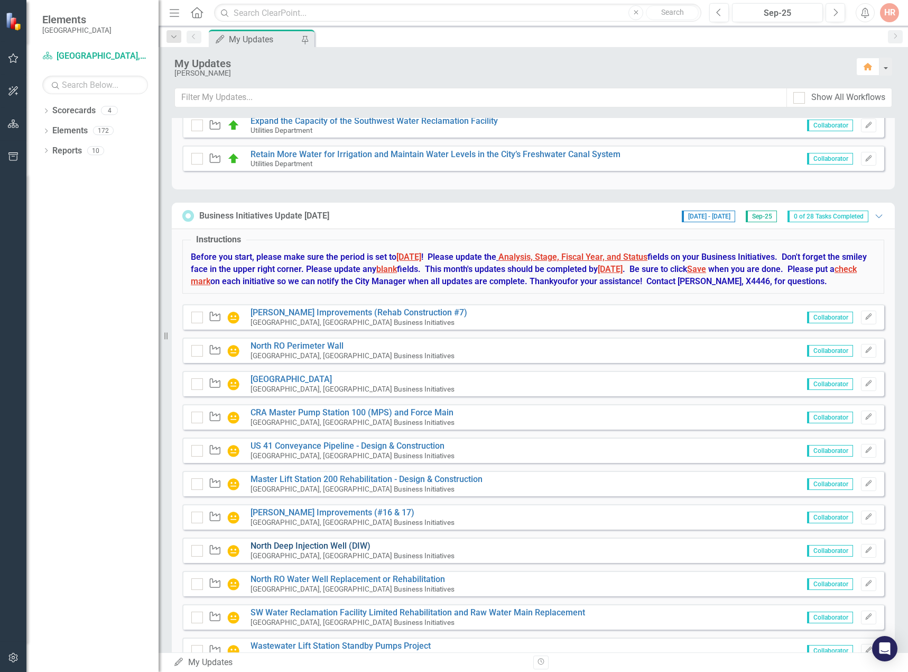
click at [292, 550] on link "North Deep Injection Well (DIW)" at bounding box center [311, 545] width 120 height 10
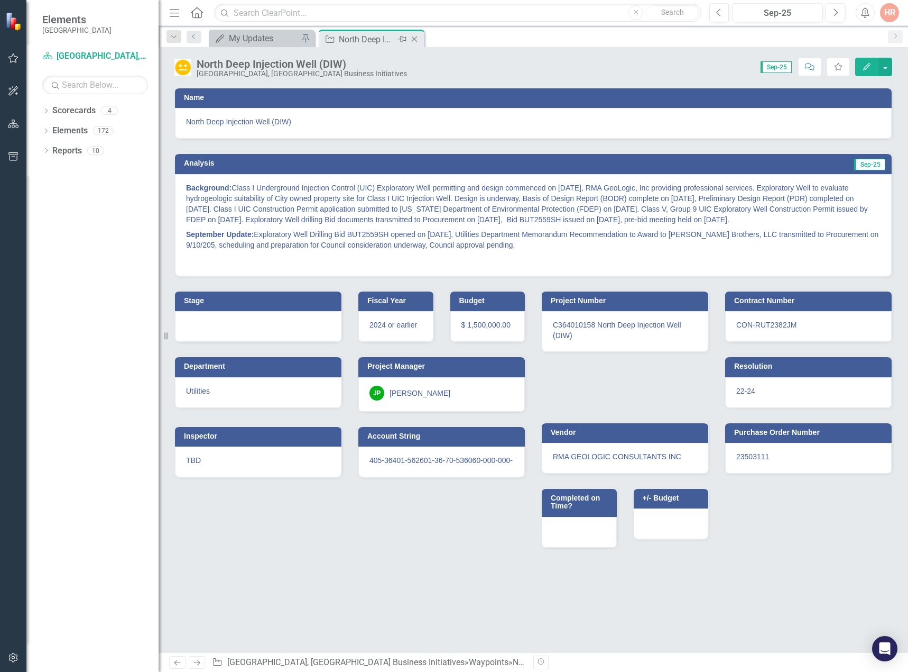
click at [415, 36] on icon "Close" at bounding box center [414, 39] width 11 height 8
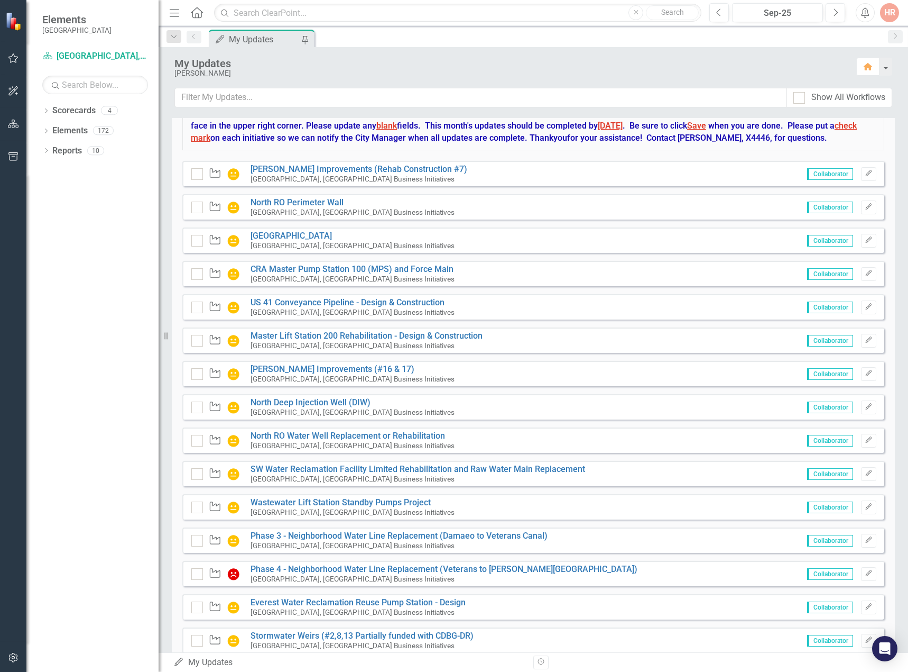
scroll to position [793, 0]
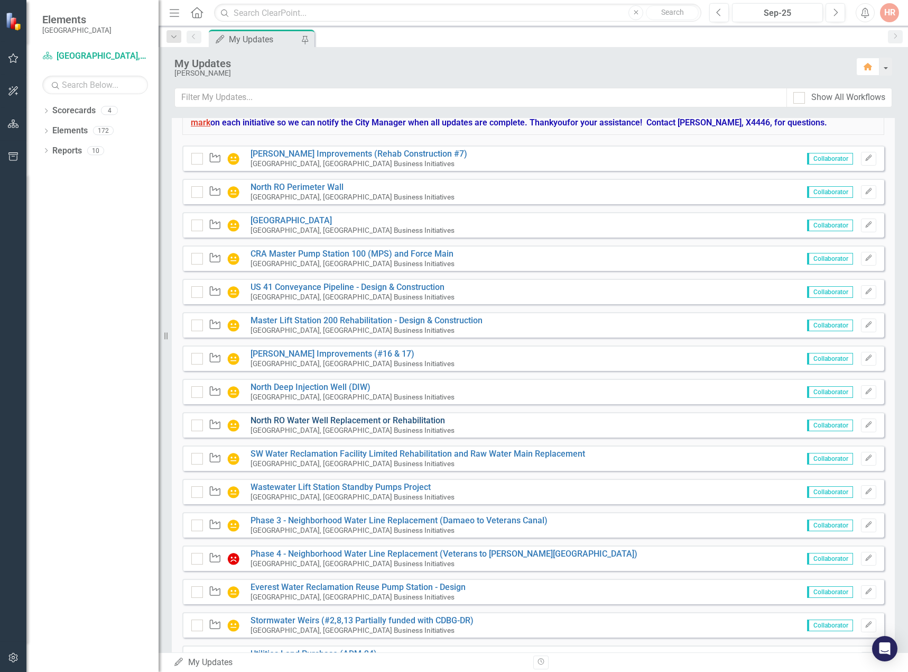
click at [315, 425] on link "North RO Water Well Replacement or Rehabilitation" at bounding box center [348, 420] width 195 height 10
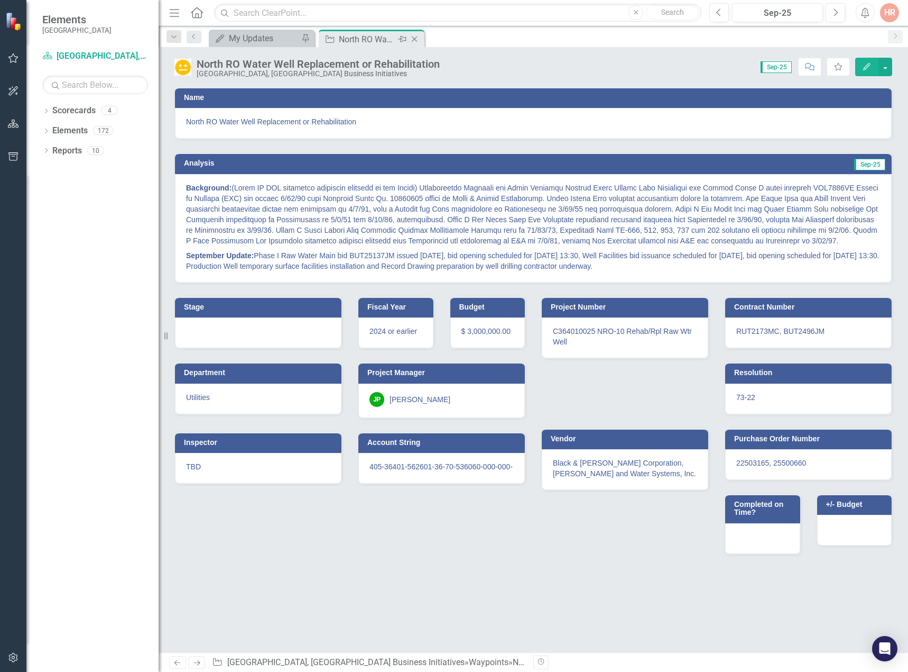
click at [416, 36] on icon "Close" at bounding box center [414, 39] width 11 height 8
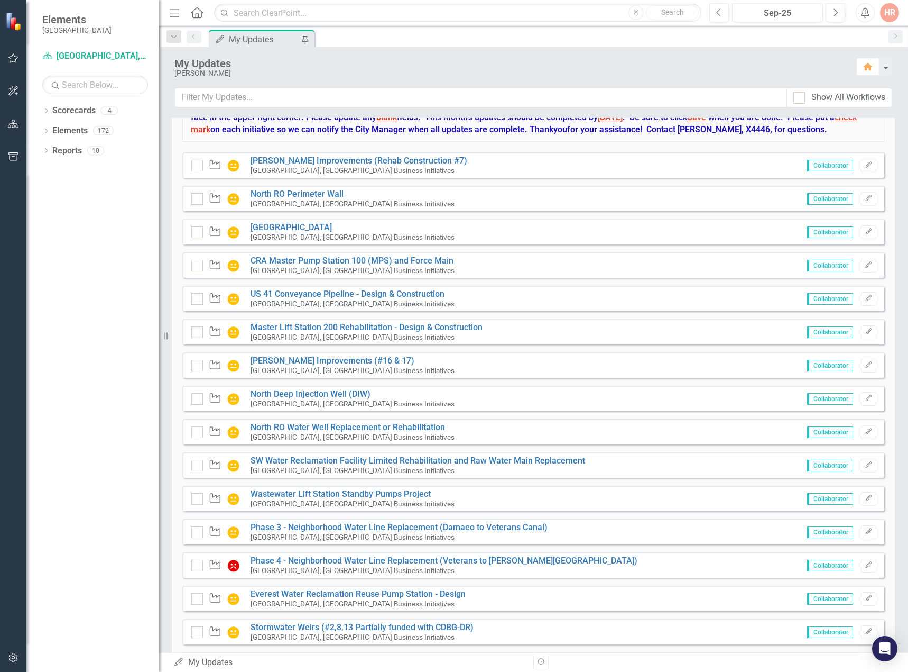
scroll to position [793, 0]
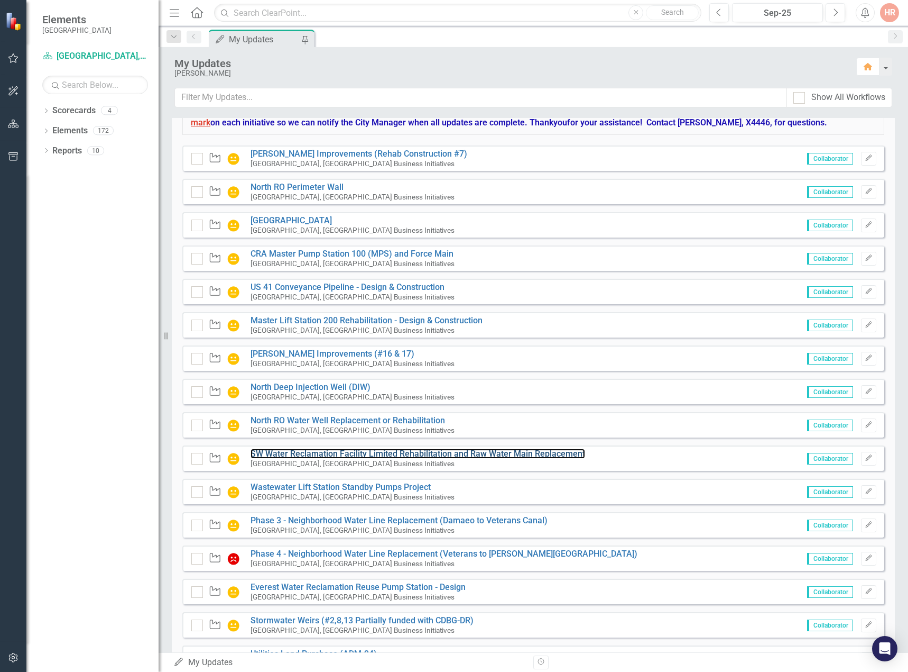
click at [359, 458] on link "SW Water Reclamation Facility Limited Rehabilitation and Raw Water Main Replace…" at bounding box center [418, 453] width 335 height 10
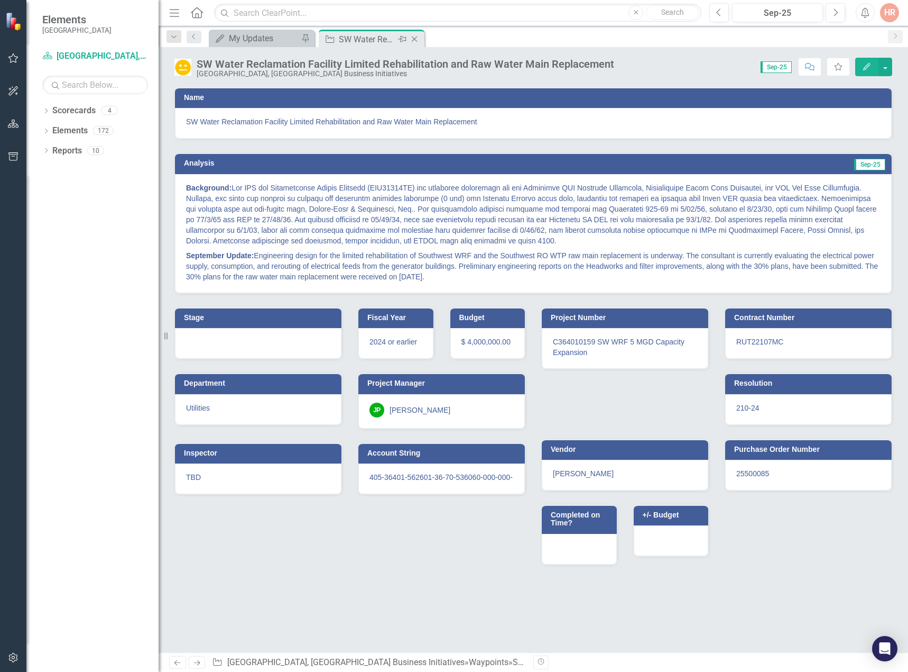
click at [416, 40] on icon at bounding box center [415, 39] width 6 height 6
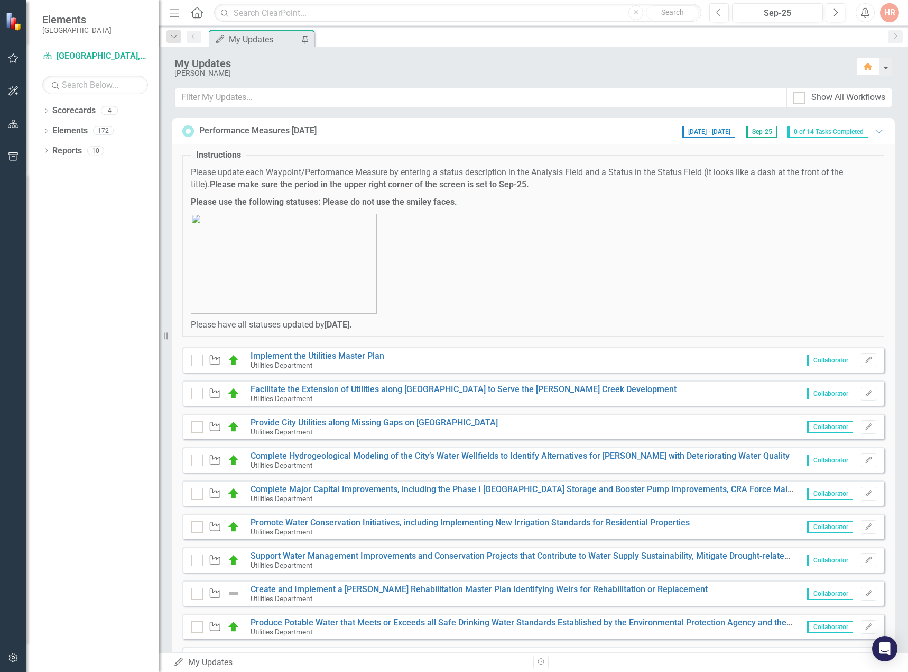
click at [868, 138] on div "Performance Measures [DATE] [DATE] - [DATE] Sep-25 0 of 14 Tasks Completed Expa…" at bounding box center [533, 131] width 723 height 26
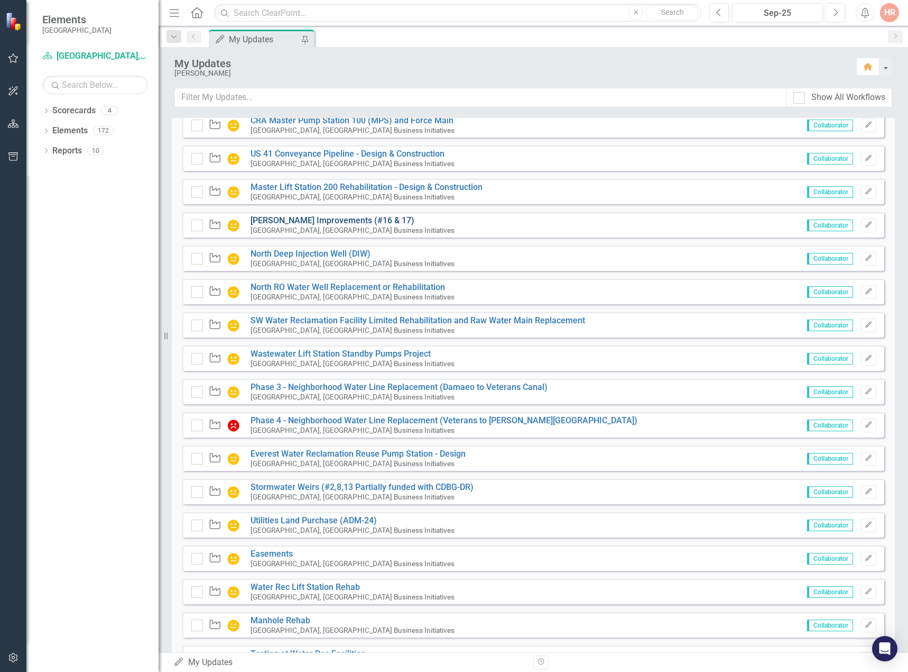
scroll to position [264, 0]
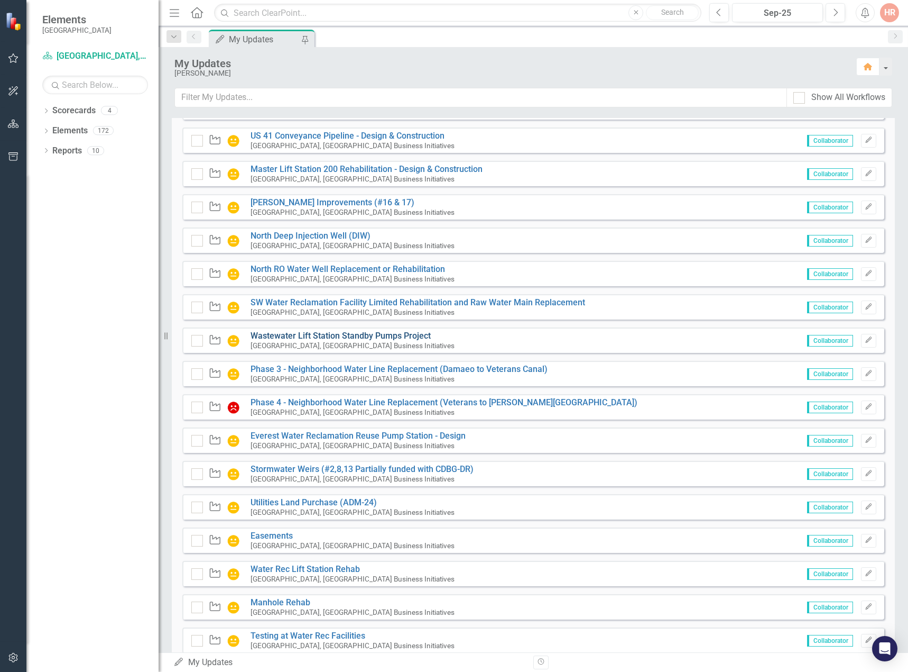
click at [304, 341] on link "Wastewater Lift Station Standby Pumps Project" at bounding box center [341, 335] width 180 height 10
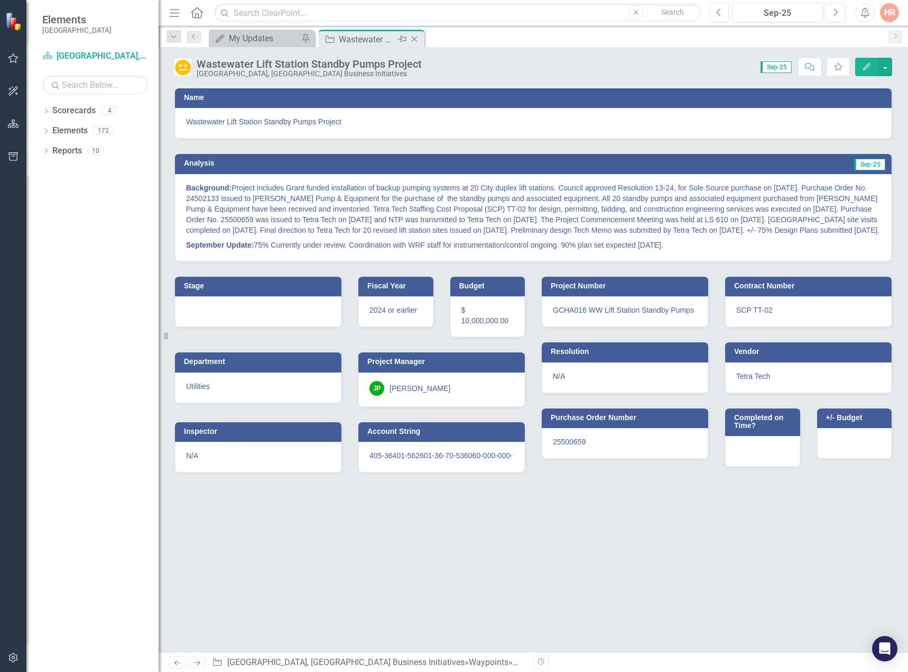
click at [415, 37] on icon "Close" at bounding box center [414, 39] width 11 height 8
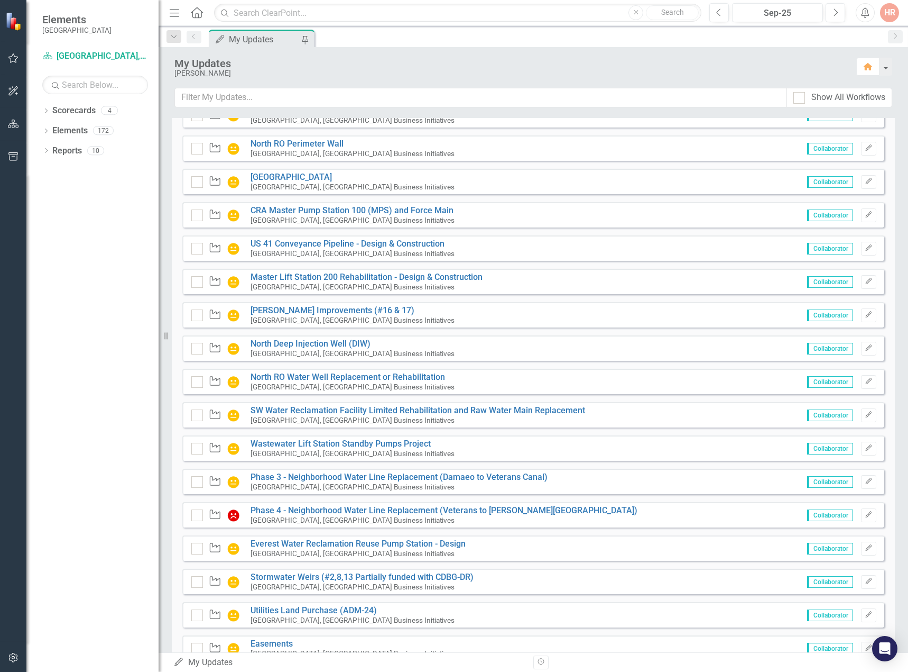
scroll to position [846, 0]
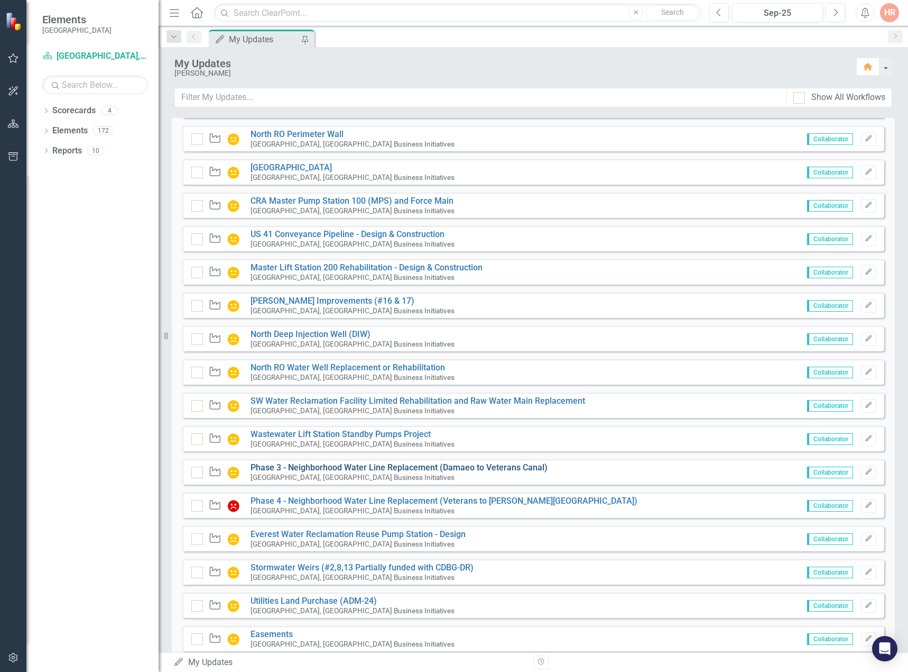
click at [287, 472] on link "Phase 3 - Neighborhood Water Line Replacement (Damaeo to Veterans Canal)" at bounding box center [399, 467] width 297 height 10
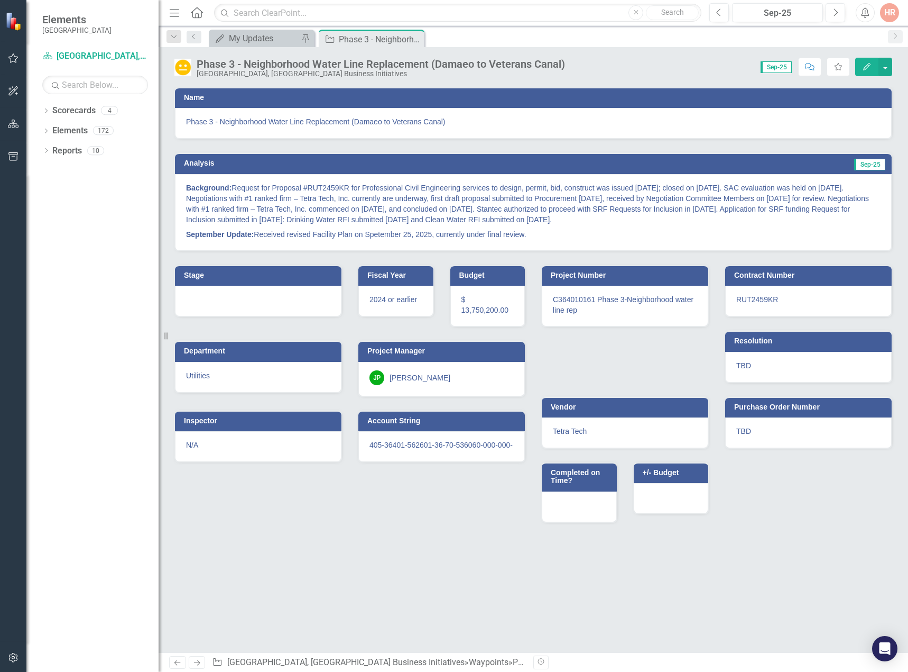
click at [870, 64] on icon "Edit" at bounding box center [867, 66] width 10 height 7
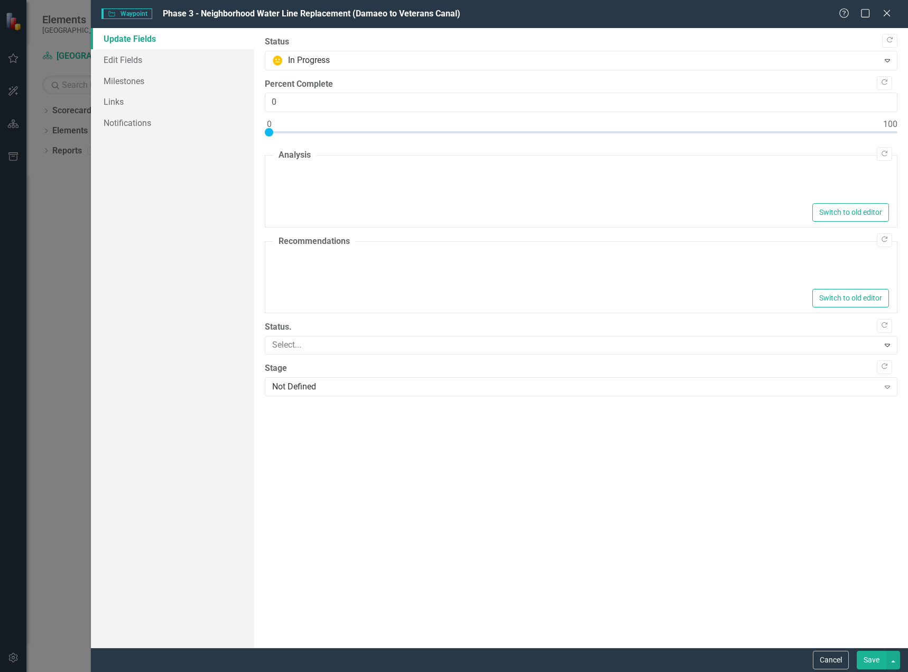
type textarea "<p><strong>Background:</strong> Request for Proposal #RUT2459KR for Professiona…"
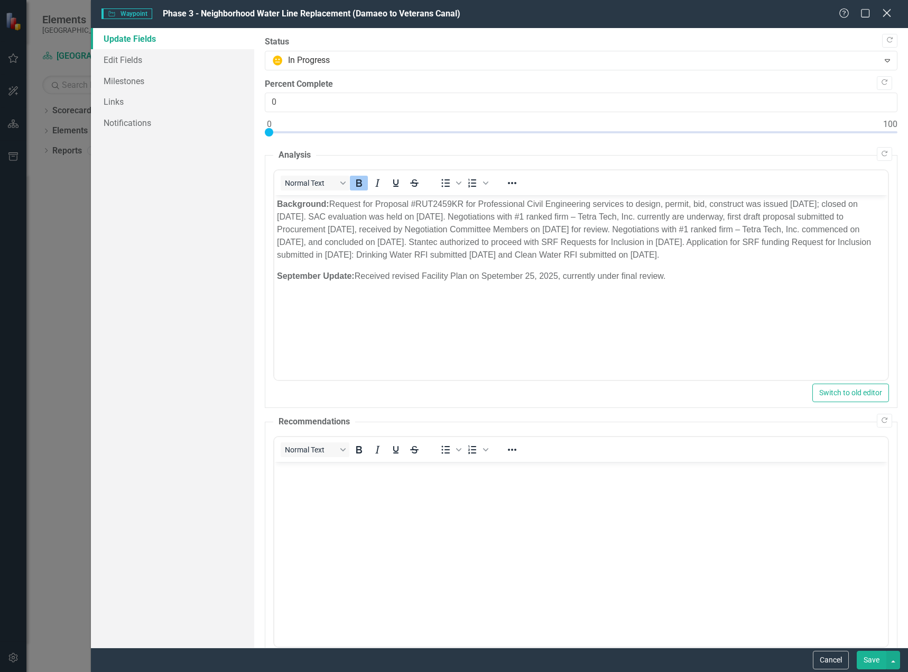
click at [888, 13] on icon at bounding box center [887, 13] width 8 height 8
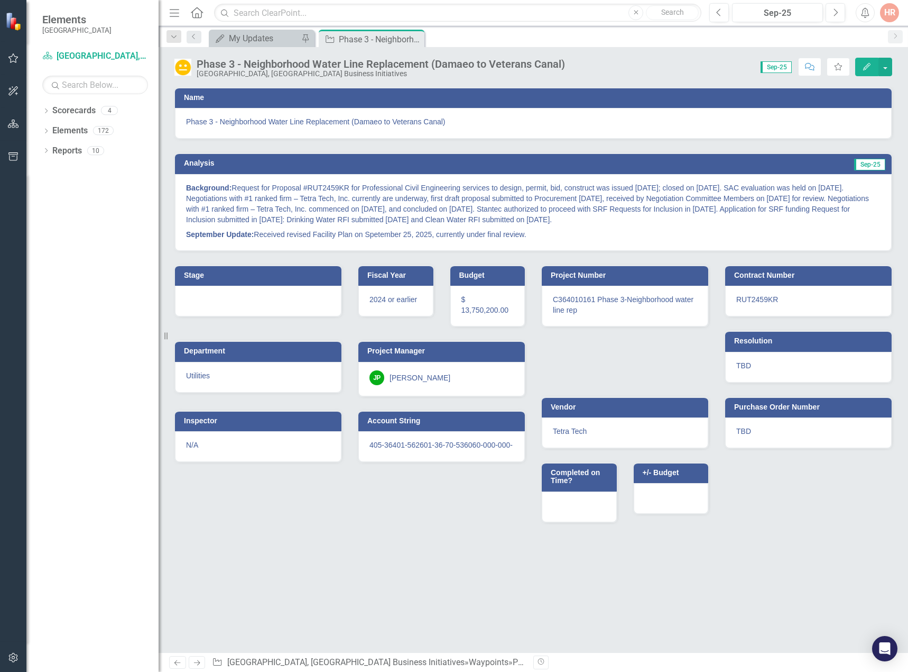
click at [580, 214] on p "Background: Request for Proposal #RUT2459KR for Professional Civil Engineering …" at bounding box center [533, 204] width 695 height 44
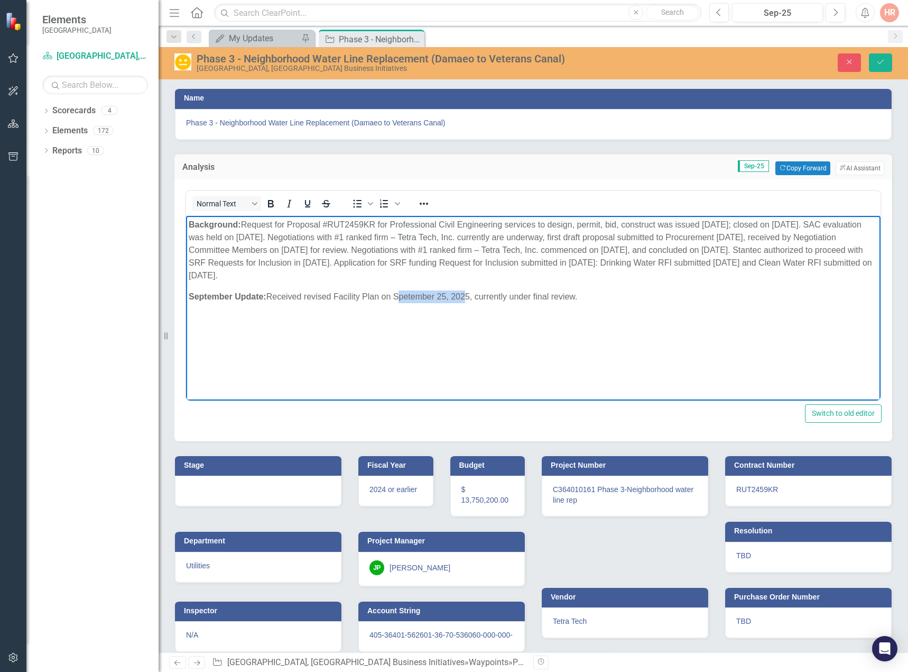
drag, startPoint x: 462, startPoint y: 293, endPoint x: 398, endPoint y: 293, distance: 63.5
click at [398, 293] on p "September Update: Received revised Facility Plan on Spetember 25, 2025, current…" at bounding box center [534, 296] width 690 height 13
click at [878, 61] on icon "Save" at bounding box center [881, 61] width 10 height 7
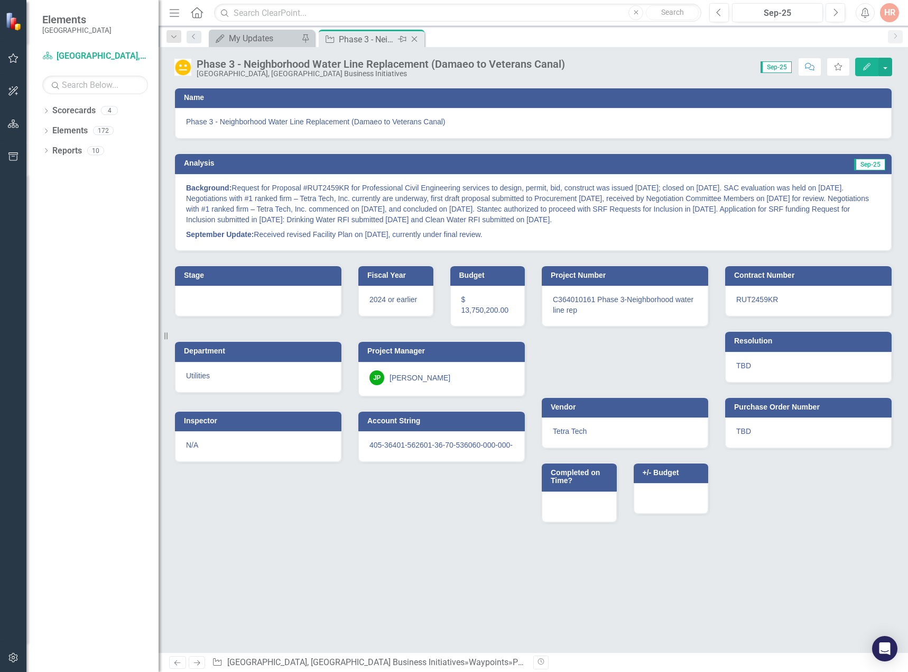
click at [415, 37] on icon "Close" at bounding box center [414, 39] width 11 height 8
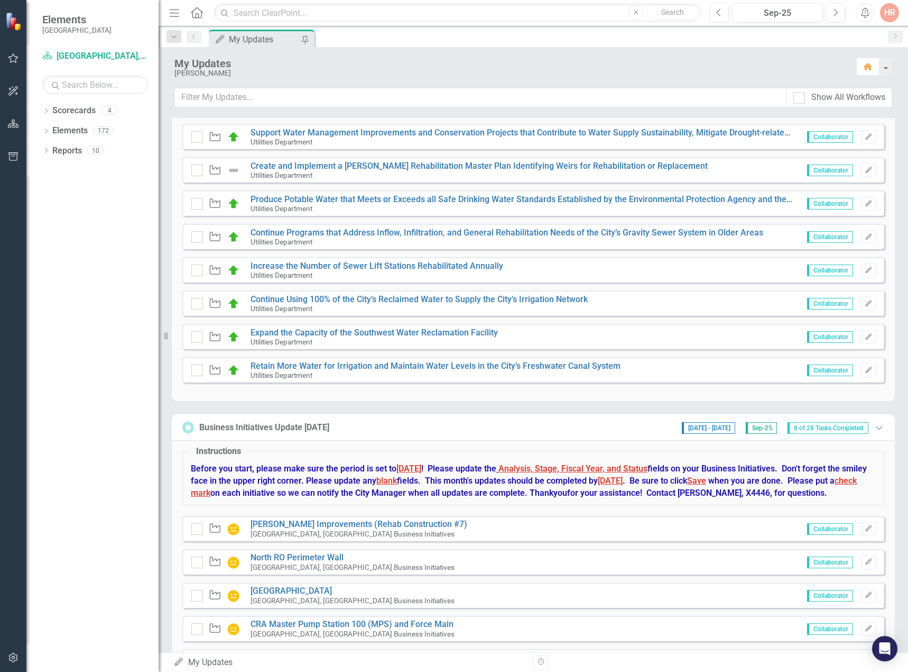
scroll to position [846, 0]
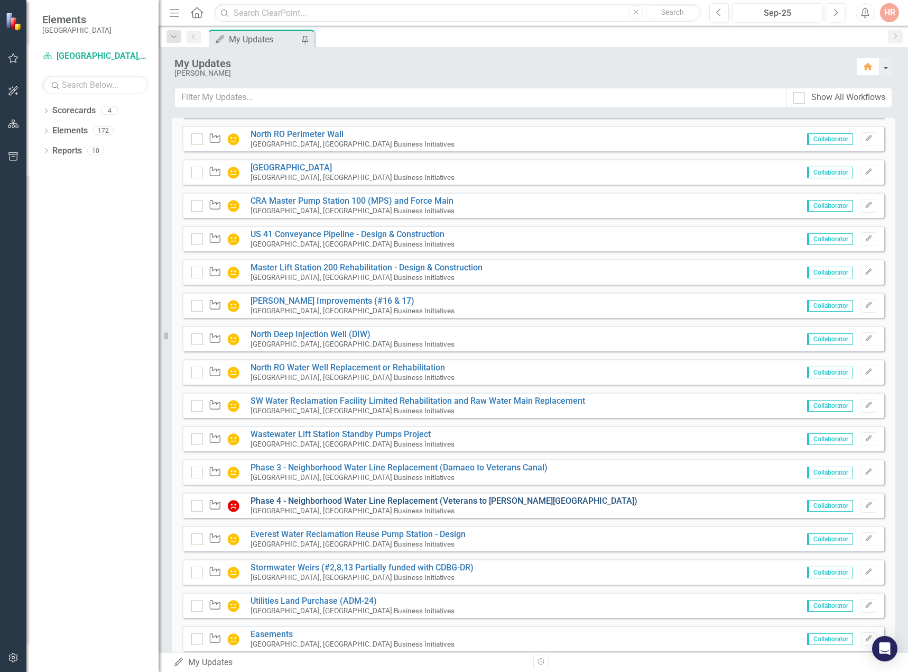
click at [355, 505] on link "Phase 4 - Neighborhood Water Line Replacement (Veterans to [PERSON_NAME][GEOGRA…" at bounding box center [444, 500] width 387 height 10
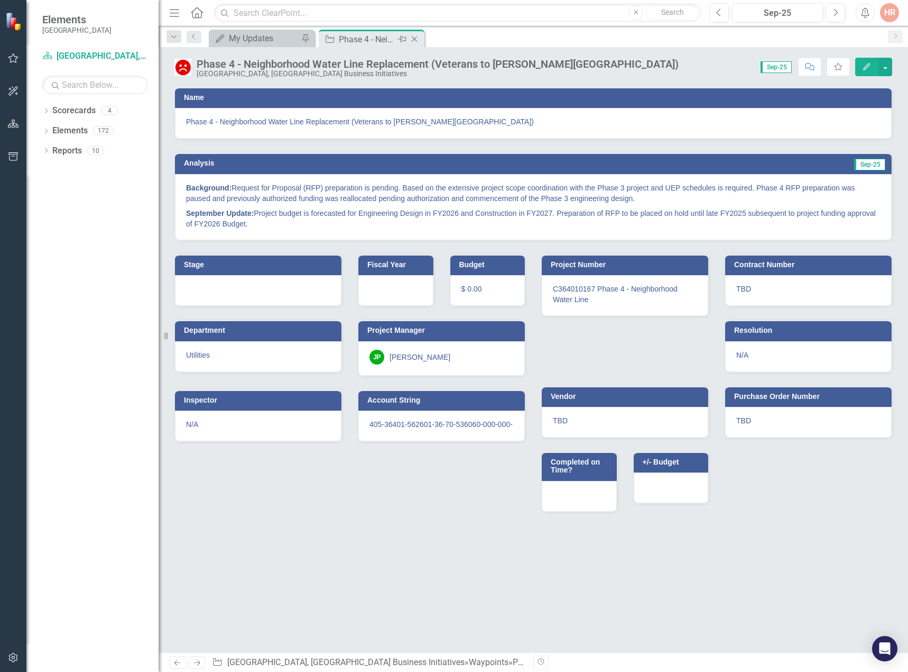
click at [416, 34] on div "Close" at bounding box center [415, 39] width 13 height 13
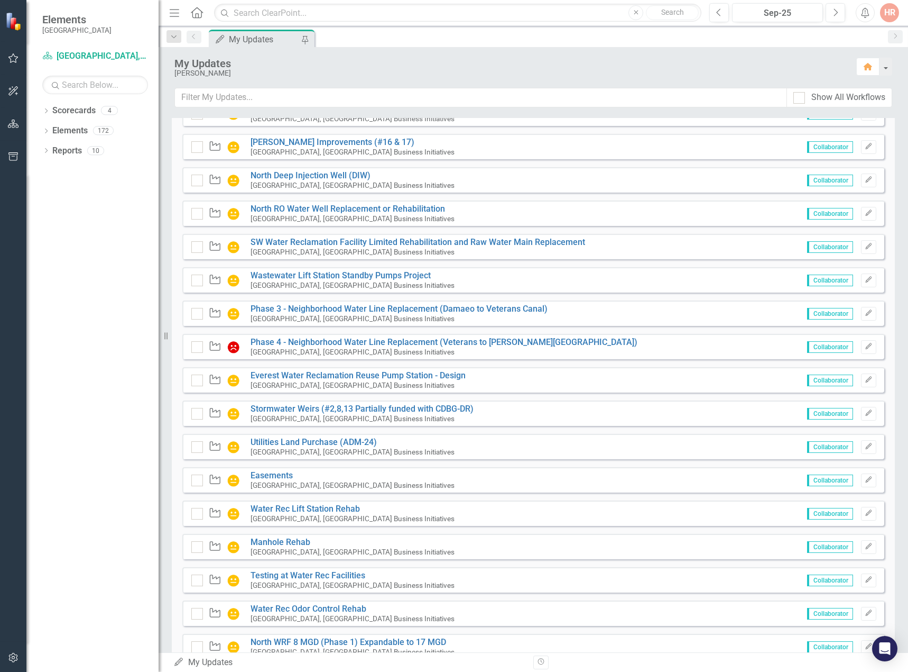
scroll to position [1110, 0]
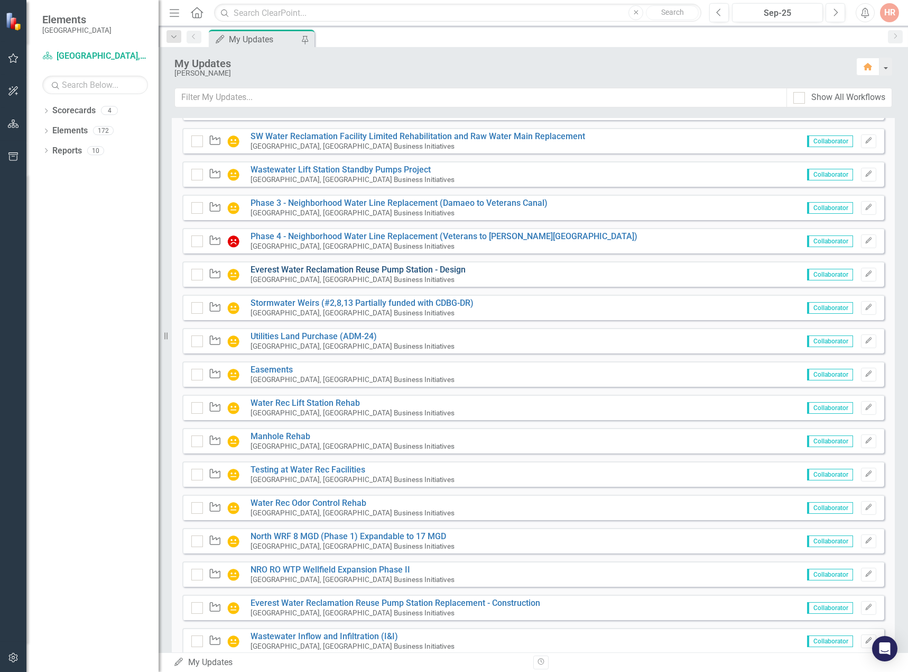
click at [298, 274] on link "Everest Water Reclamation Reuse Pump Station - Design" at bounding box center [358, 269] width 215 height 10
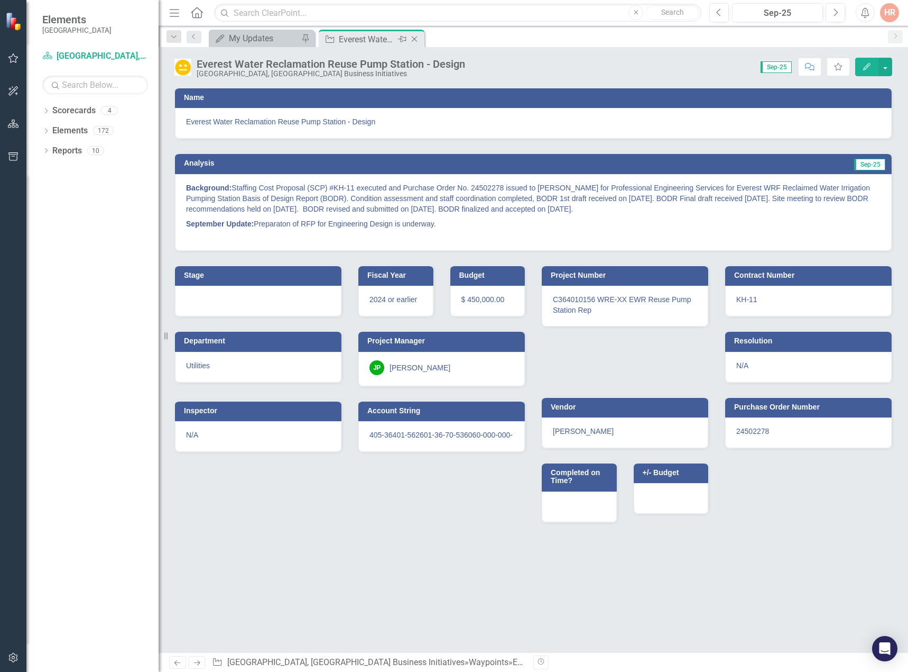
click at [415, 35] on icon "Close" at bounding box center [414, 39] width 11 height 8
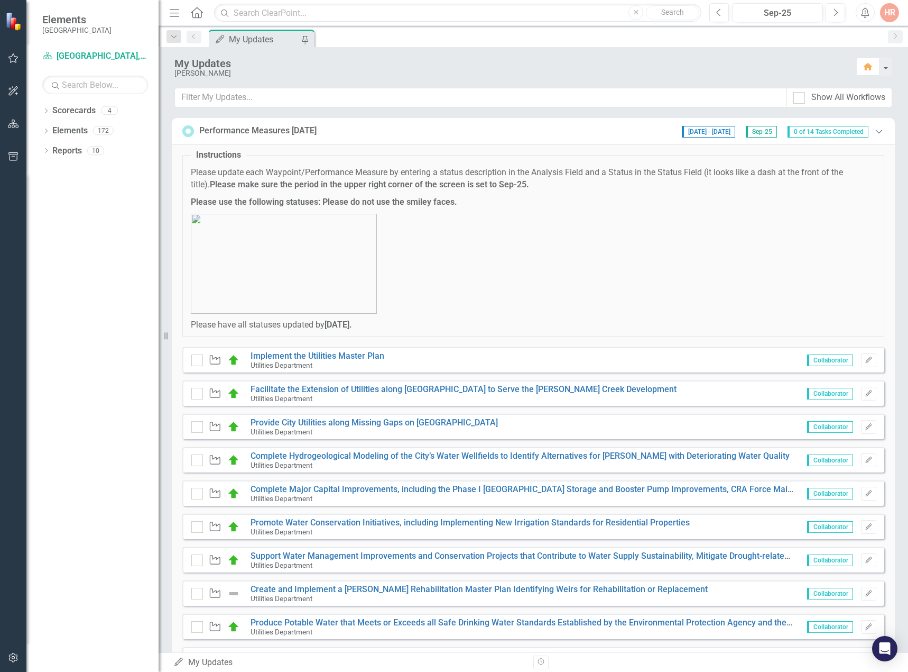
click at [874, 130] on icon "Expanded" at bounding box center [879, 131] width 11 height 8
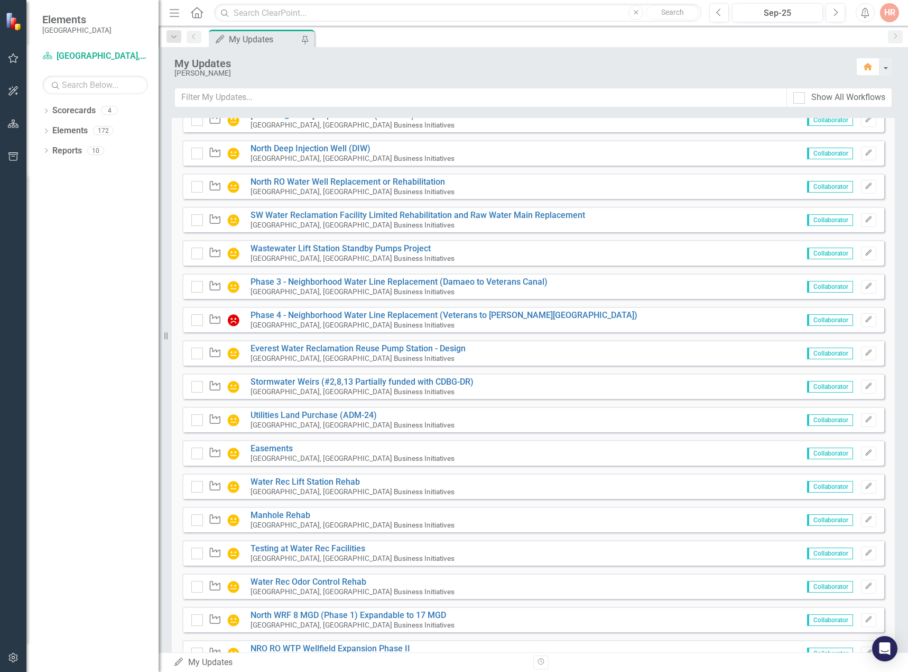
scroll to position [370, 0]
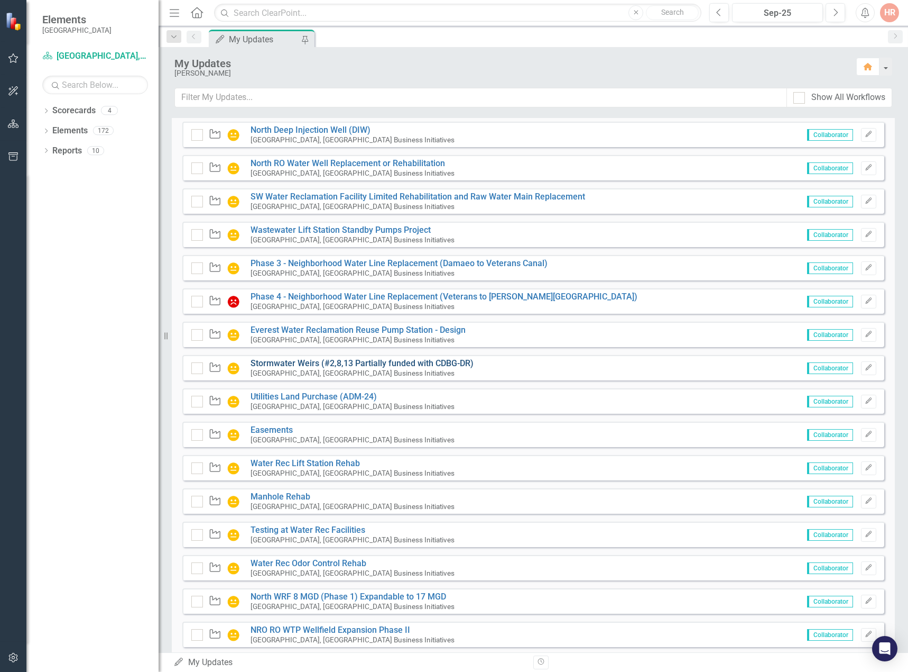
click at [284, 368] on link "Stormwater Weirs (#2,8,13 Partially funded with CDBG-DR)" at bounding box center [362, 363] width 223 height 10
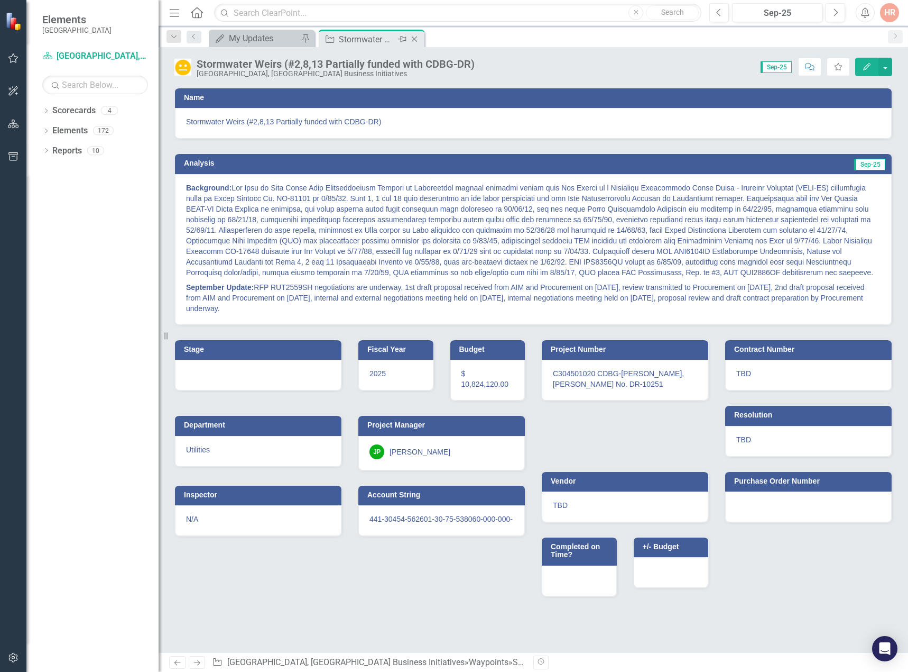
click at [418, 38] on icon "Close" at bounding box center [414, 39] width 11 height 8
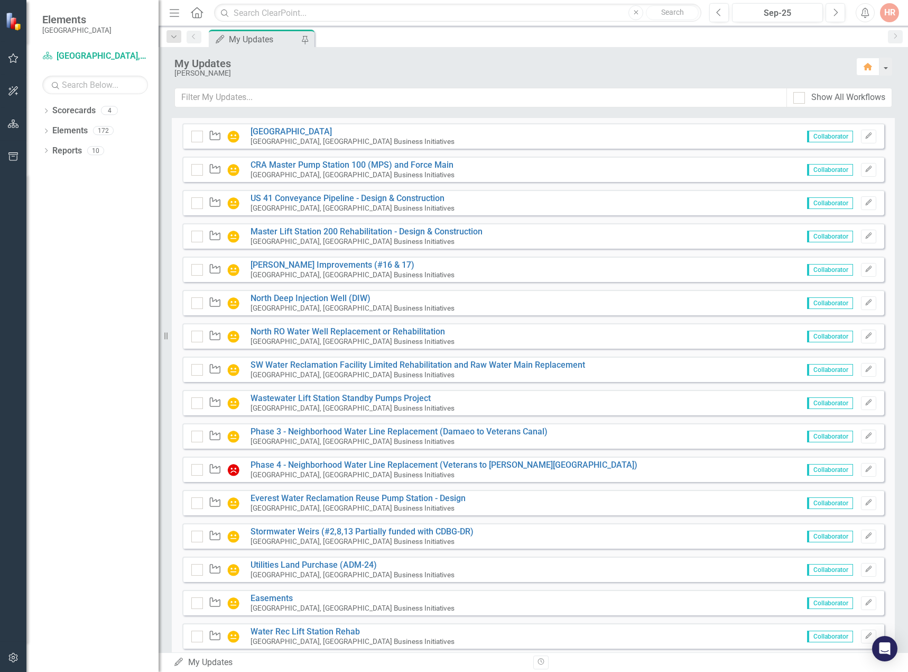
scroll to position [1058, 0]
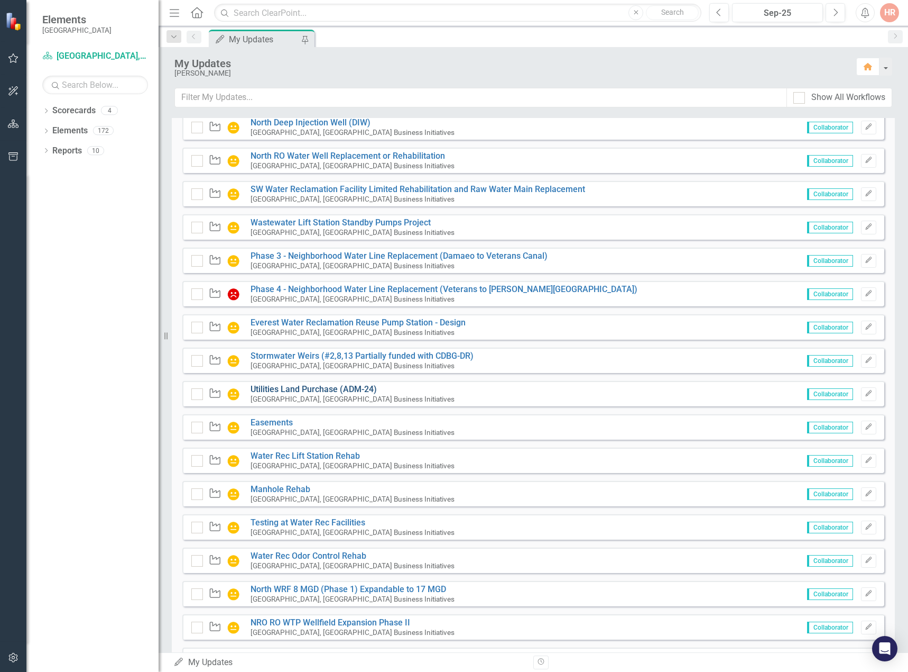
click at [304, 394] on link "Utilities Land Purchase (ADM-24)" at bounding box center [314, 389] width 126 height 10
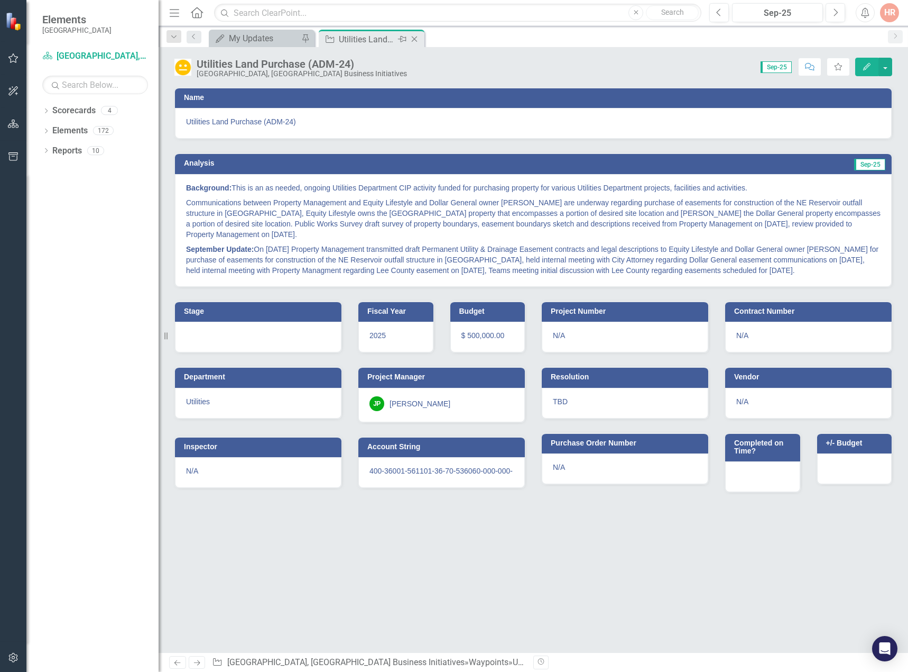
click at [413, 38] on icon at bounding box center [415, 39] width 6 height 6
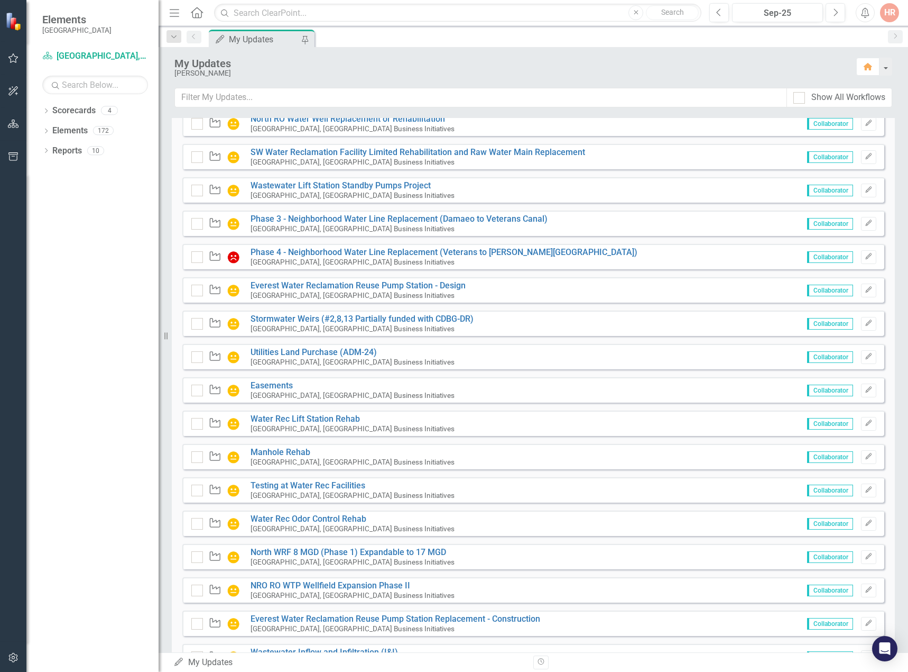
scroll to position [1110, 0]
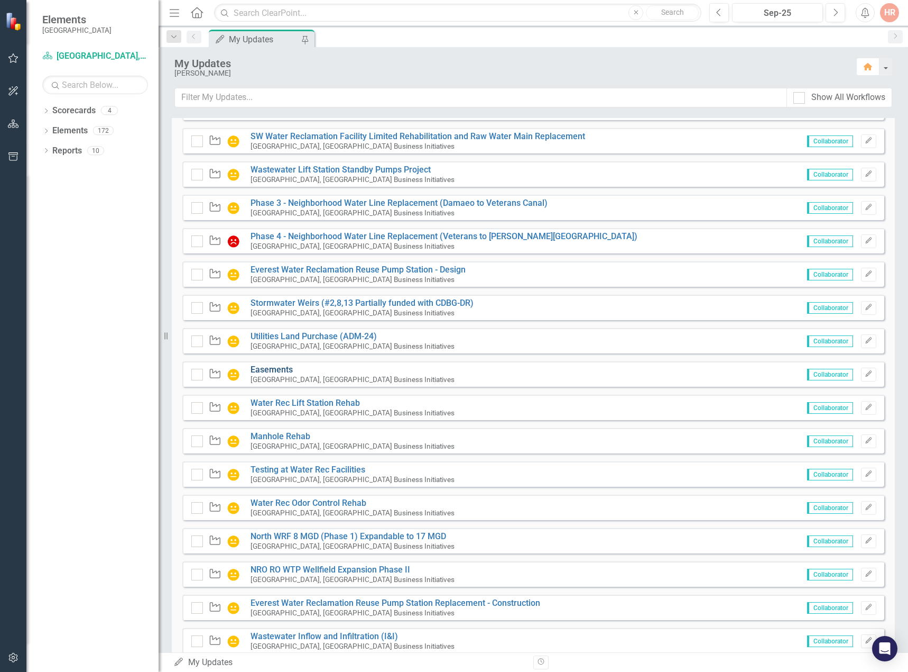
click at [280, 374] on link "Easements" at bounding box center [272, 369] width 42 height 10
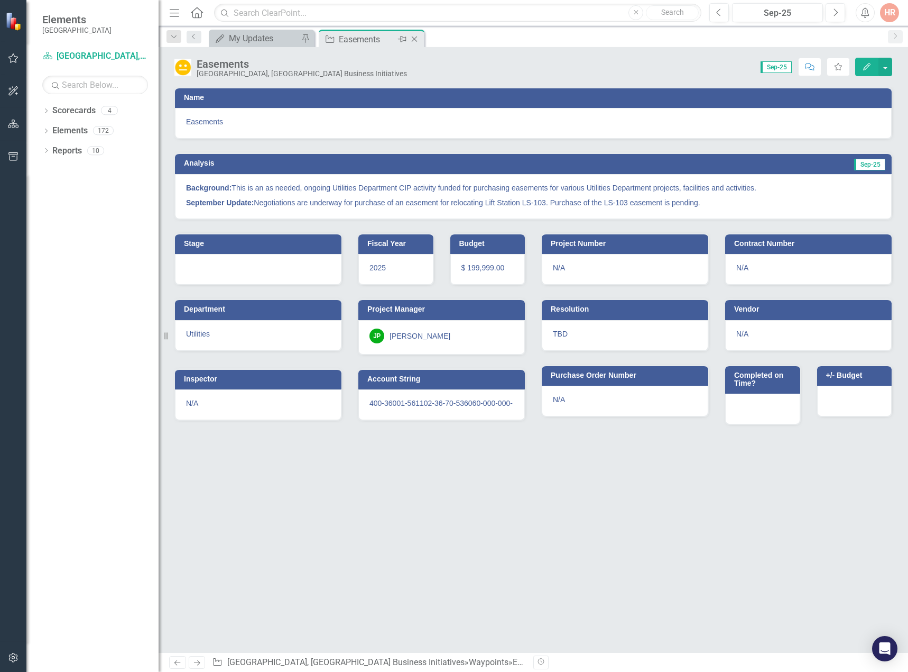
click at [418, 38] on icon "Close" at bounding box center [414, 39] width 11 height 8
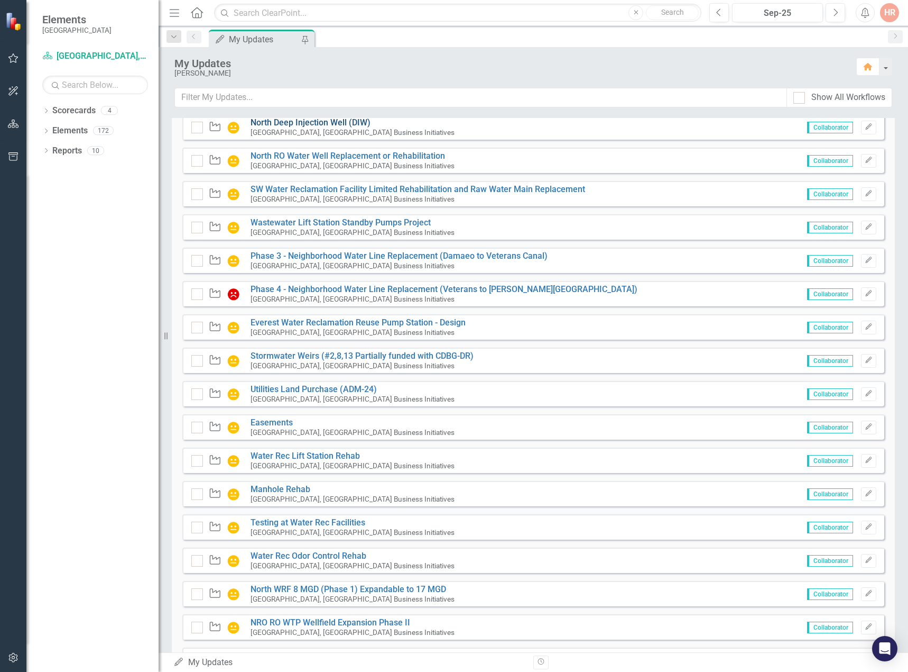
scroll to position [1255, 0]
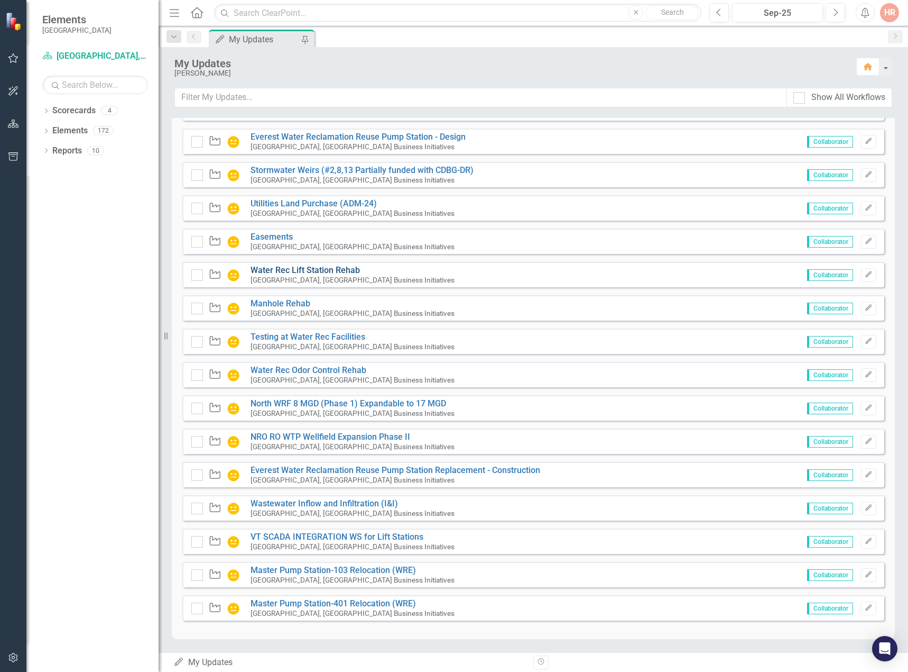
click at [296, 268] on link "Water Rec Lift Station Rehab" at bounding box center [305, 270] width 109 height 10
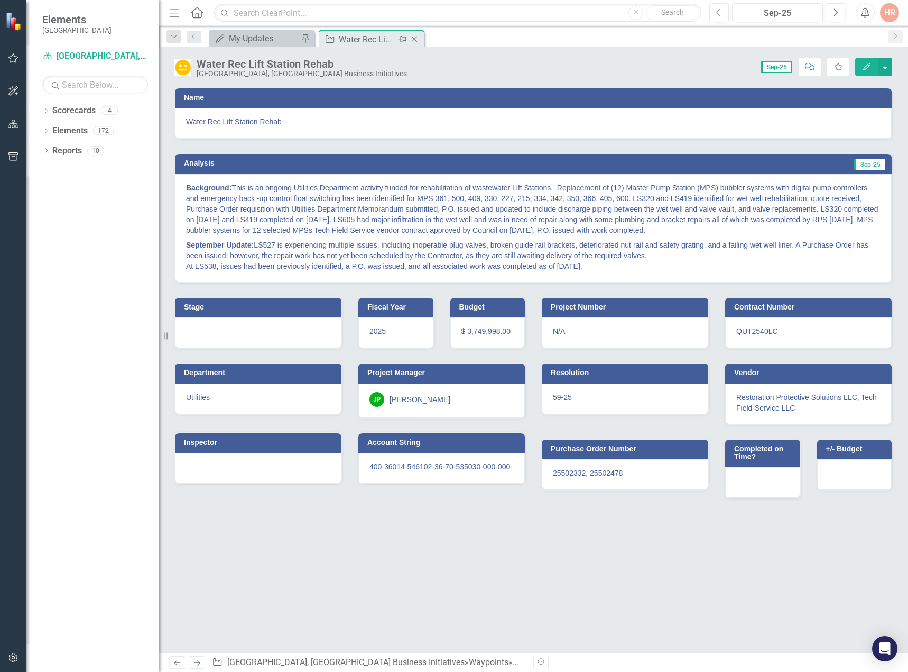
click at [418, 36] on icon "Close" at bounding box center [414, 39] width 11 height 8
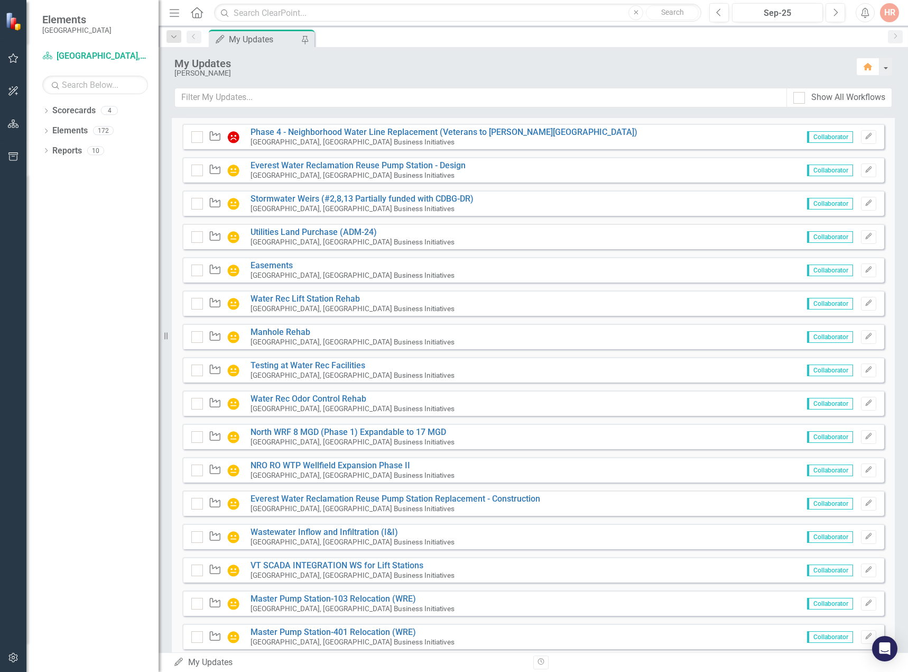
scroll to position [1216, 0]
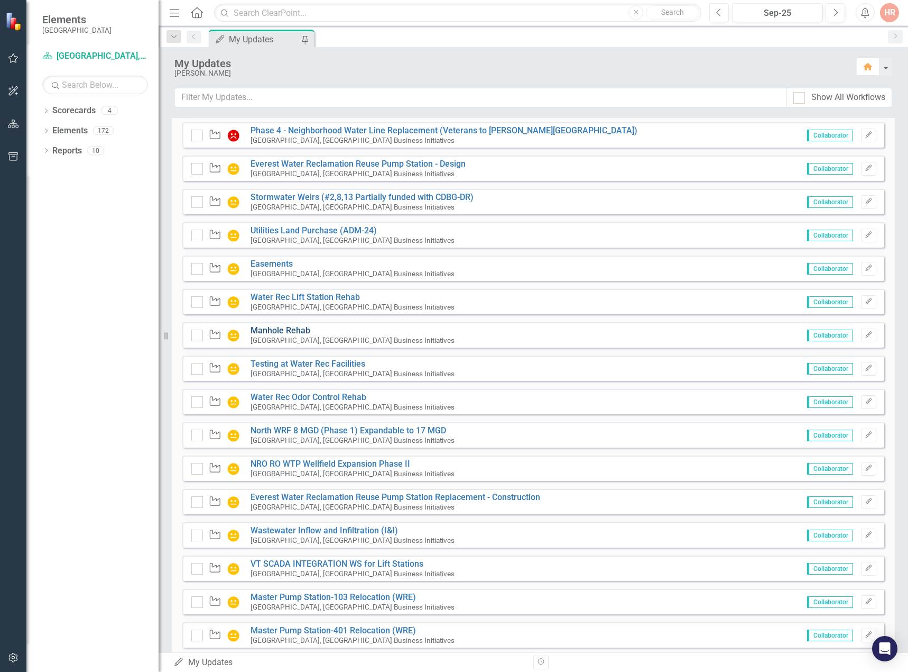
click at [283, 335] on link "Manhole Rehab" at bounding box center [281, 330] width 60 height 10
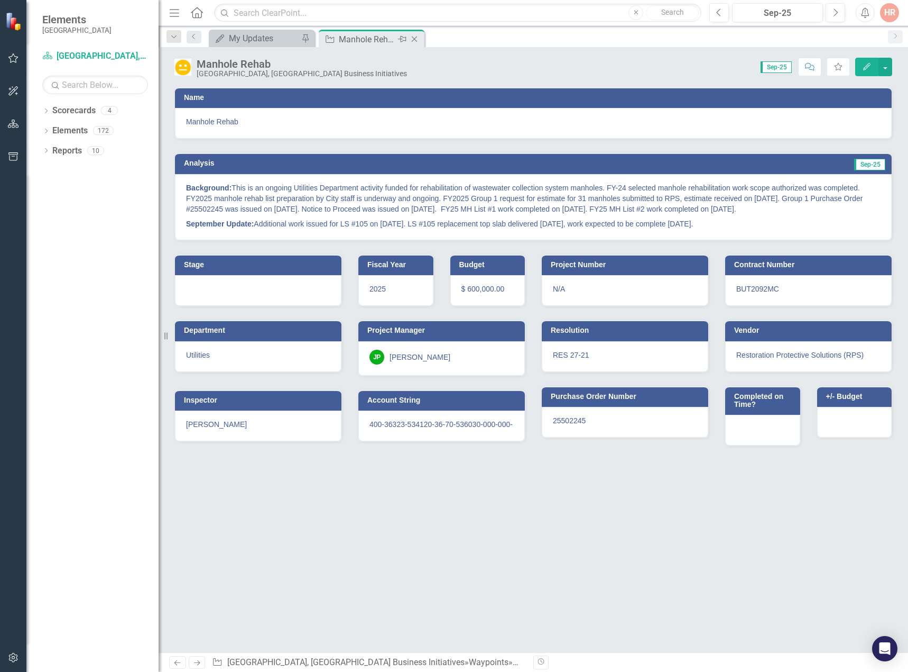
click at [415, 37] on icon "Close" at bounding box center [414, 39] width 11 height 8
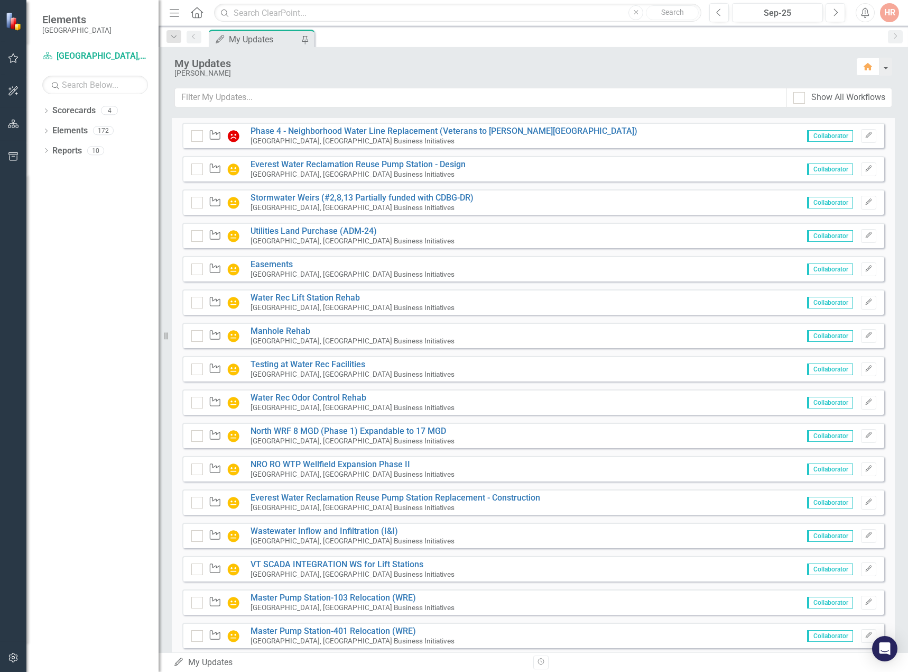
scroll to position [1216, 0]
click at [258, 369] on link "Testing at Water Rec Facilities" at bounding box center [308, 364] width 115 height 10
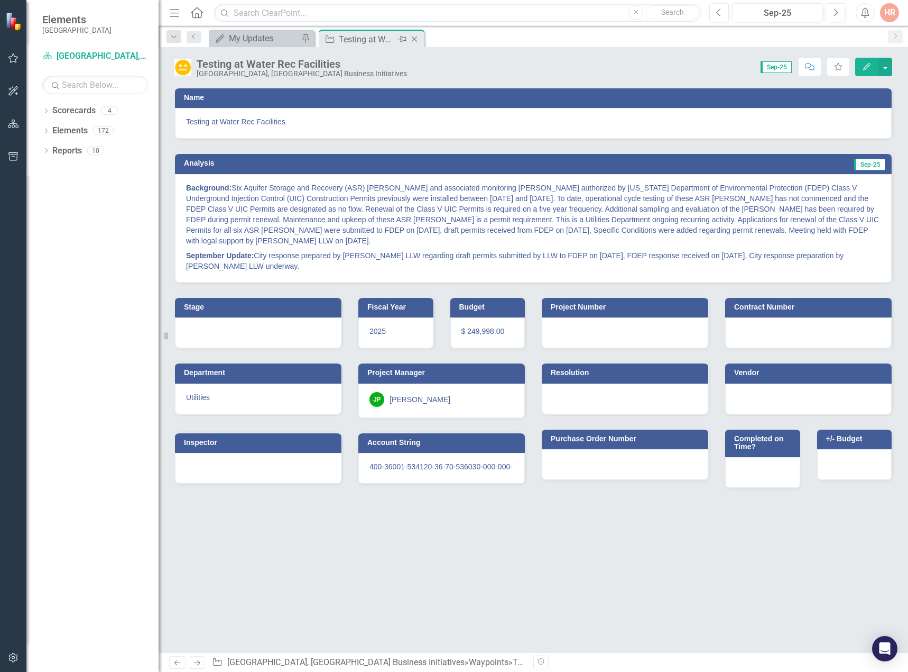
click at [414, 40] on icon "Close" at bounding box center [414, 39] width 11 height 8
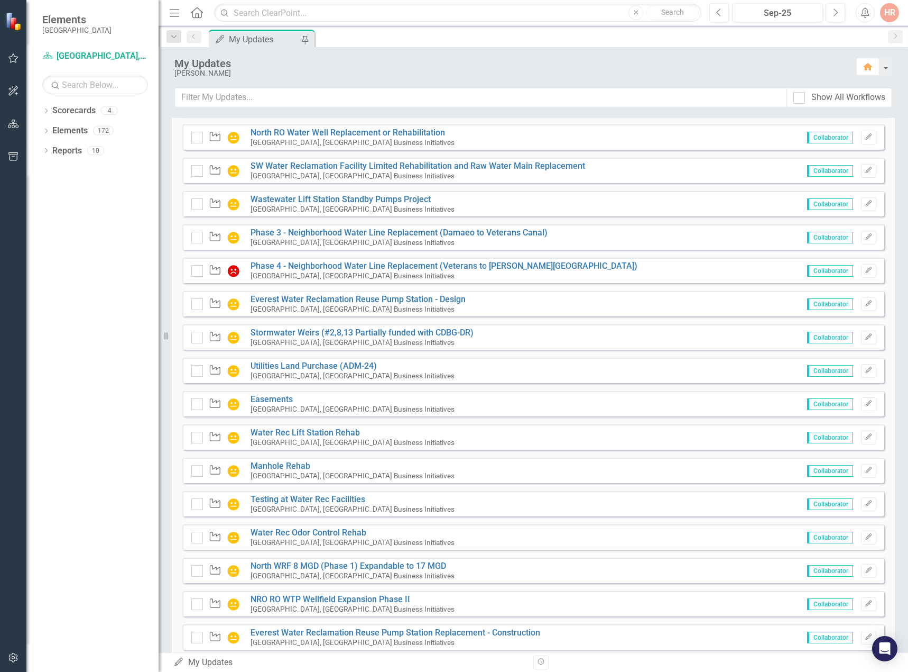
scroll to position [1110, 0]
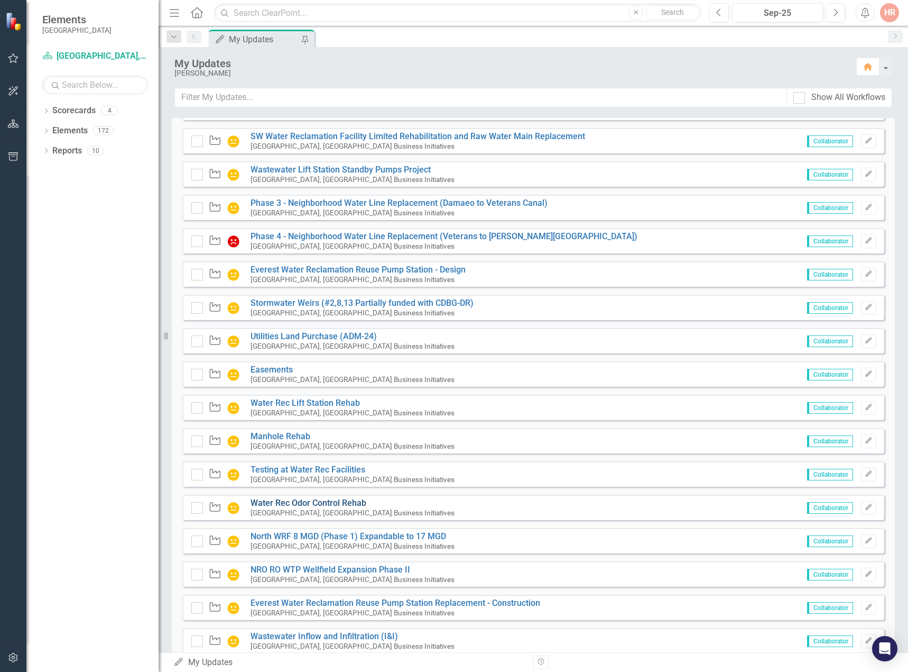
click at [341, 508] on link "Water Rec Odor Control Rehab" at bounding box center [309, 503] width 116 height 10
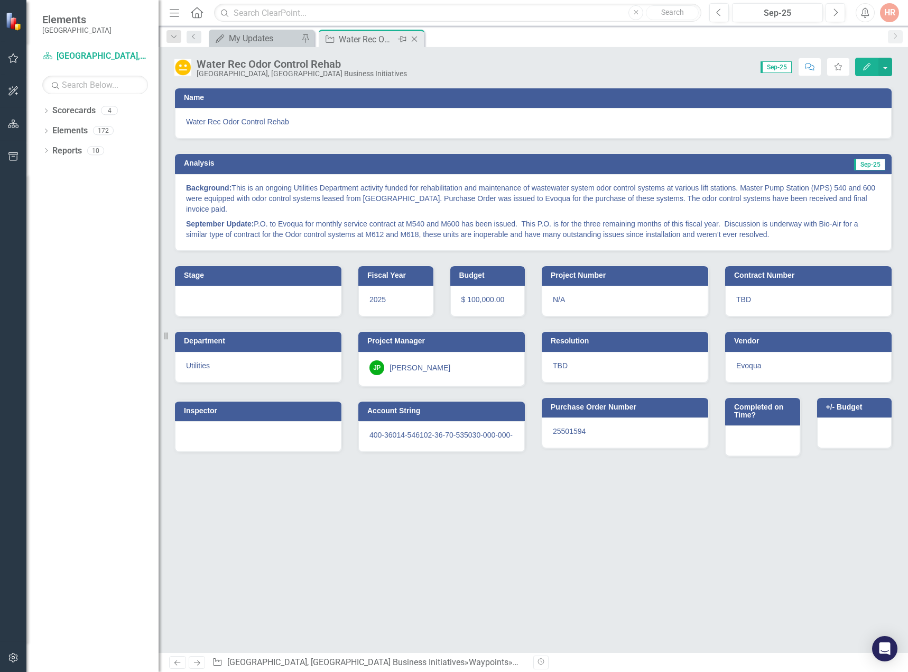
click at [415, 39] on icon at bounding box center [415, 39] width 6 height 6
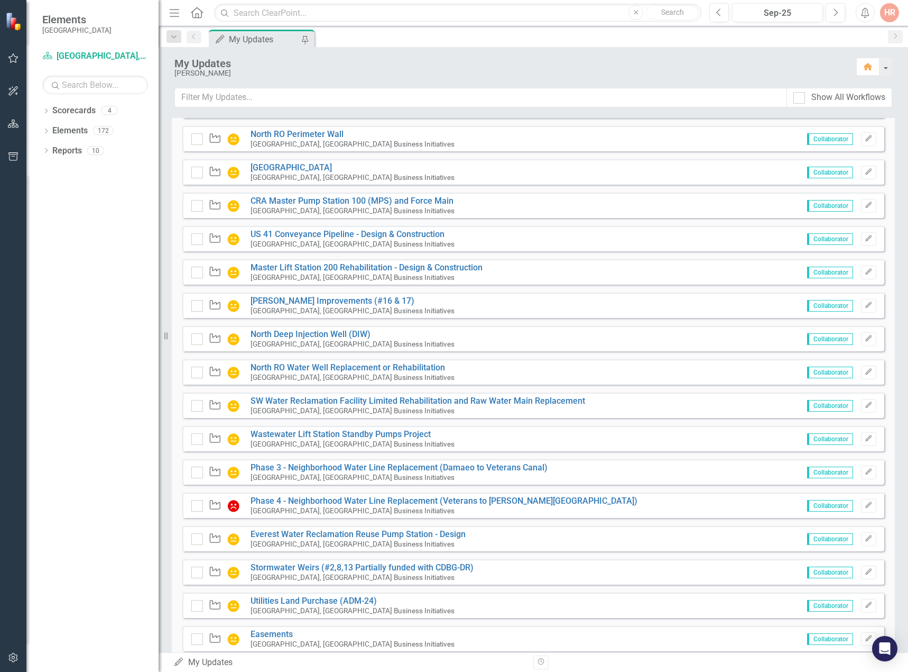
scroll to position [1216, 0]
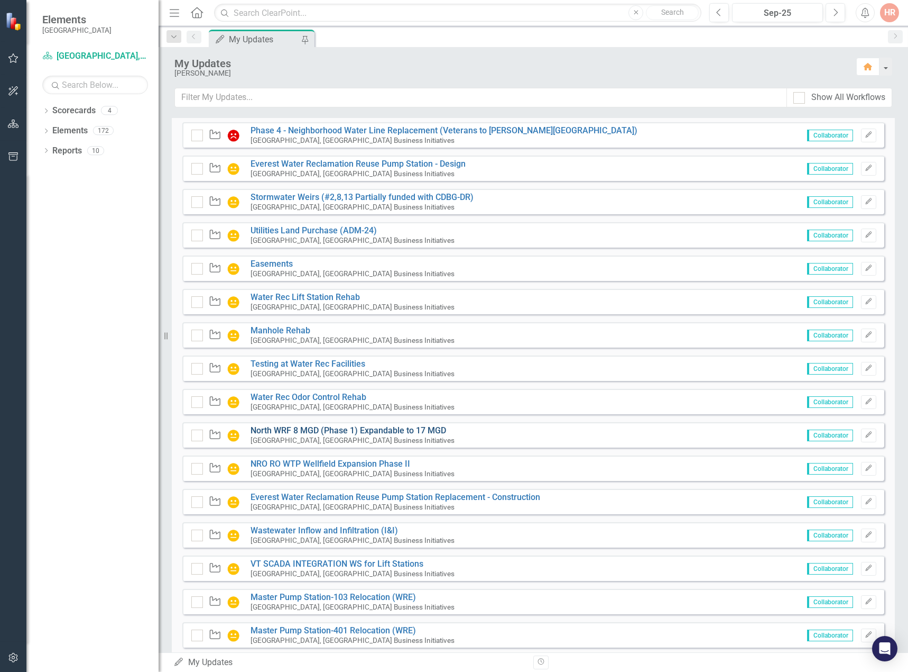
click at [321, 435] on link "North WRF 8 MGD (Phase 1) Expandable to 17 MGD" at bounding box center [349, 430] width 196 height 10
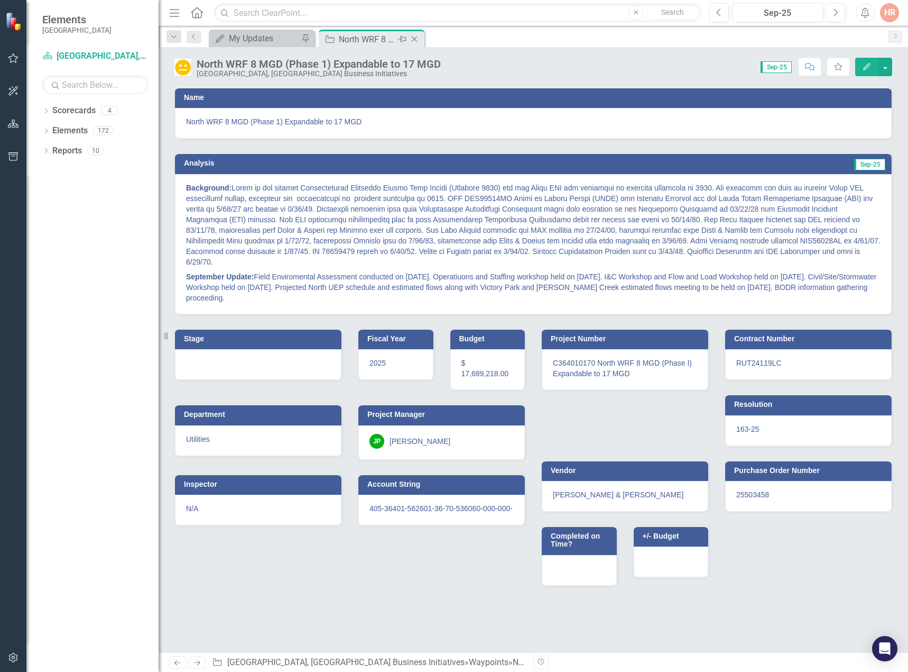
click at [420, 34] on div "Close" at bounding box center [415, 39] width 13 height 13
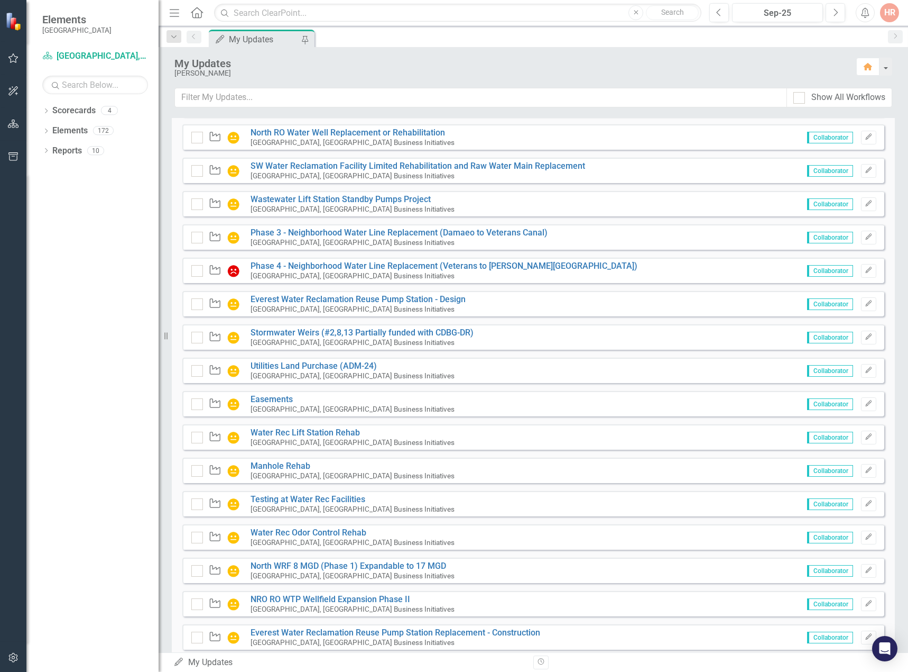
scroll to position [1216, 0]
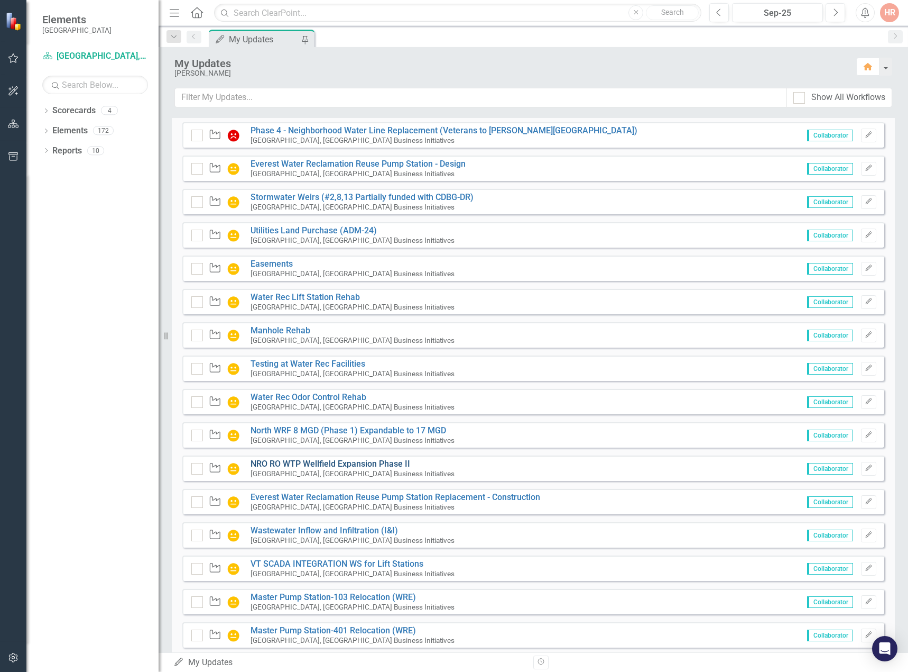
click at [333, 468] on link "NRO RO WTP Wellfield Expansion Phase II" at bounding box center [331, 463] width 160 height 10
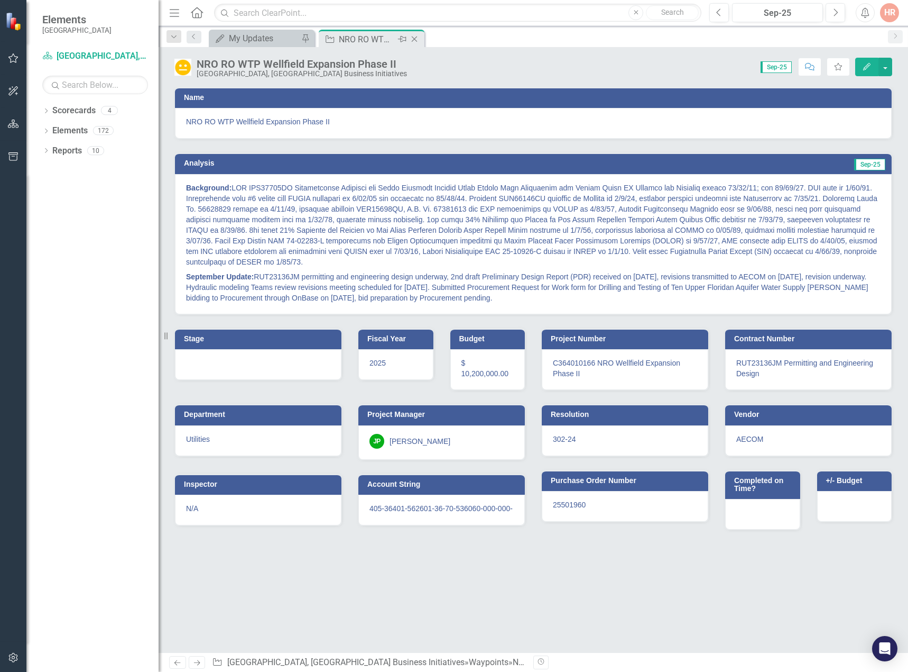
click at [414, 37] on icon "Close" at bounding box center [414, 39] width 11 height 8
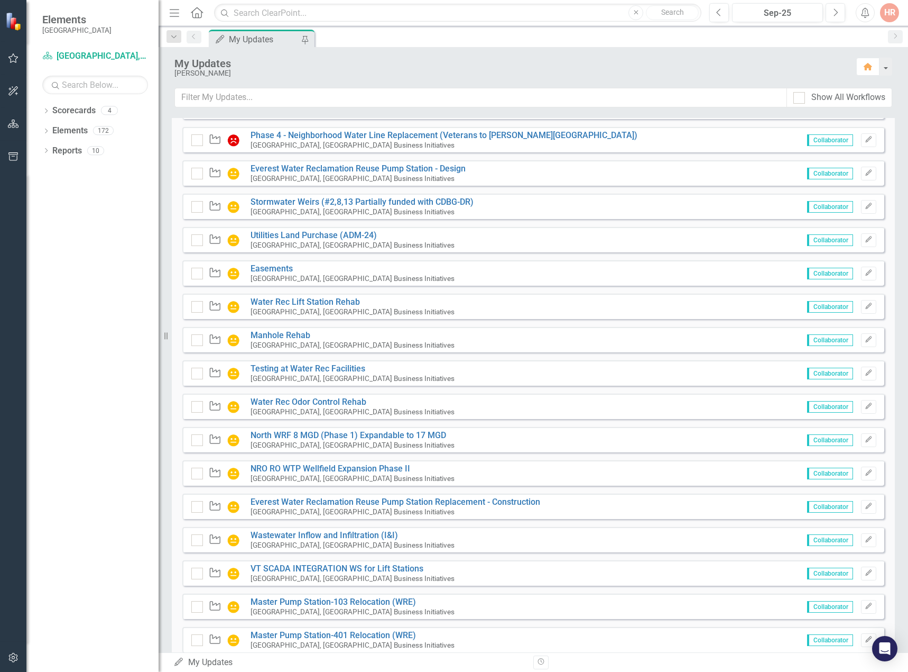
scroll to position [1255, 0]
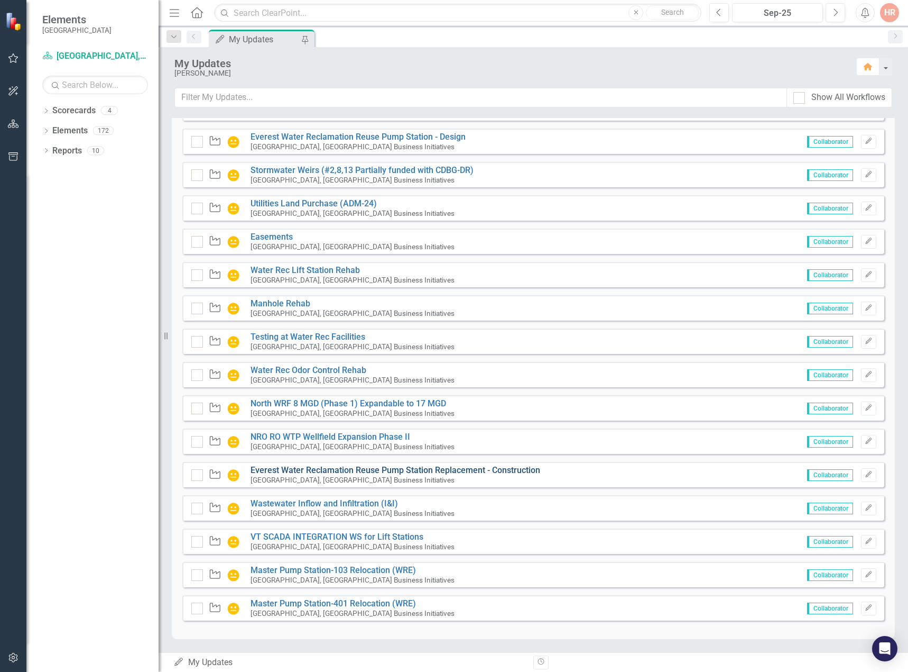
click at [299, 472] on link "Everest Water Reclamation Reuse Pump Station Replacement - Construction" at bounding box center [396, 470] width 290 height 10
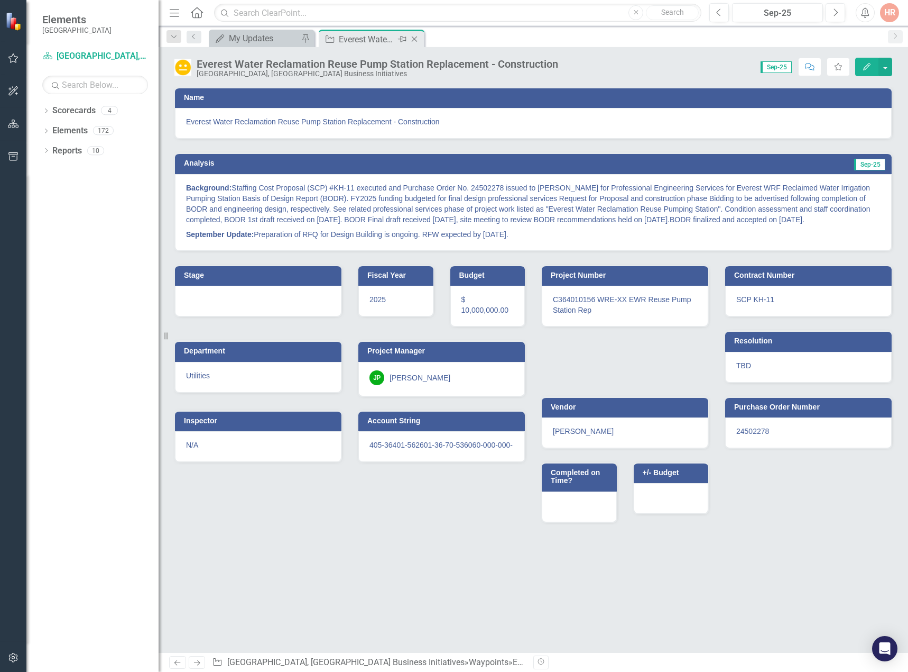
click at [415, 36] on icon "Close" at bounding box center [414, 39] width 11 height 8
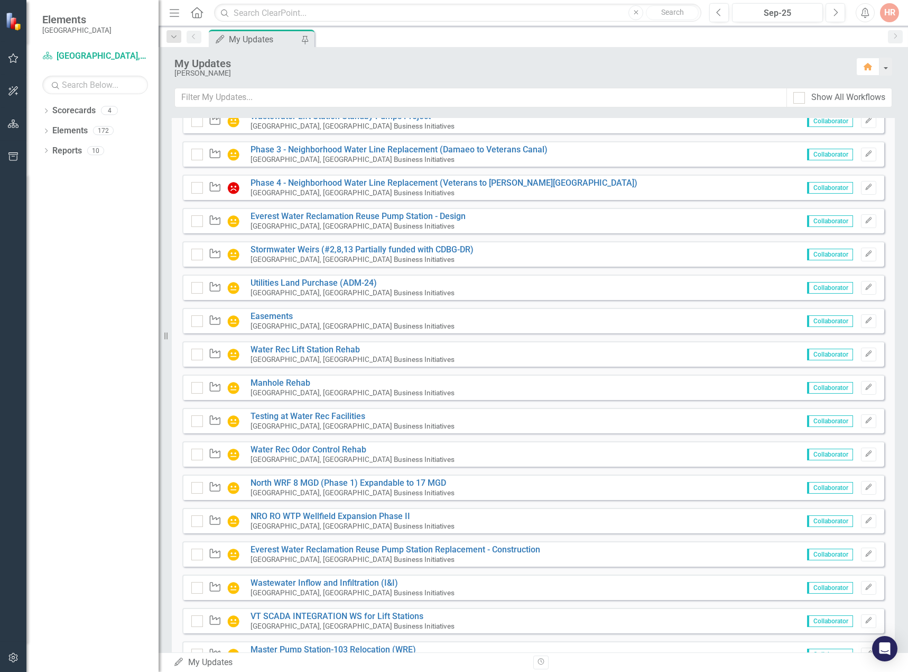
scroll to position [1255, 0]
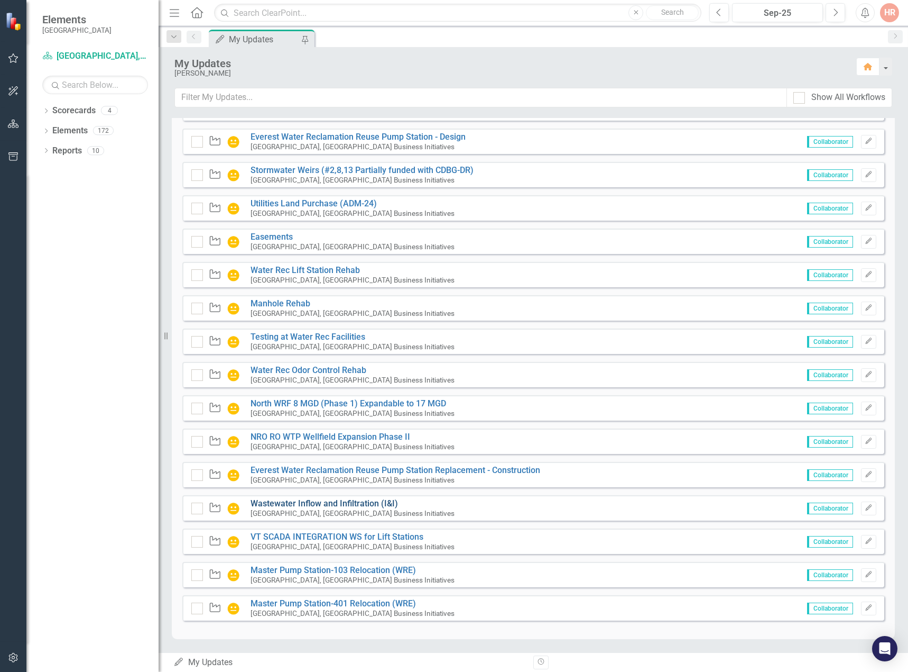
click at [286, 499] on link "Wastewater Inflow and Infiltration (I&I)" at bounding box center [325, 503] width 148 height 10
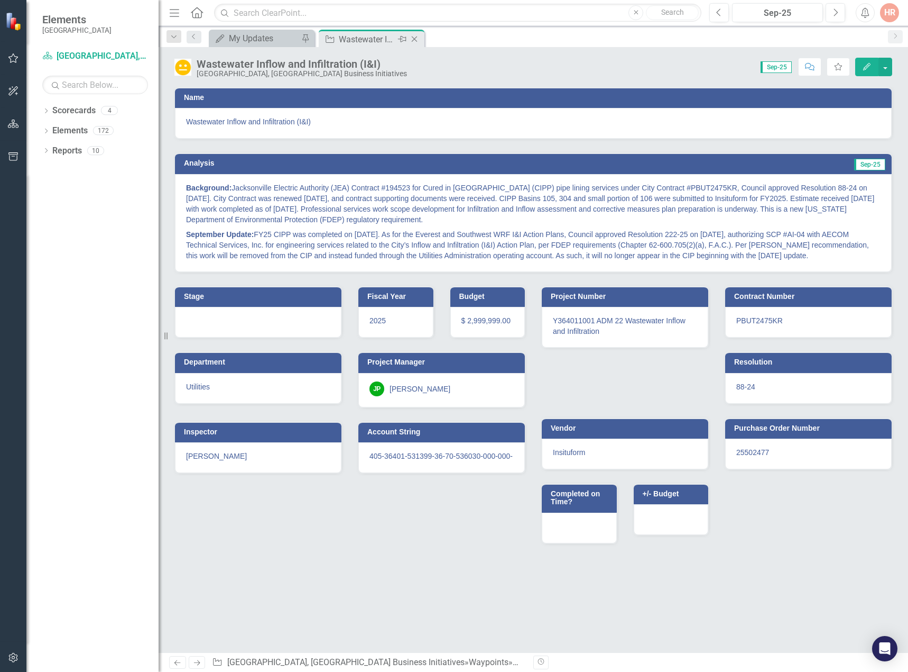
click at [414, 34] on div "Close" at bounding box center [415, 39] width 13 height 13
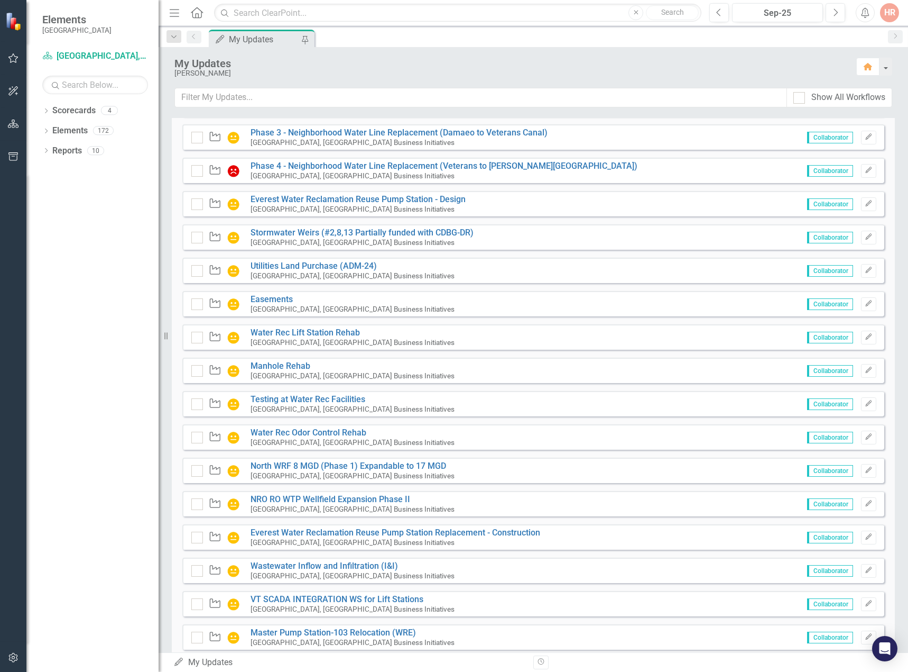
scroll to position [1255, 0]
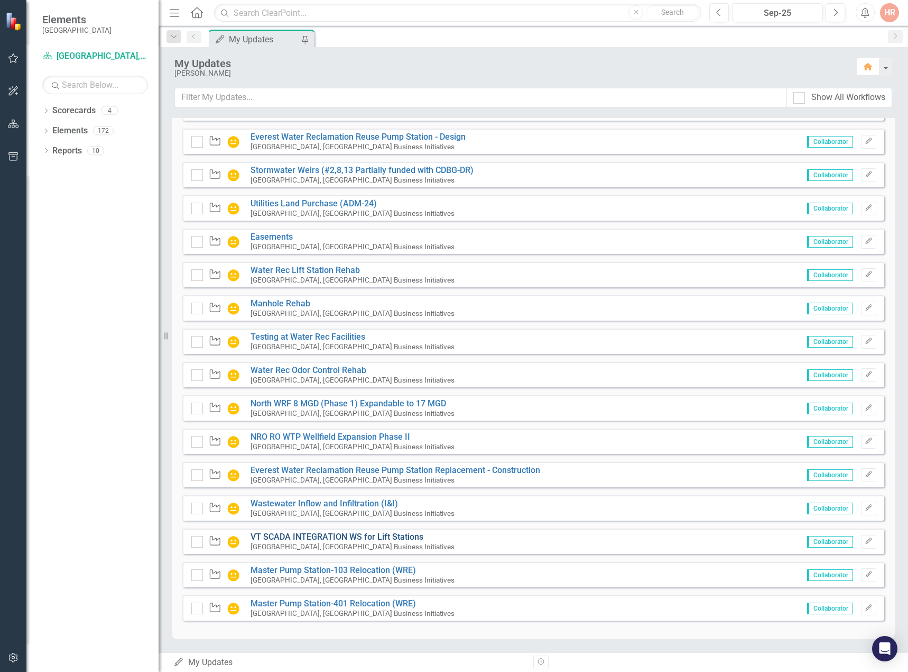
click at [269, 538] on link "VT SCADA INTEGRATION WS for Lift Stations" at bounding box center [337, 536] width 173 height 10
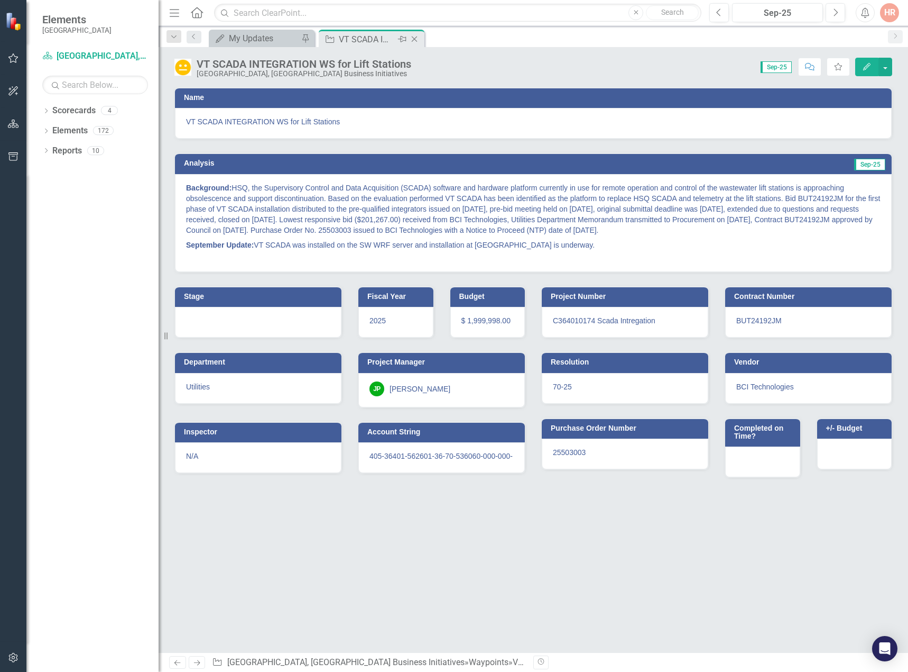
click at [415, 38] on icon "Close" at bounding box center [414, 39] width 11 height 8
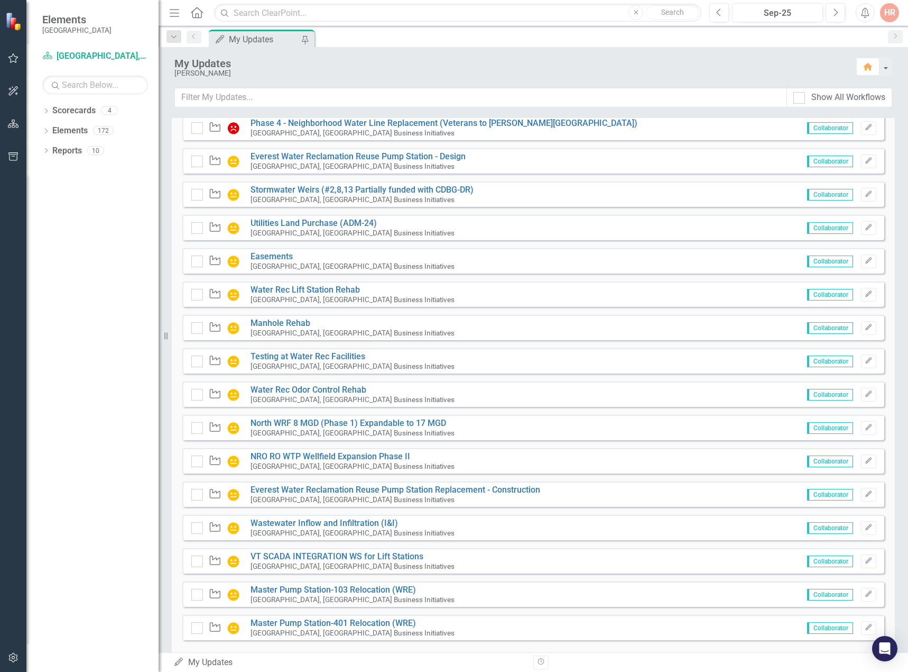
scroll to position [1255, 0]
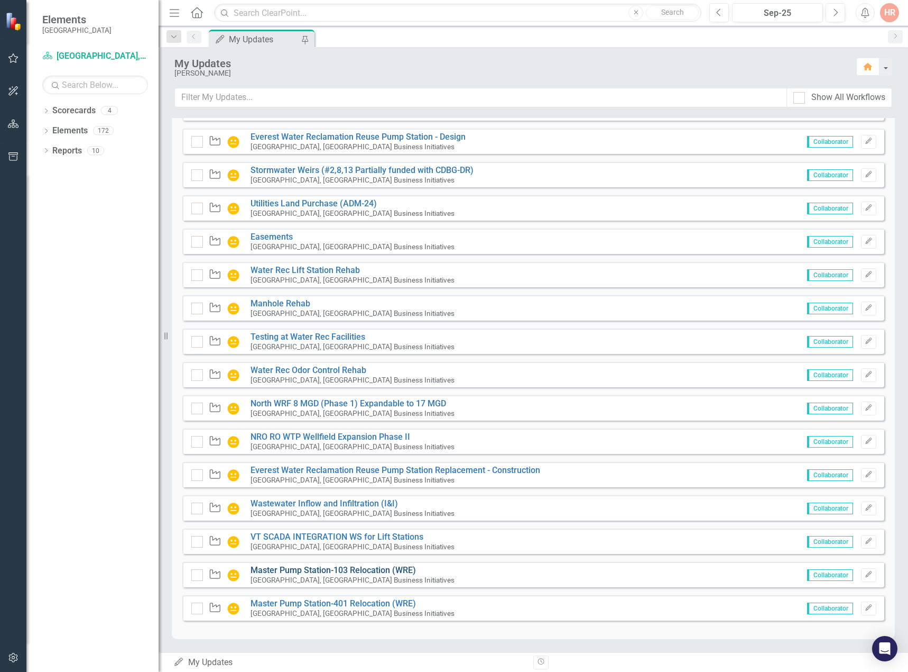
click at [319, 568] on link "Master Pump Station-103 Relocation (WRE)" at bounding box center [334, 570] width 166 height 10
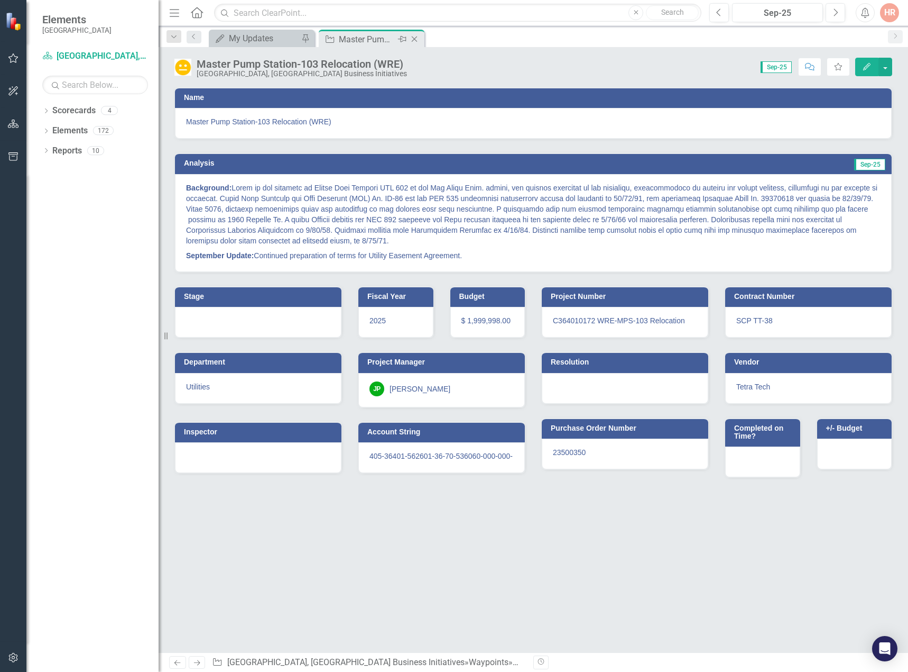
click at [418, 36] on icon "Close" at bounding box center [414, 39] width 11 height 8
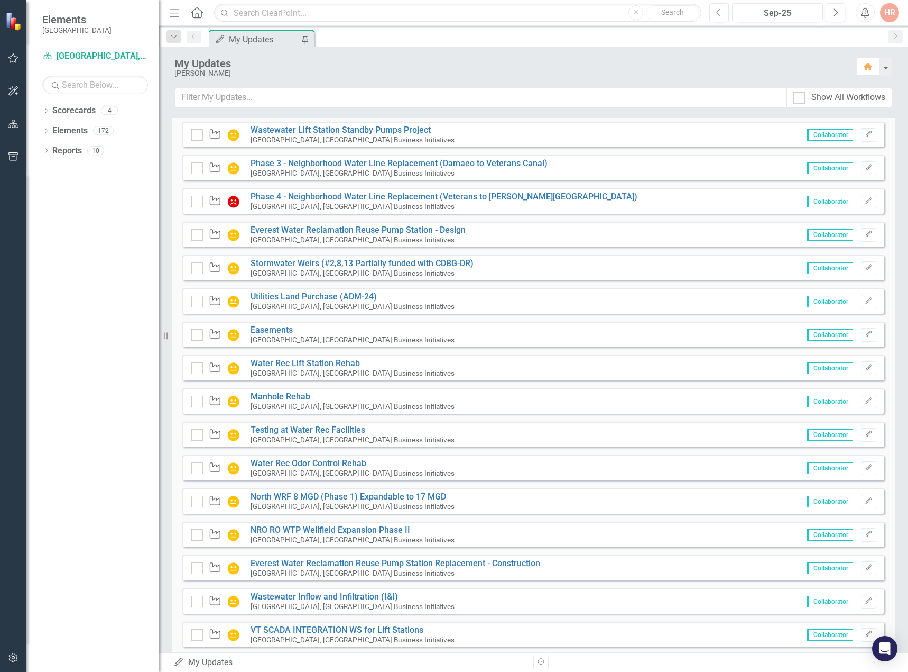
scroll to position [1255, 0]
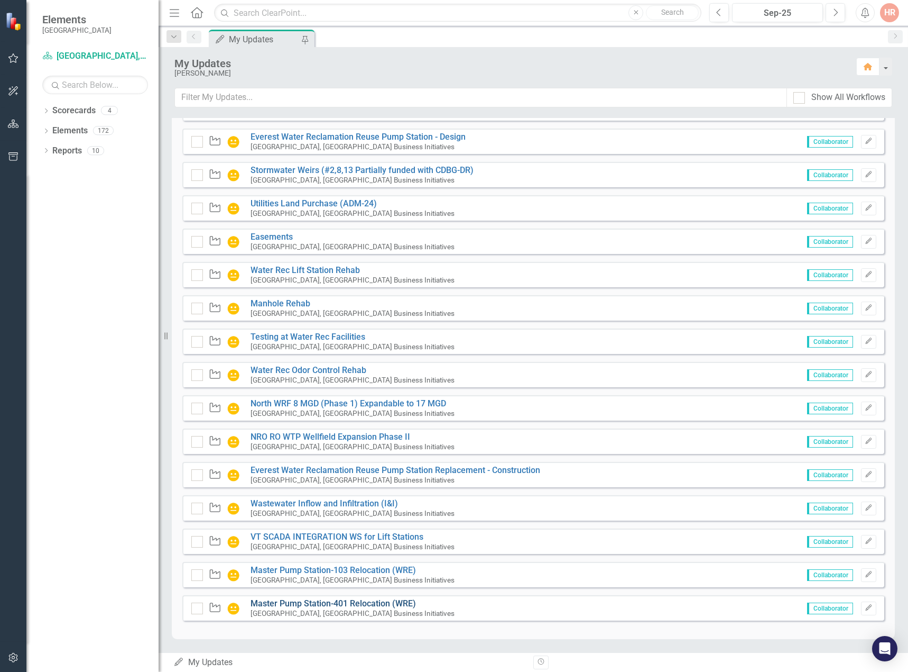
click at [288, 603] on link "Master Pump Station-401 Relocation (WRE)" at bounding box center [334, 603] width 166 height 10
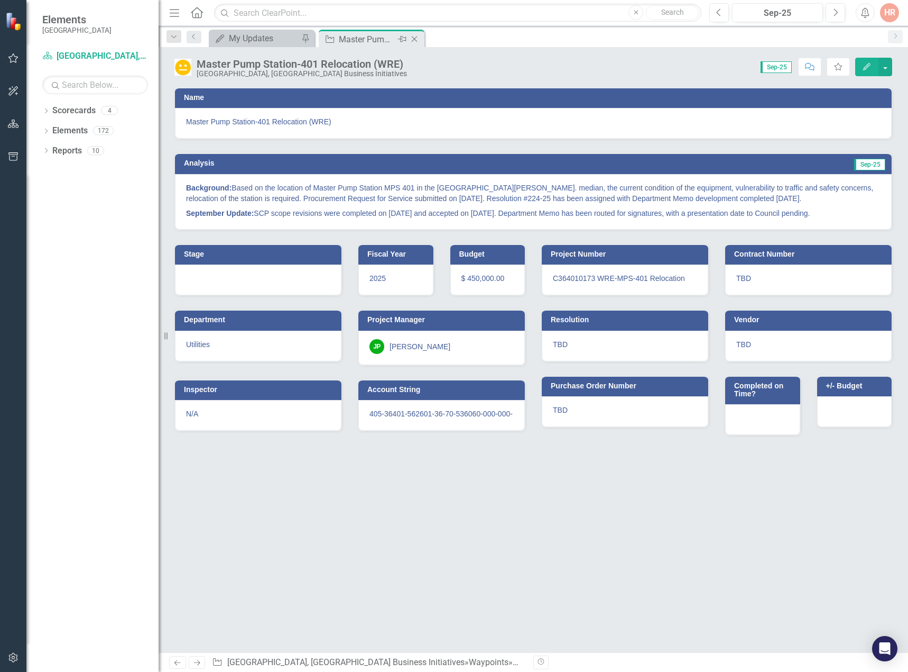
click at [416, 37] on icon "Close" at bounding box center [414, 39] width 11 height 8
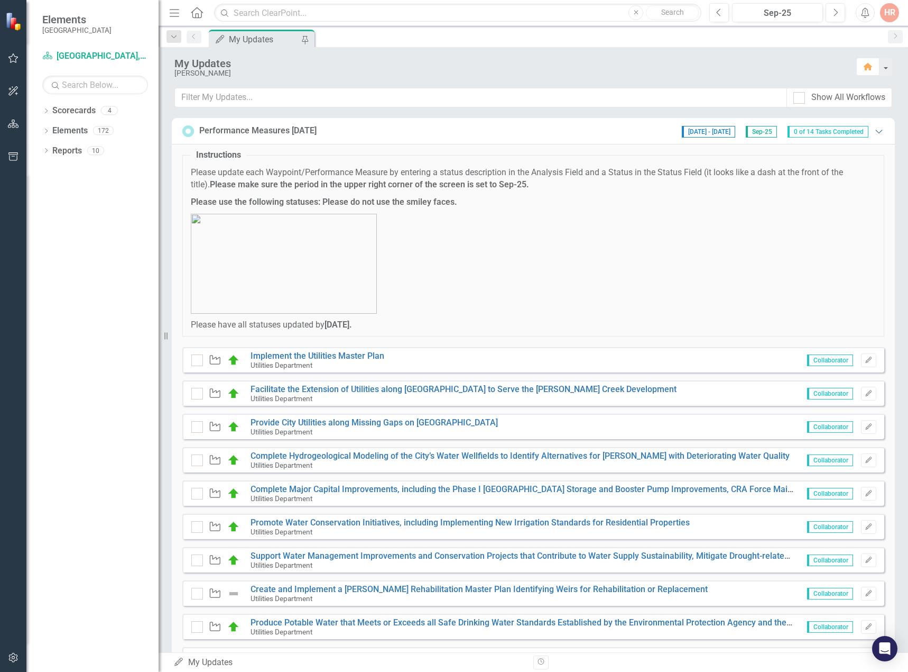
click at [874, 131] on icon "Expanded" at bounding box center [879, 131] width 11 height 8
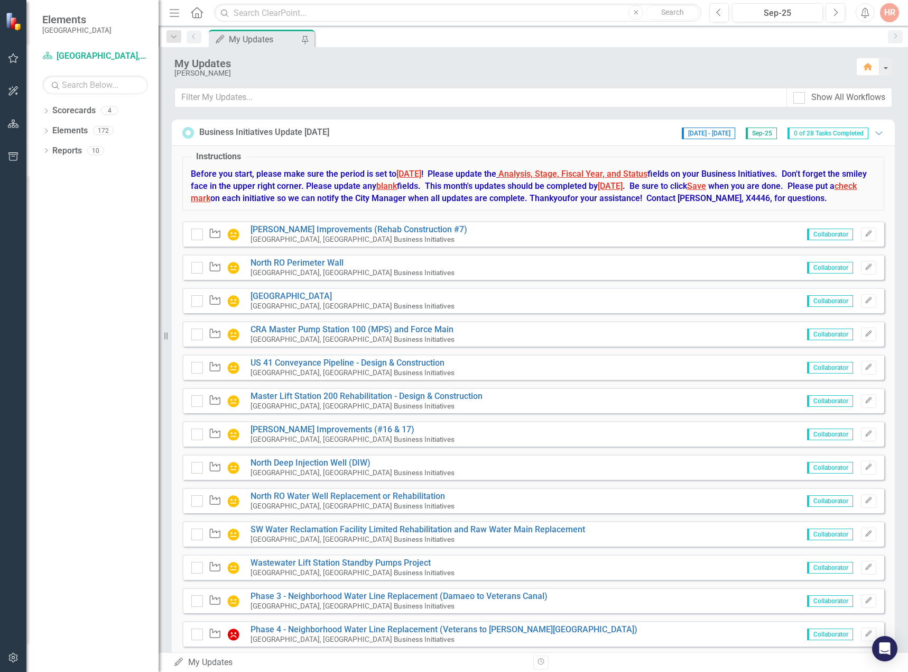
scroll to position [106, 0]
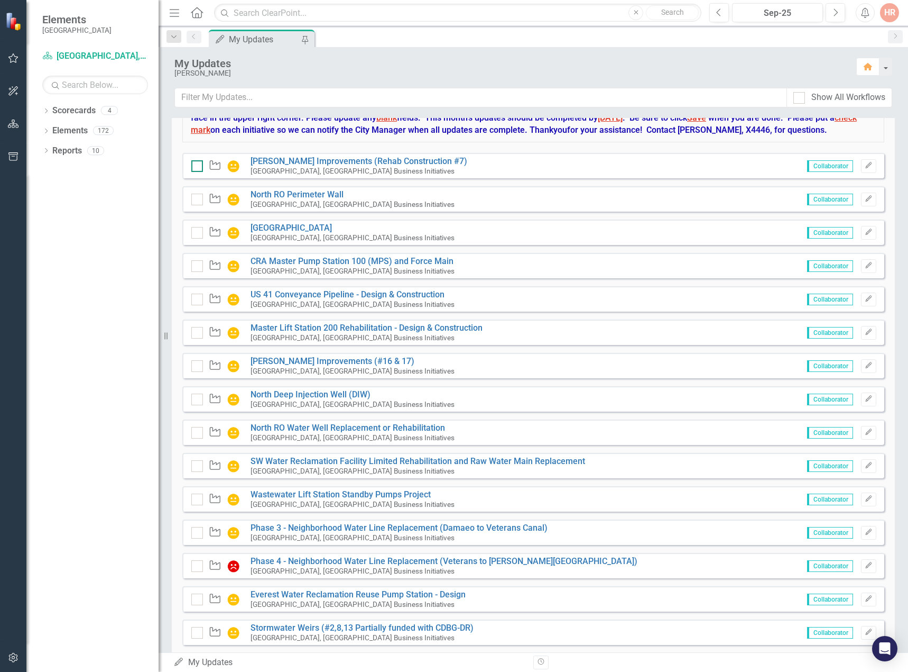
click at [196, 167] on input "checkbox" at bounding box center [194, 163] width 7 height 7
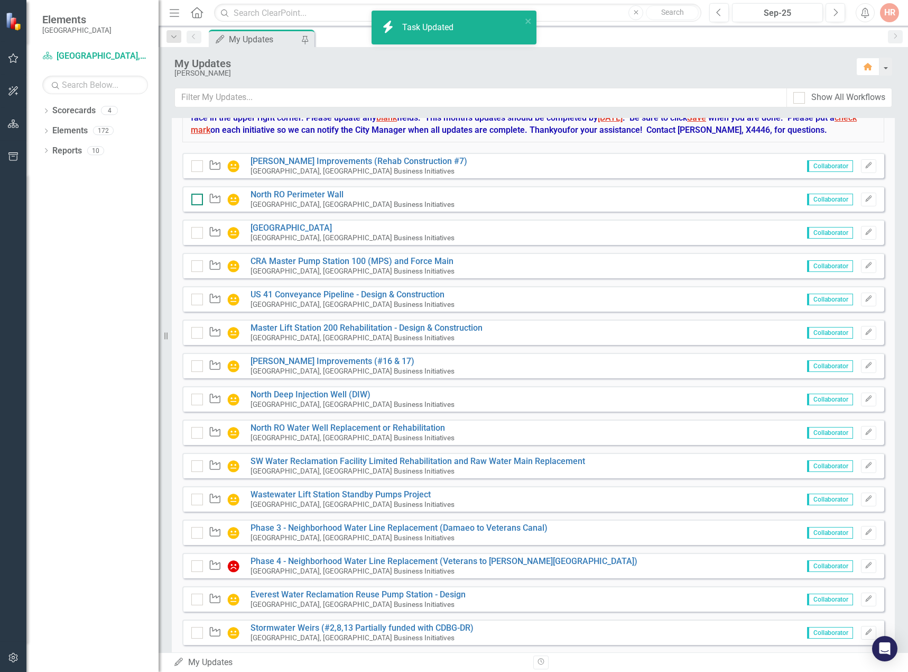
checkbox input "true"
click at [195, 200] on input "checkbox" at bounding box center [194, 197] width 7 height 7
checkbox input "true"
click at [198, 238] on div at bounding box center [197, 233] width 12 height 12
click at [198, 234] on input "checkbox" at bounding box center [194, 230] width 7 height 7
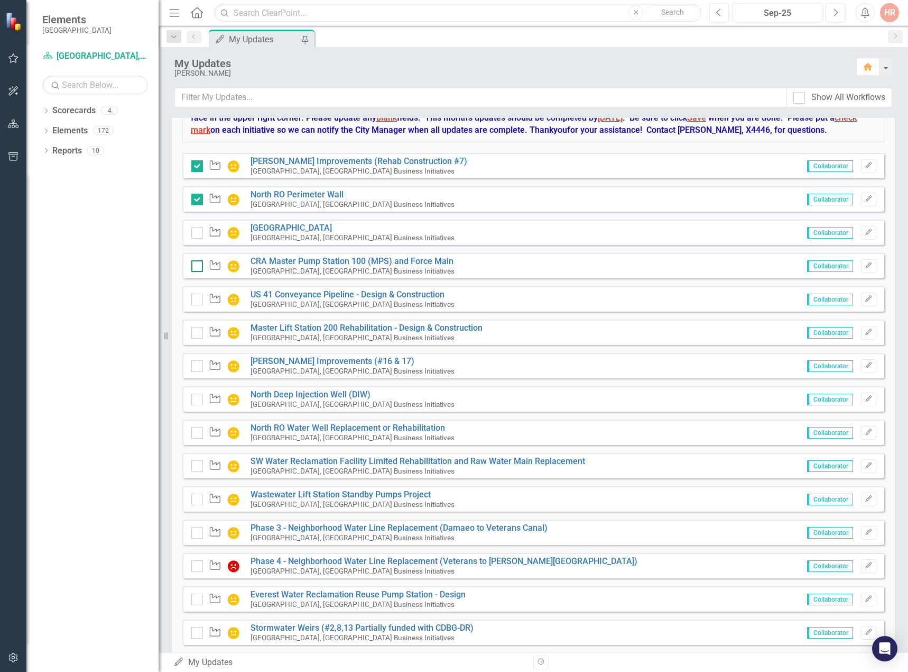
checkbox input "true"
click at [197, 267] on input "checkbox" at bounding box center [194, 263] width 7 height 7
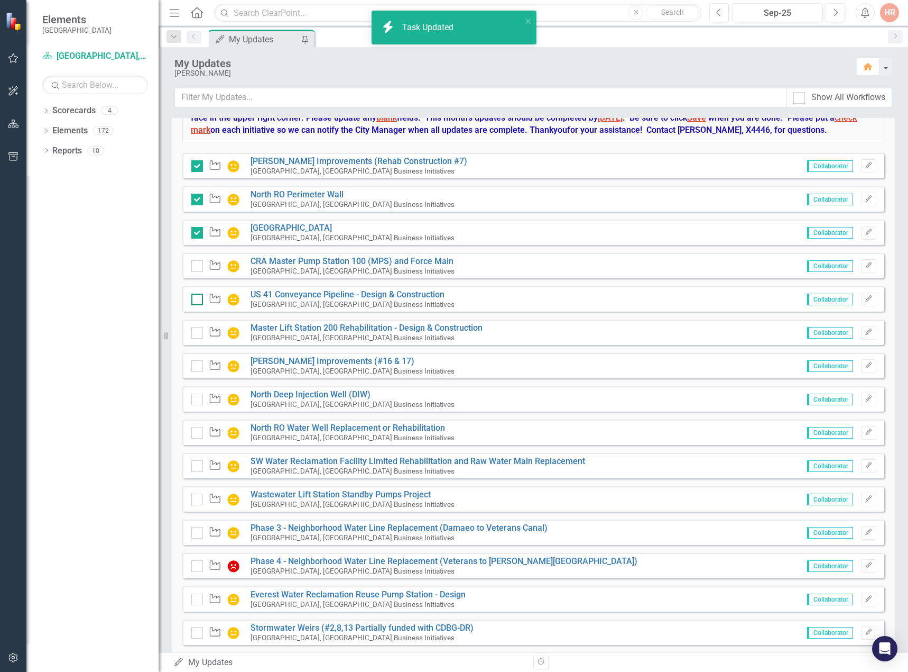
checkbox input "true"
click at [197, 305] on div at bounding box center [197, 299] width 12 height 12
click at [197, 300] on input "checkbox" at bounding box center [194, 296] width 7 height 7
checkbox input "true"
click at [195, 334] on input "checkbox" at bounding box center [194, 330] width 7 height 7
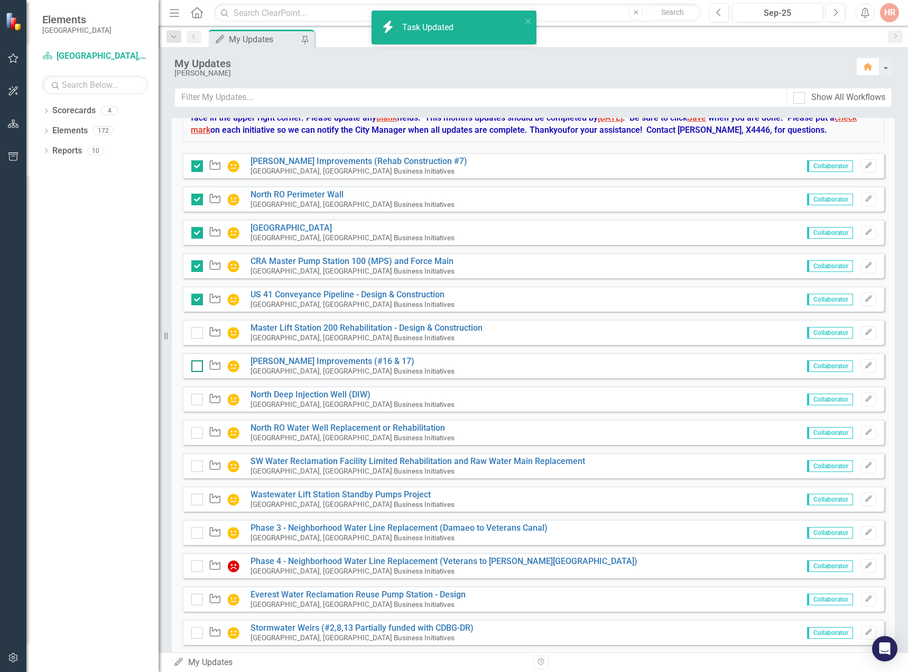
checkbox input "true"
click at [198, 372] on div at bounding box center [197, 366] width 12 height 12
click at [198, 367] on input "checkbox" at bounding box center [194, 363] width 7 height 7
checkbox input "true"
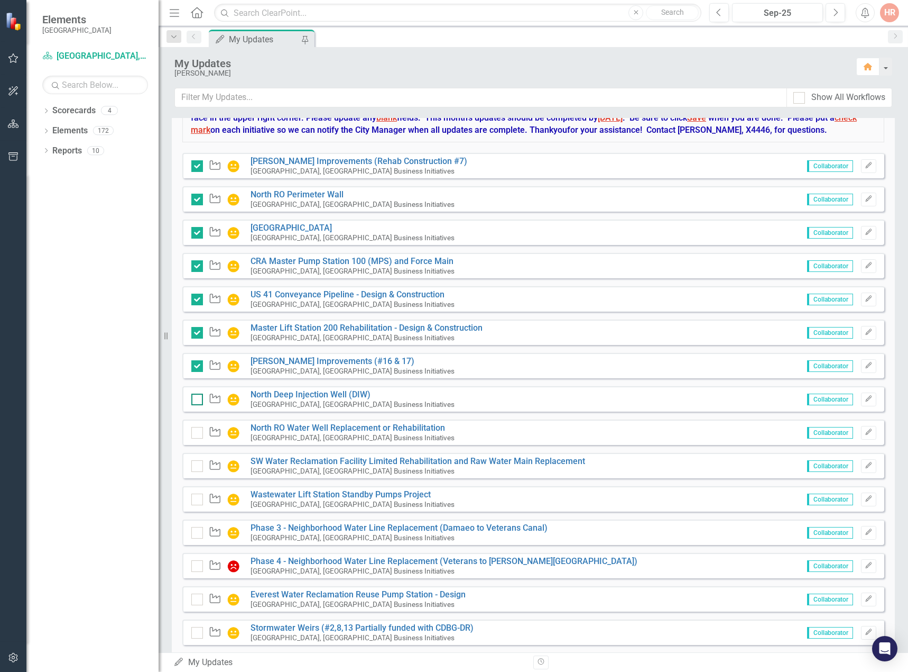
click at [197, 400] on input "checkbox" at bounding box center [194, 396] width 7 height 7
checkbox input "true"
click at [196, 438] on div at bounding box center [197, 433] width 12 height 12
click at [196, 434] on input "checkbox" at bounding box center [194, 430] width 7 height 7
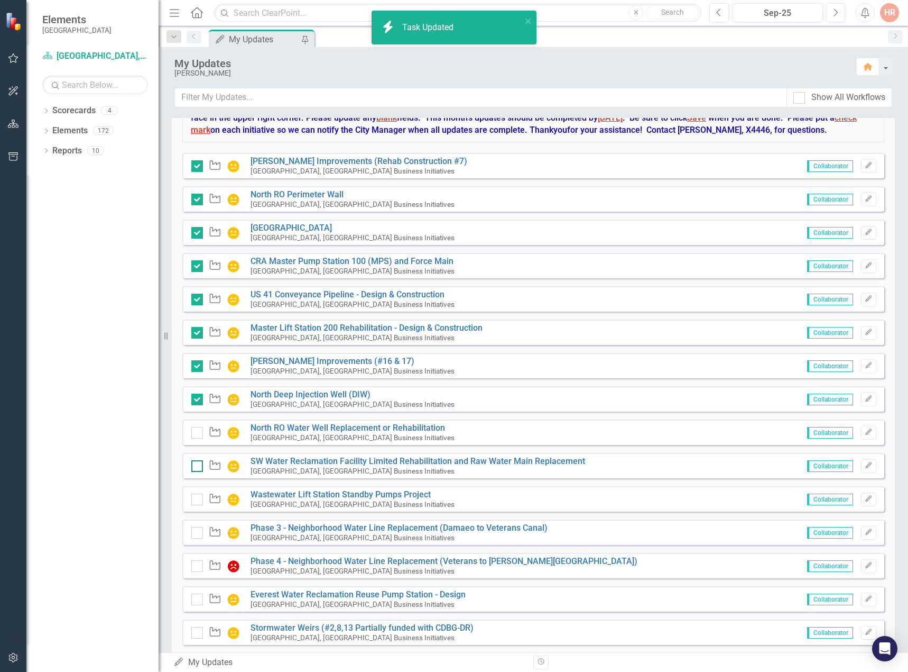
checkbox input "true"
click at [198, 467] on input "checkbox" at bounding box center [194, 463] width 7 height 7
checkbox input "true"
click at [197, 500] on input "checkbox" at bounding box center [194, 496] width 7 height 7
checkbox input "true"
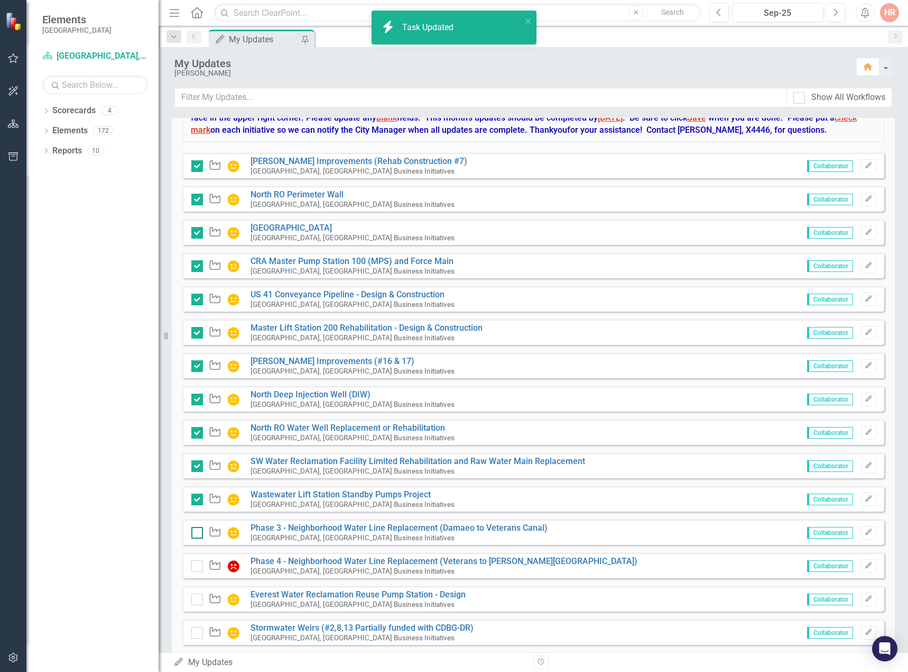
click at [195, 538] on div at bounding box center [197, 533] width 12 height 12
click at [195, 534] on input "checkbox" at bounding box center [194, 530] width 7 height 7
checkbox input "false"
click at [199, 572] on div at bounding box center [197, 566] width 12 height 12
click at [198, 567] on input "checkbox" at bounding box center [194, 563] width 7 height 7
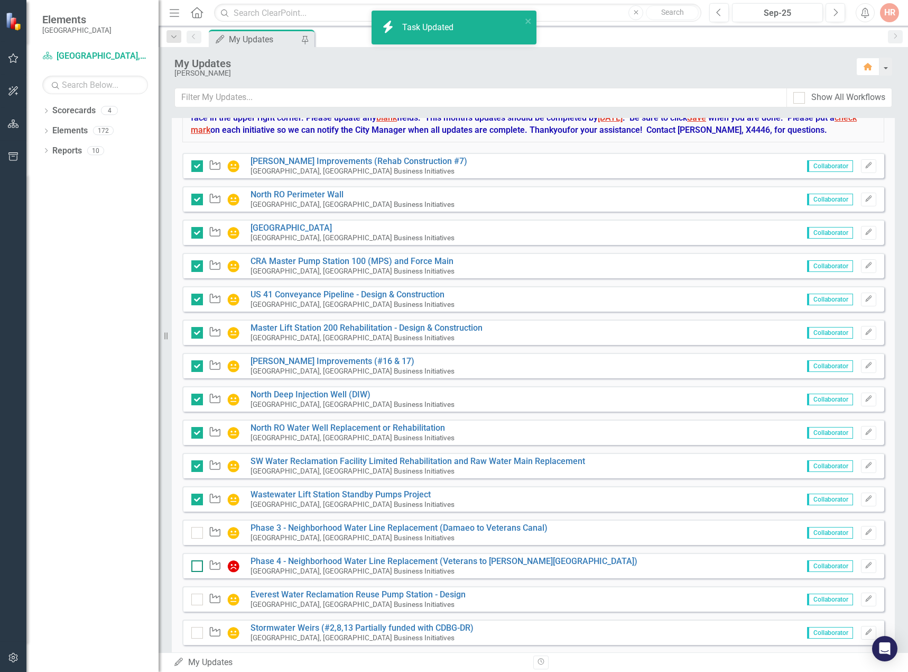
checkbox input "false"
checkbox input "true"
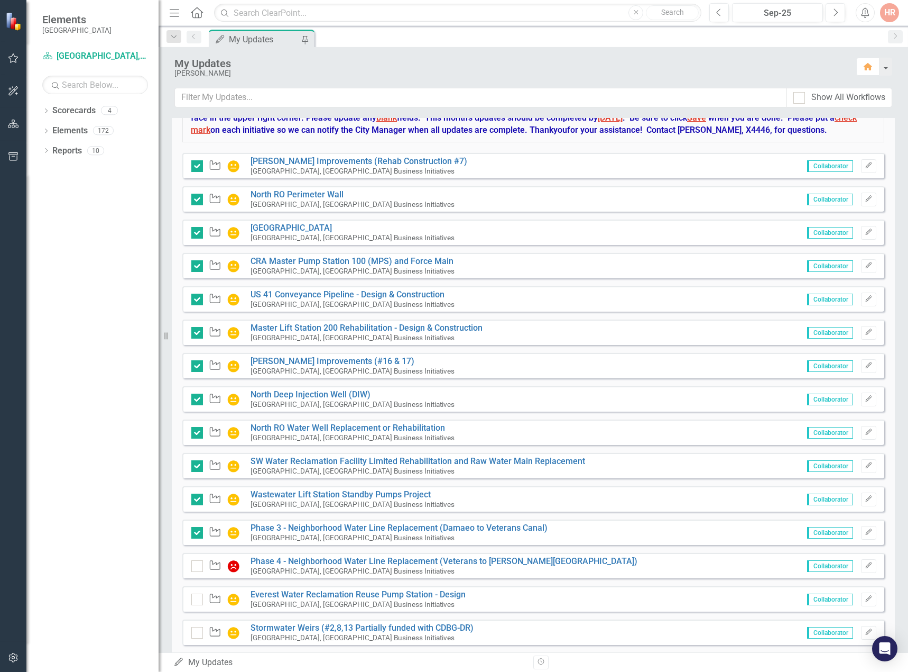
checkbox input "true"
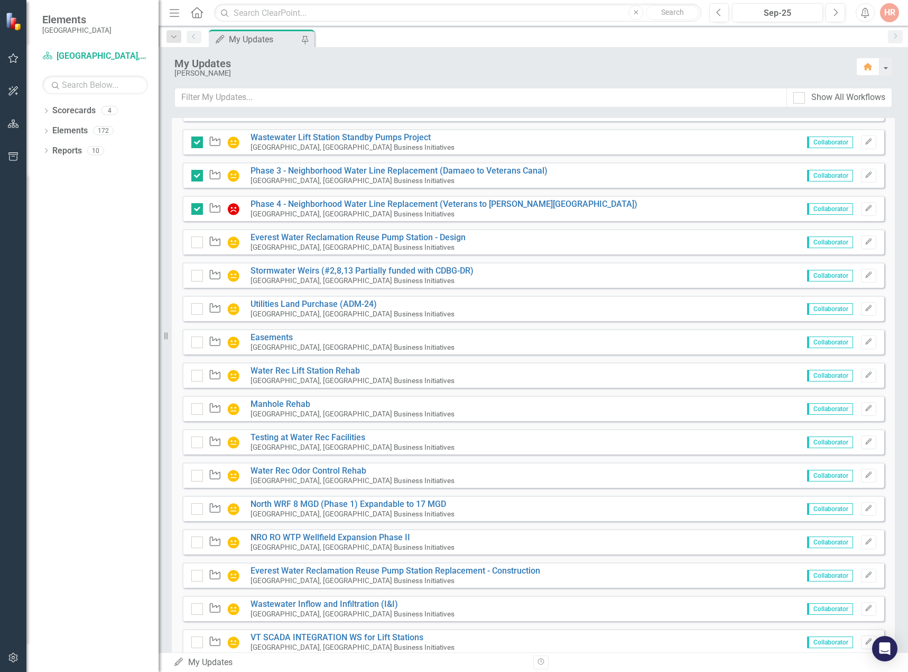
scroll to position [476, 0]
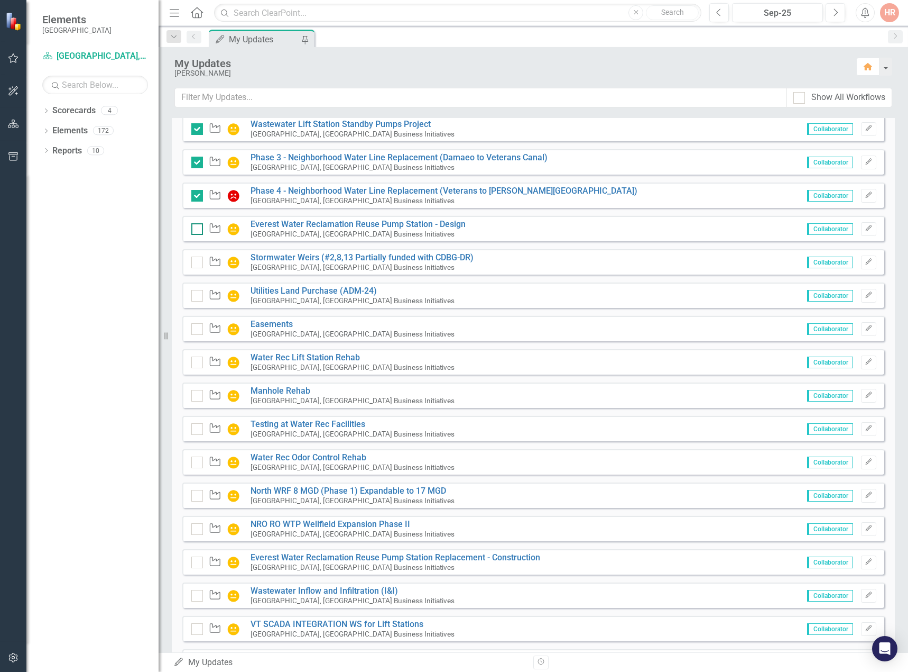
click at [198, 235] on div at bounding box center [197, 229] width 12 height 12
click at [198, 230] on input "checkbox" at bounding box center [194, 226] width 7 height 7
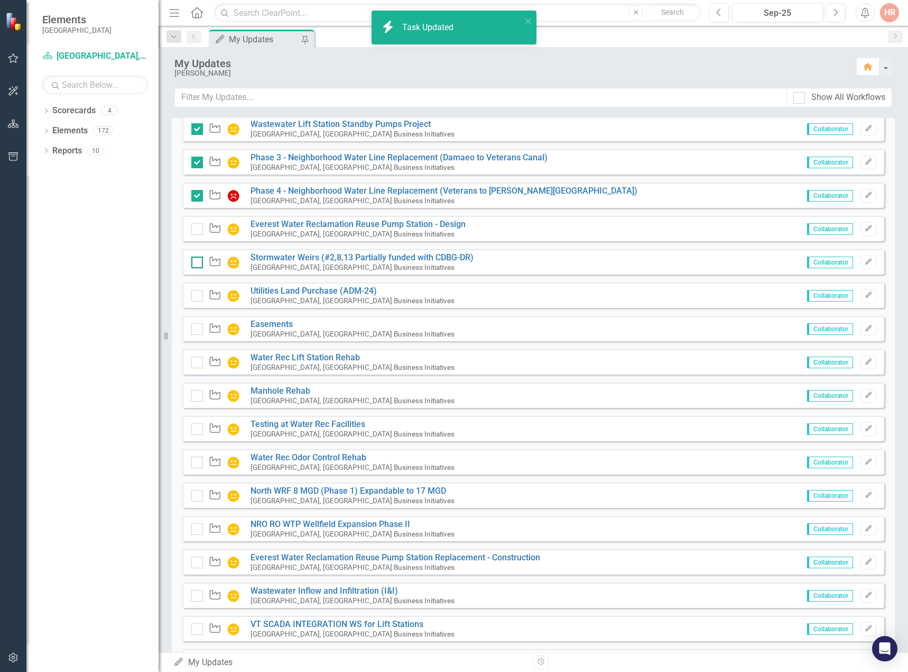
checkbox input "true"
click at [194, 263] on input "checkbox" at bounding box center [194, 259] width 7 height 7
checkbox input "true"
click at [195, 297] on input "checkbox" at bounding box center [194, 293] width 7 height 7
checkbox input "true"
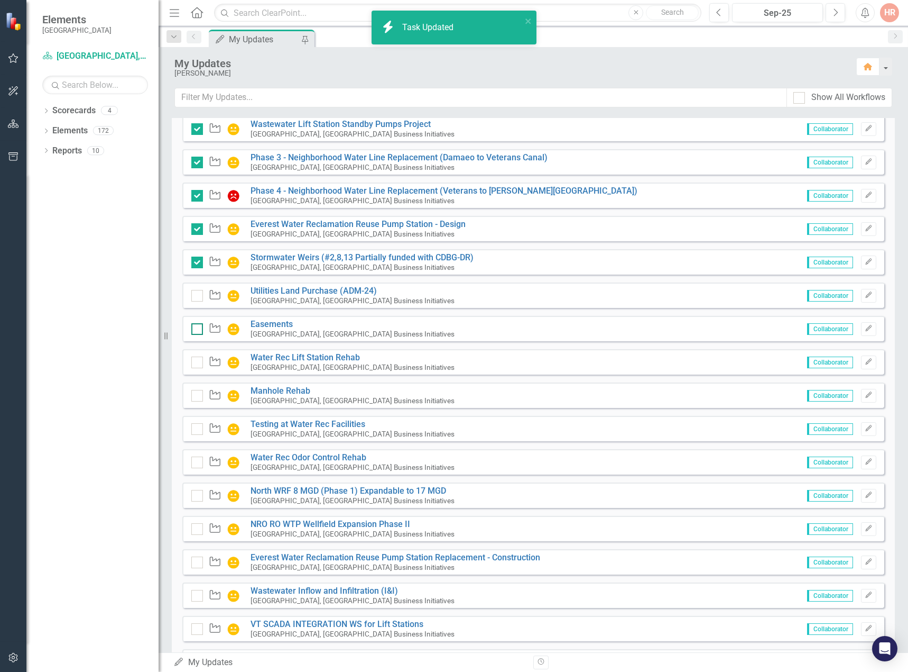
click at [199, 335] on div at bounding box center [197, 329] width 12 height 12
click at [198, 330] on input "checkbox" at bounding box center [194, 326] width 7 height 7
checkbox input "false"
click at [199, 368] on div at bounding box center [197, 362] width 12 height 12
click at [198, 363] on input "checkbox" at bounding box center [194, 359] width 7 height 7
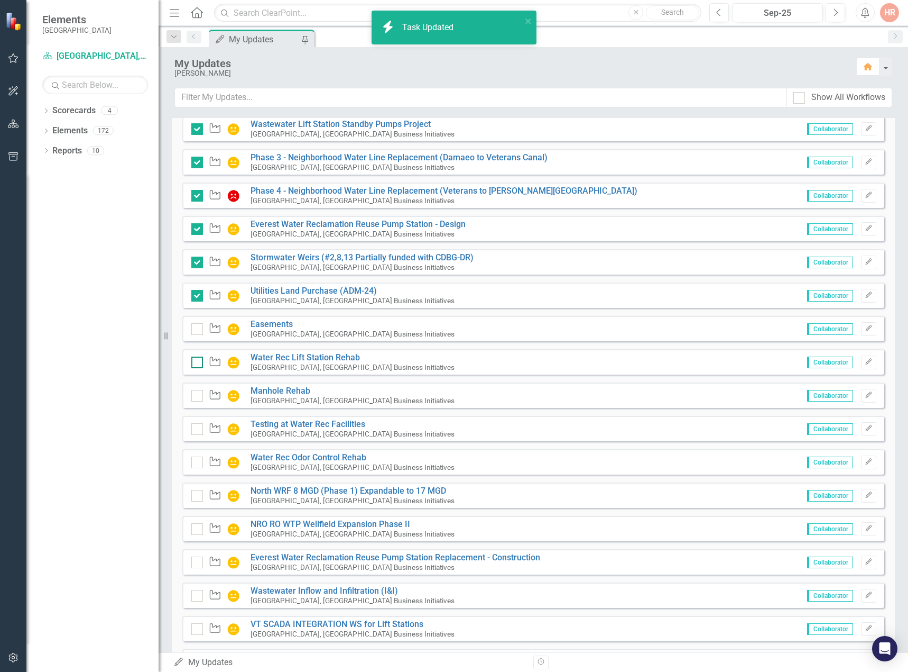
checkbox input "false"
checkbox input "true"
click at [199, 401] on div at bounding box center [197, 396] width 12 height 12
click at [198, 397] on input "checkbox" at bounding box center [194, 393] width 7 height 7
checkbox input "false"
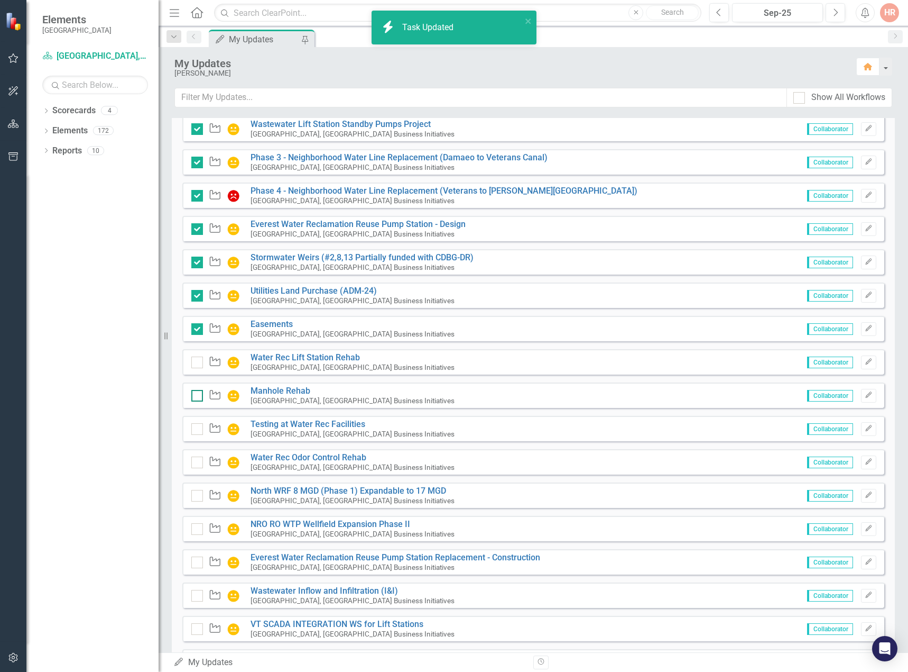
checkbox input "true"
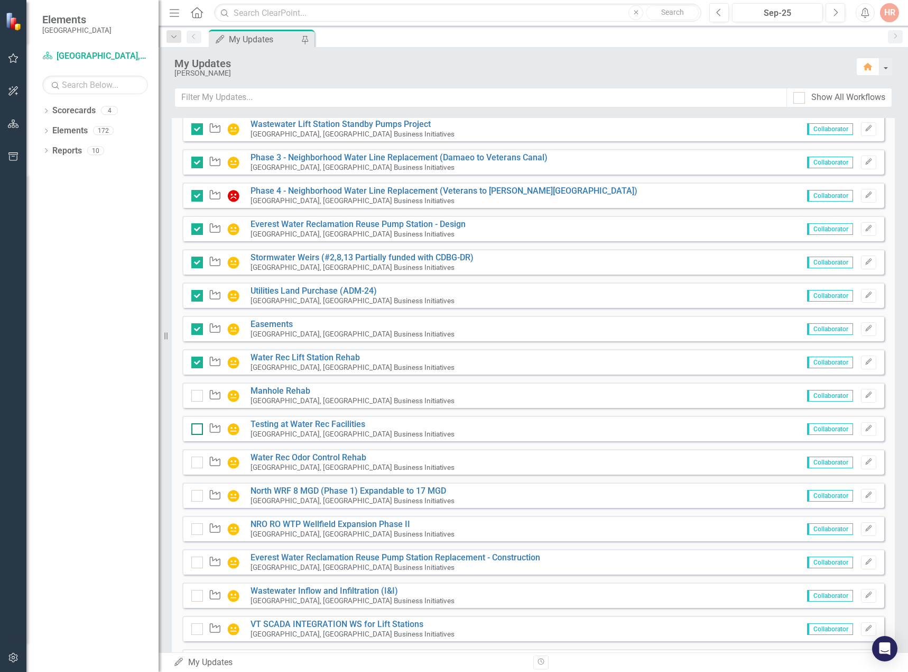
checkbox input "true"
click at [198, 435] on div at bounding box center [197, 429] width 12 height 12
click at [198, 430] on input "checkbox" at bounding box center [194, 426] width 7 height 7
checkbox input "true"
click at [197, 468] on div at bounding box center [197, 462] width 12 height 12
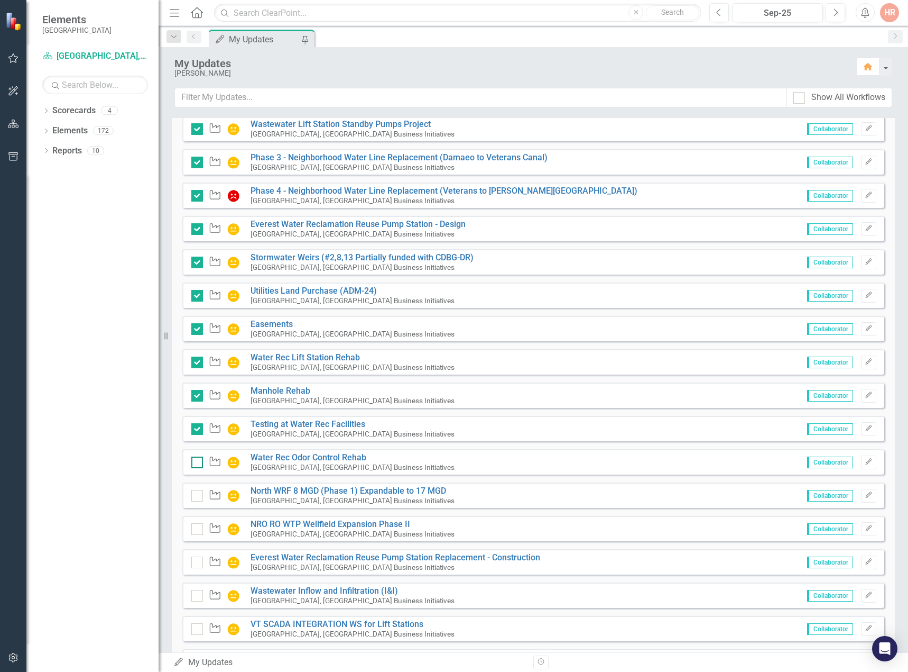
click at [197, 463] on input "checkbox" at bounding box center [194, 459] width 7 height 7
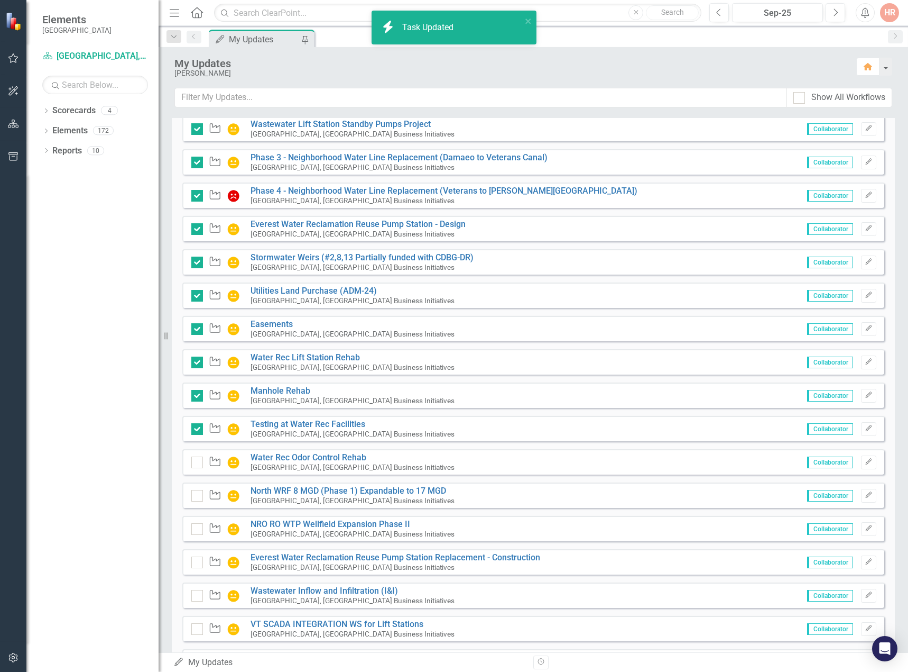
checkbox input "true"
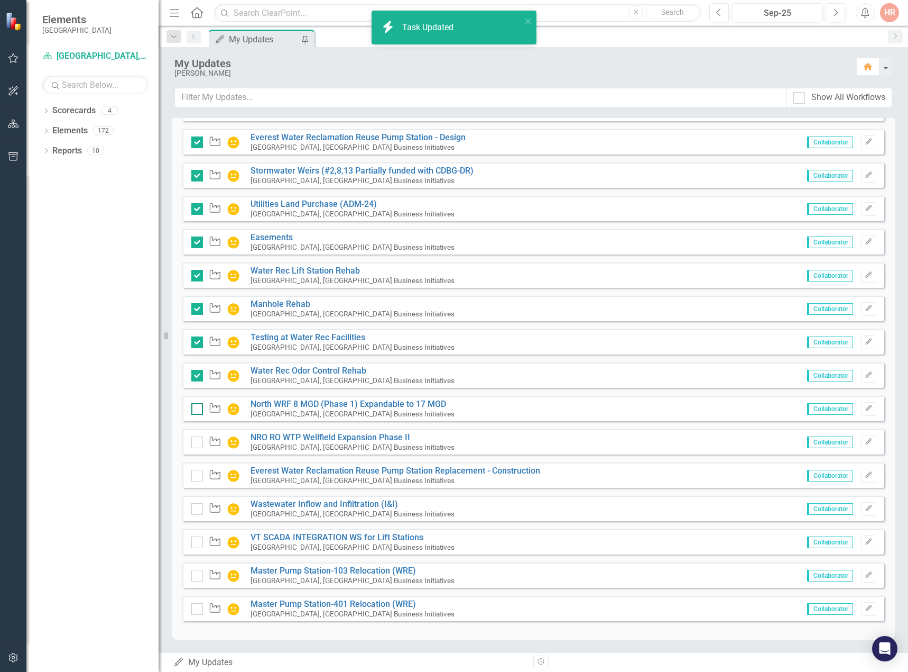
click at [199, 405] on div at bounding box center [197, 409] width 12 height 12
click at [198, 405] on input "checkbox" at bounding box center [194, 406] width 7 height 7
checkbox input "true"
click at [195, 441] on input "checkbox" at bounding box center [194, 439] width 7 height 7
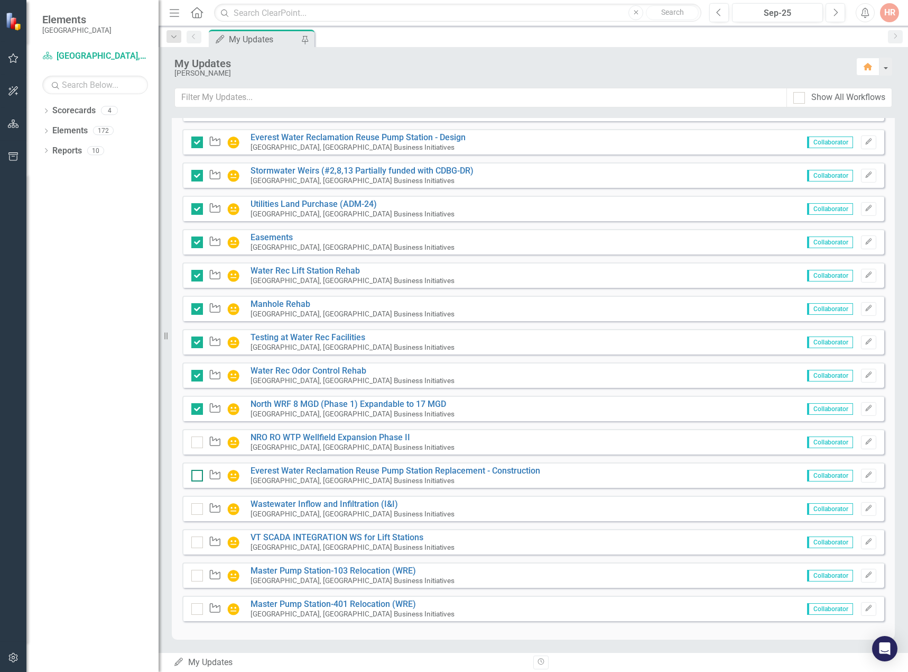
checkbox input "true"
click at [199, 477] on div at bounding box center [197, 476] width 12 height 12
click at [198, 476] on input "checkbox" at bounding box center [194, 473] width 7 height 7
checkbox input "false"
click at [196, 506] on input "checkbox" at bounding box center [194, 506] width 7 height 7
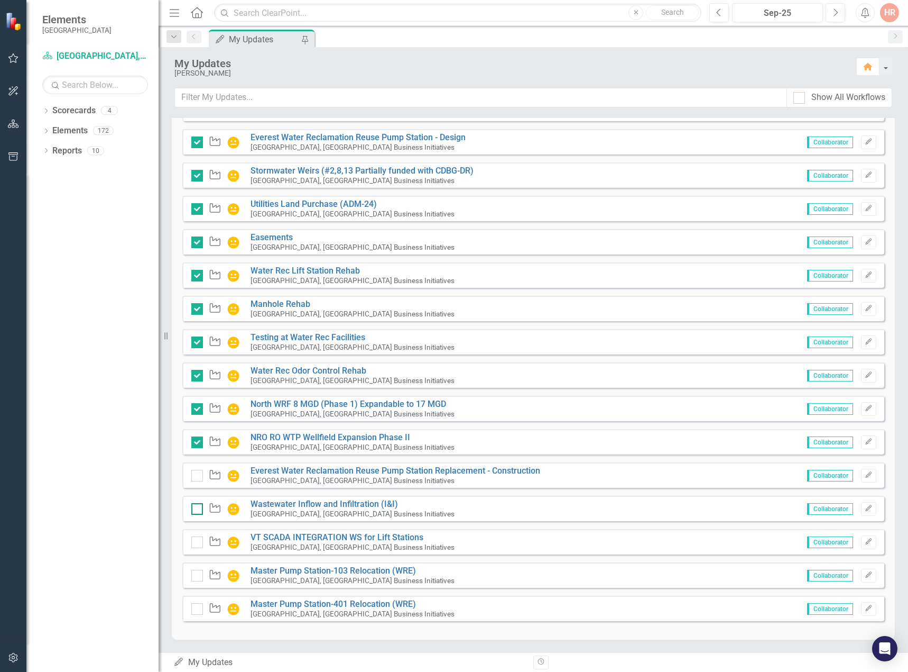
checkbox input "false"
checkbox input "true"
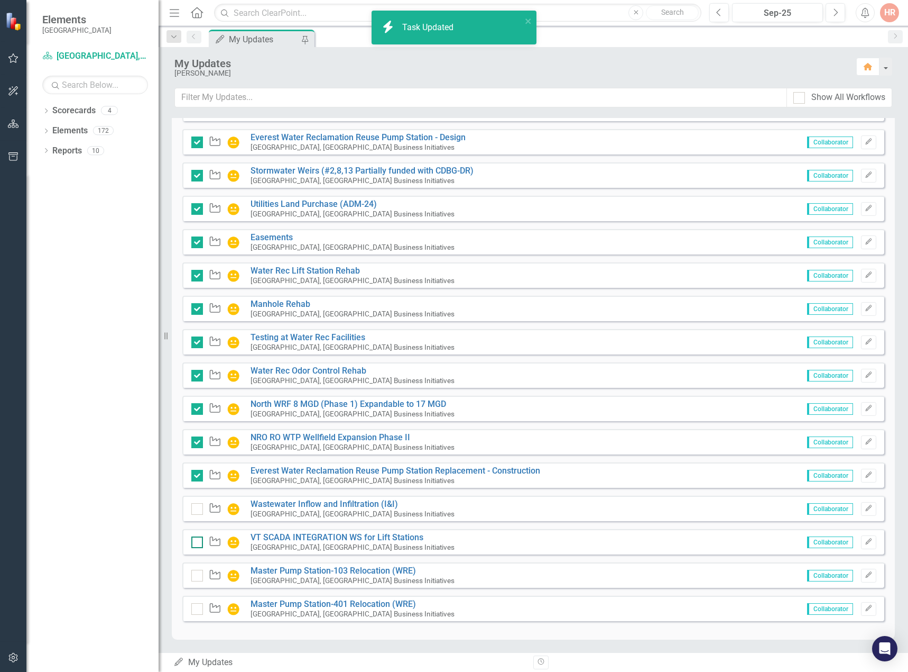
click at [197, 541] on input "checkbox" at bounding box center [194, 539] width 7 height 7
checkbox input "false"
checkbox input "true"
click at [196, 570] on input "checkbox" at bounding box center [194, 572] width 7 height 7
checkbox input "false"
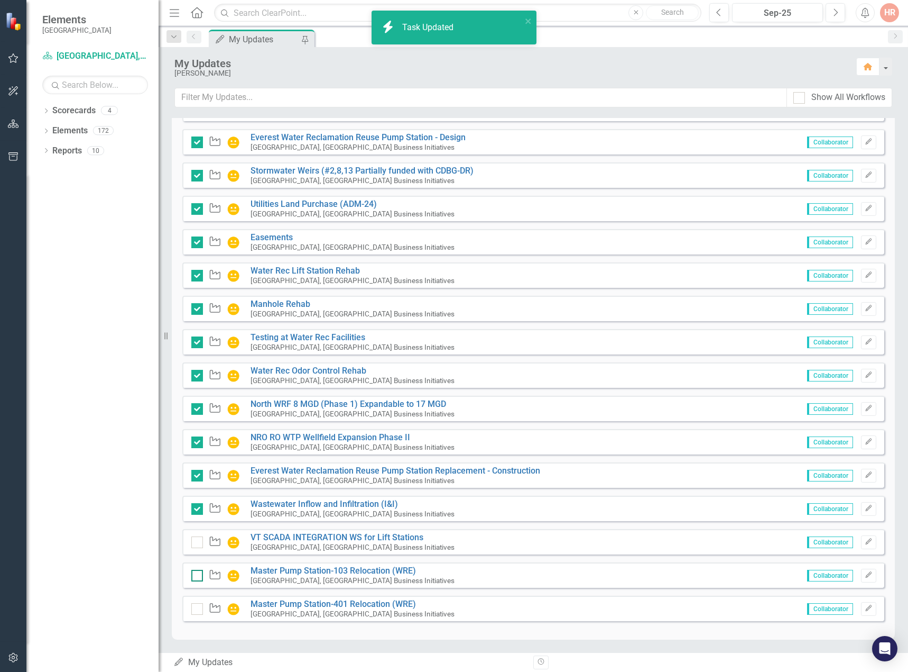
checkbox input "true"
click at [196, 613] on div at bounding box center [197, 609] width 12 height 12
click at [196, 610] on input "checkbox" at bounding box center [194, 606] width 7 height 7
checkbox input "false"
checkbox input "true"
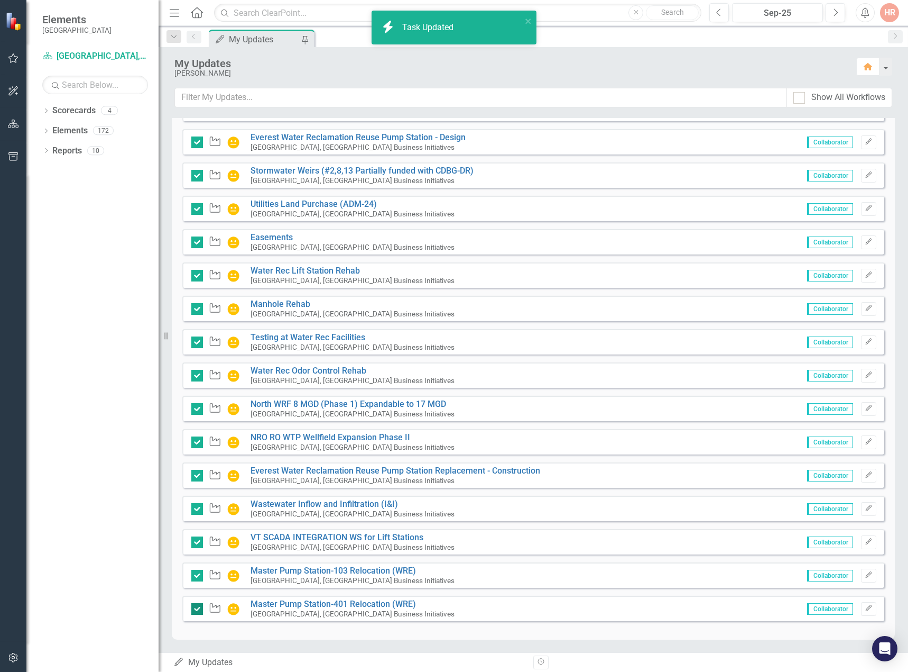
click at [197, 610] on div at bounding box center [197, 609] width 12 height 12
click at [197, 610] on input "checkbox" at bounding box center [194, 606] width 7 height 7
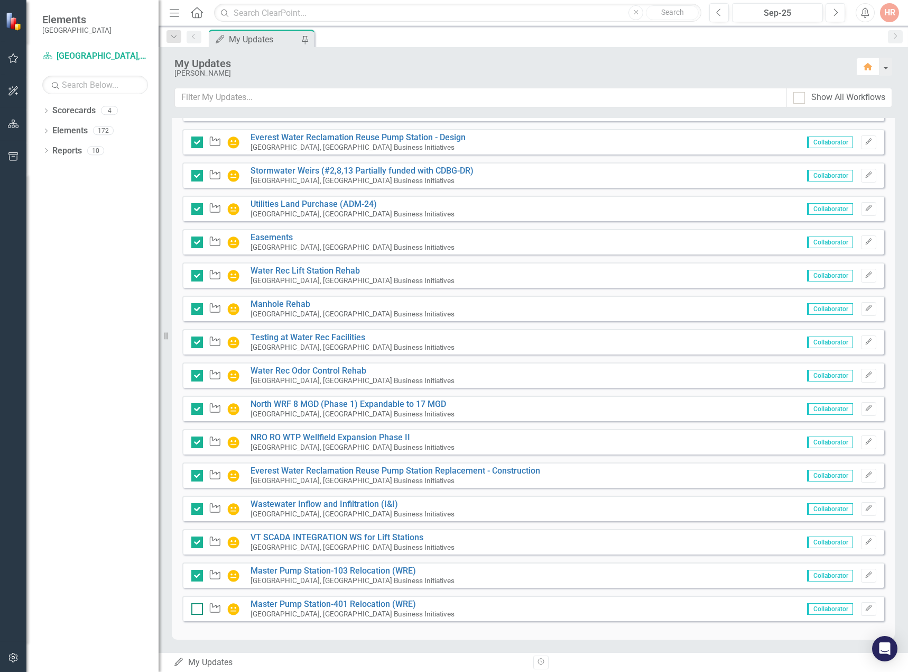
click at [196, 606] on input "checkbox" at bounding box center [194, 606] width 7 height 7
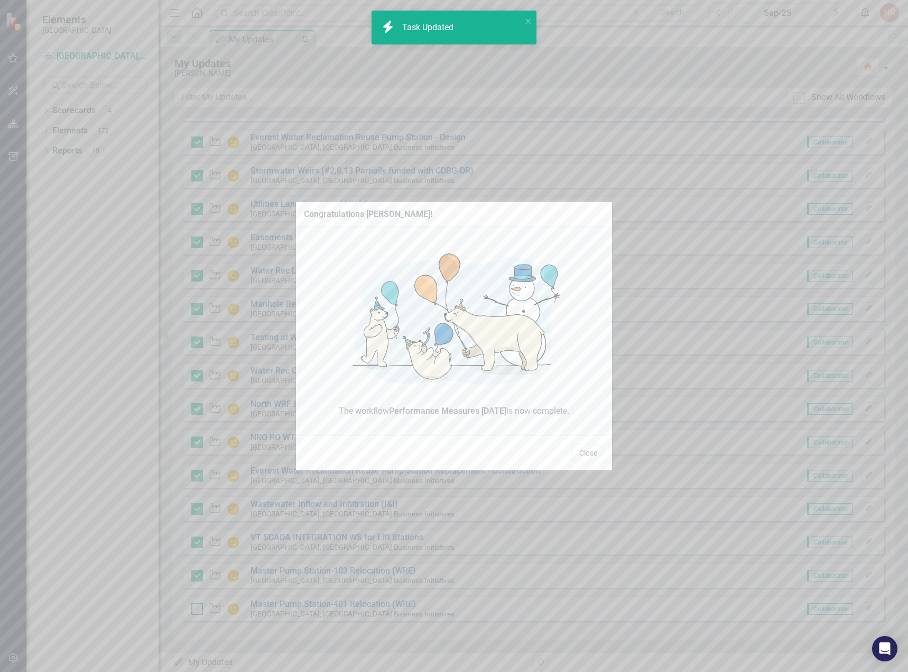
checkbox input "true"
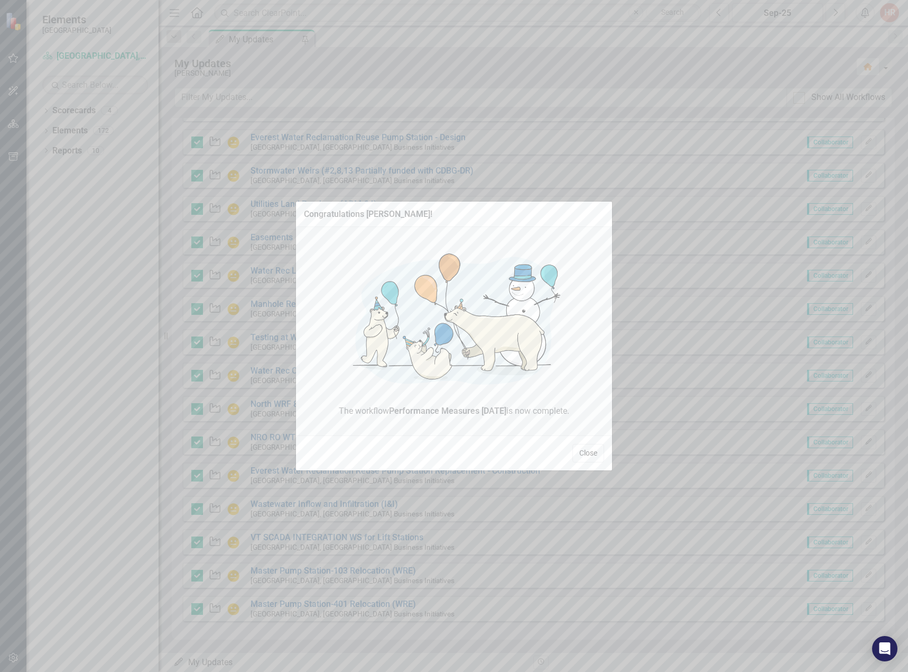
click at [582, 451] on button "Close" at bounding box center [589, 453] width 32 height 19
